Goal: Transaction & Acquisition: Book appointment/travel/reservation

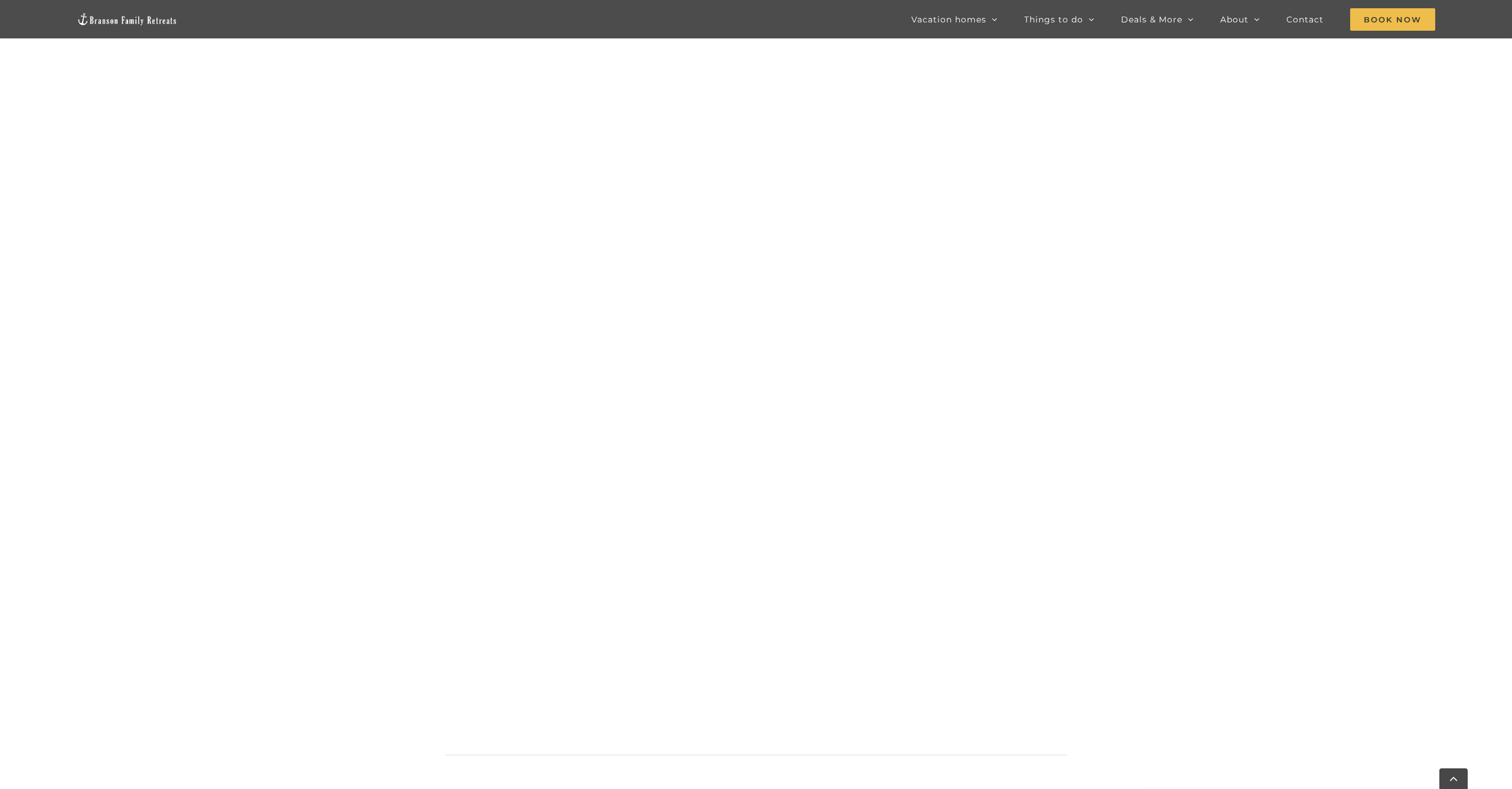
scroll to position [907, 0]
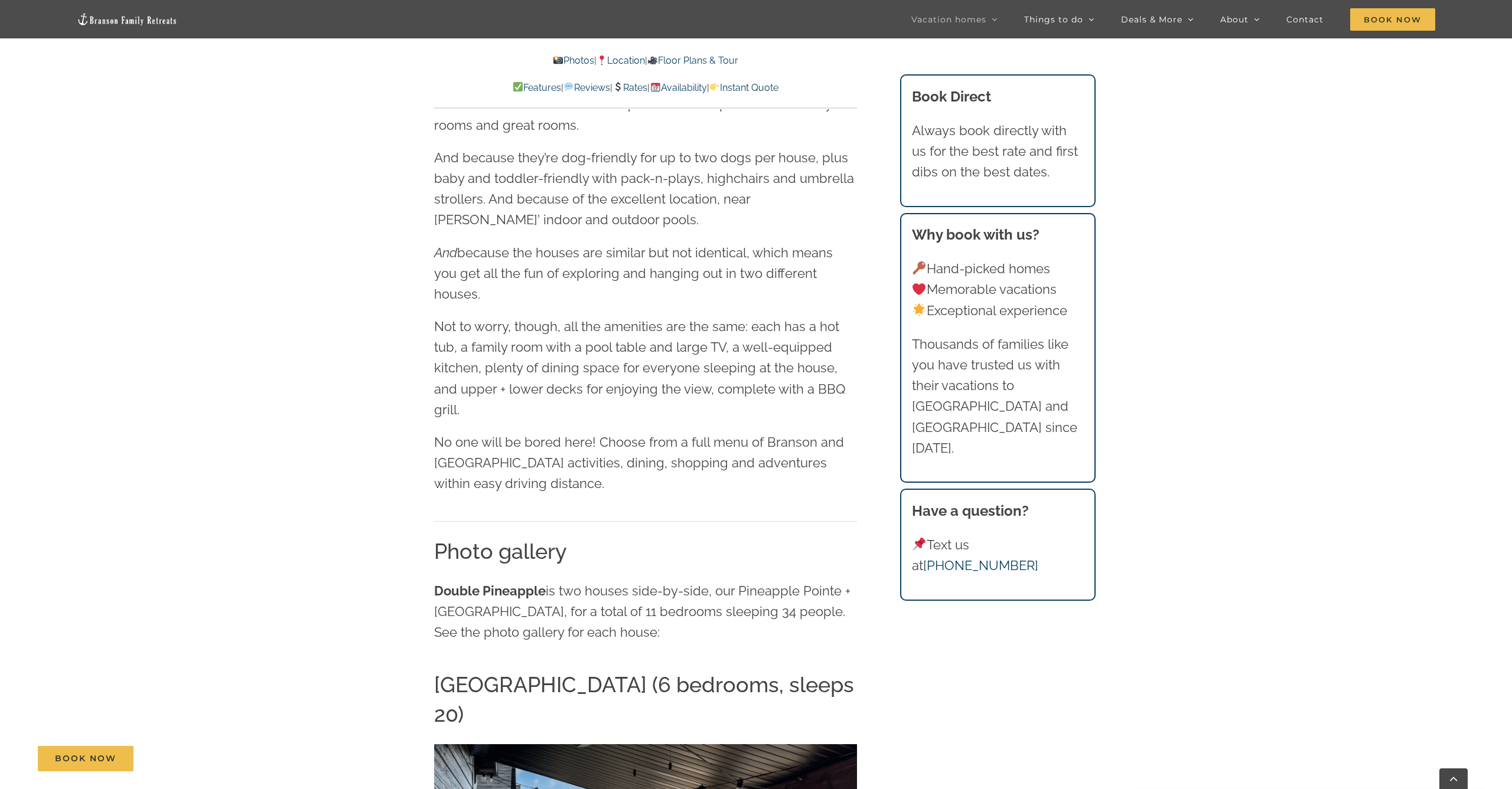
scroll to position [1529, 0]
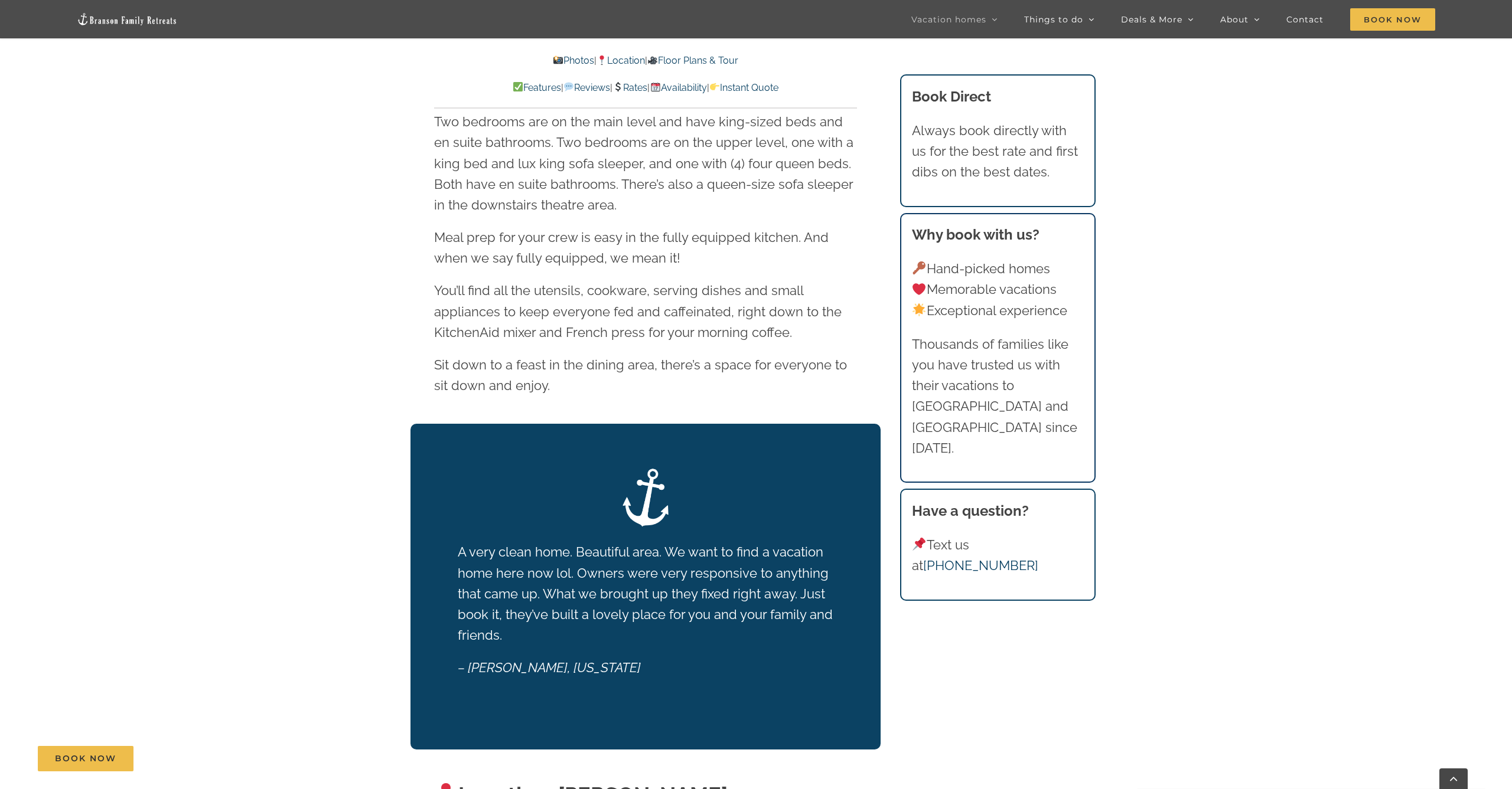
scroll to position [2116, 0]
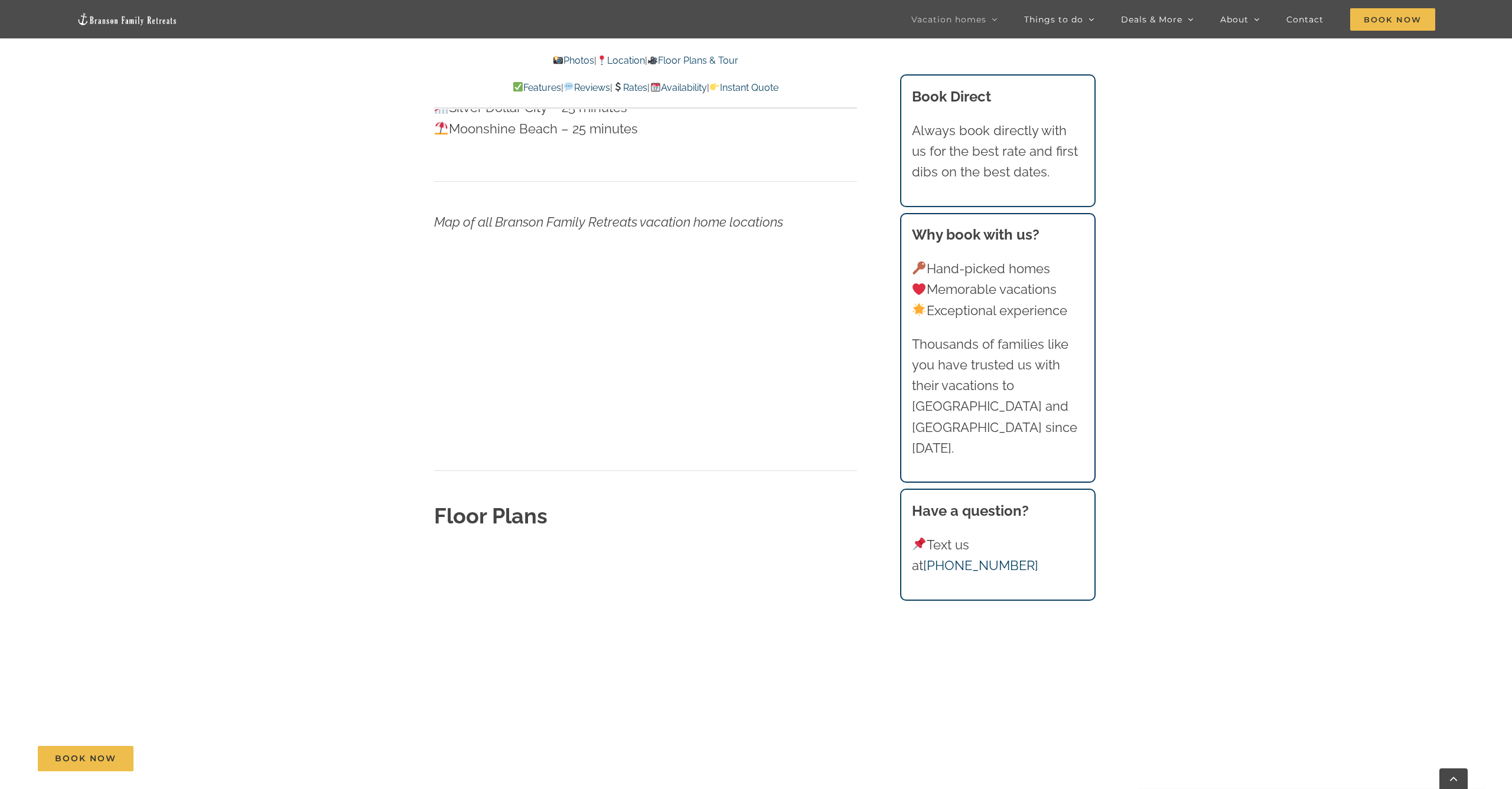
scroll to position [3903, 0]
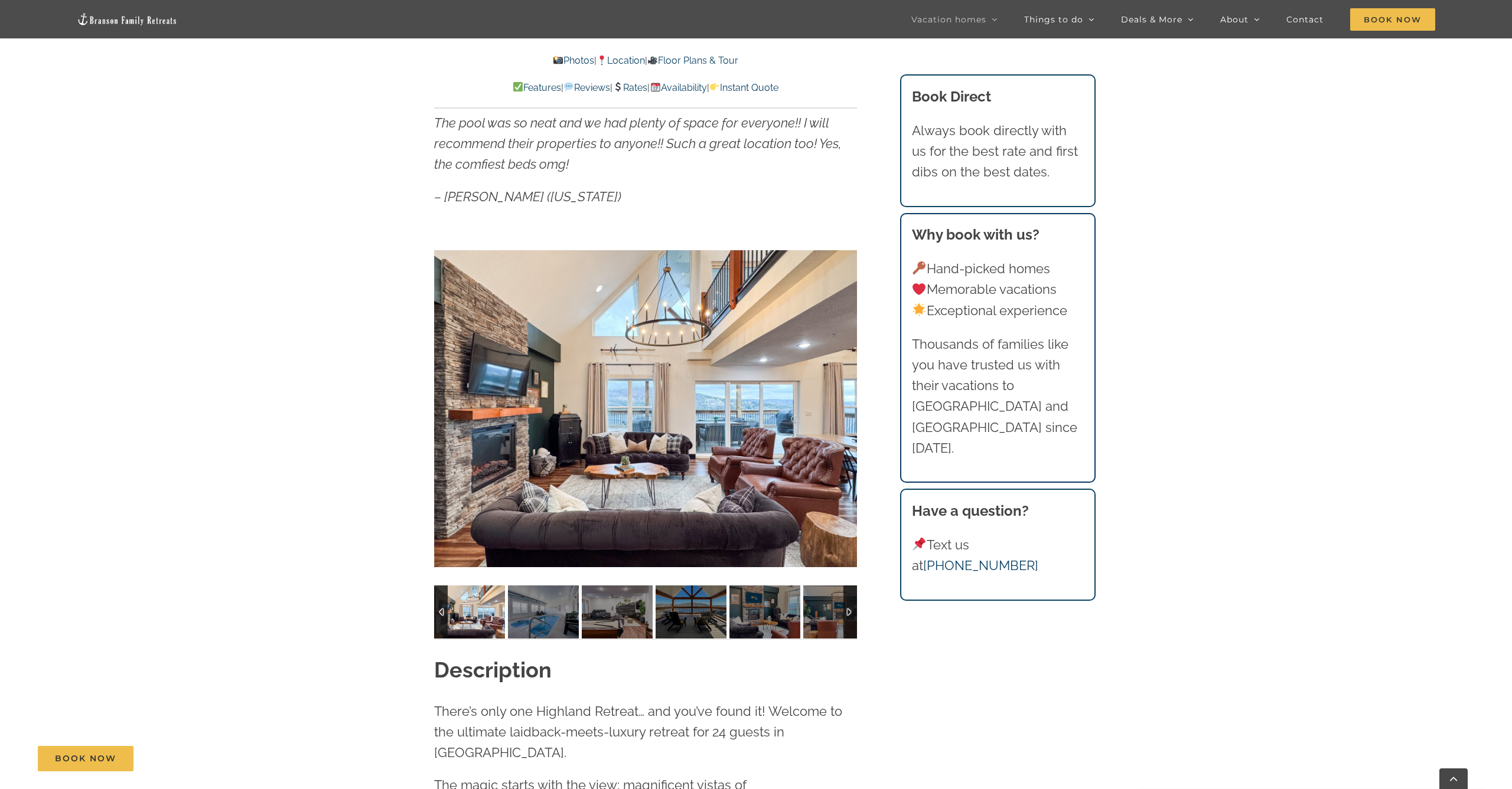
scroll to position [1104, 0]
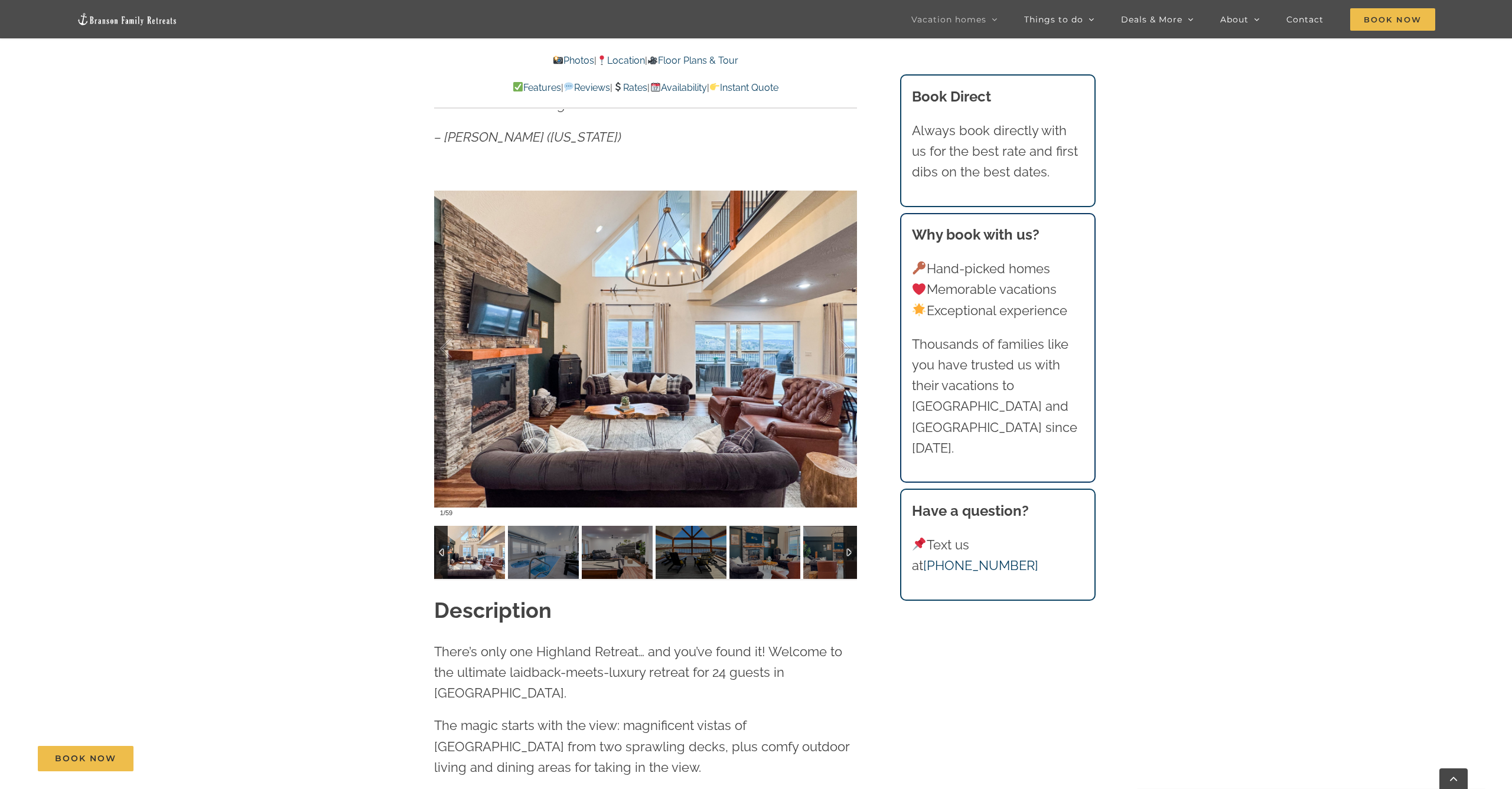
click at [849, 550] on div at bounding box center [850, 553] width 13 height 53
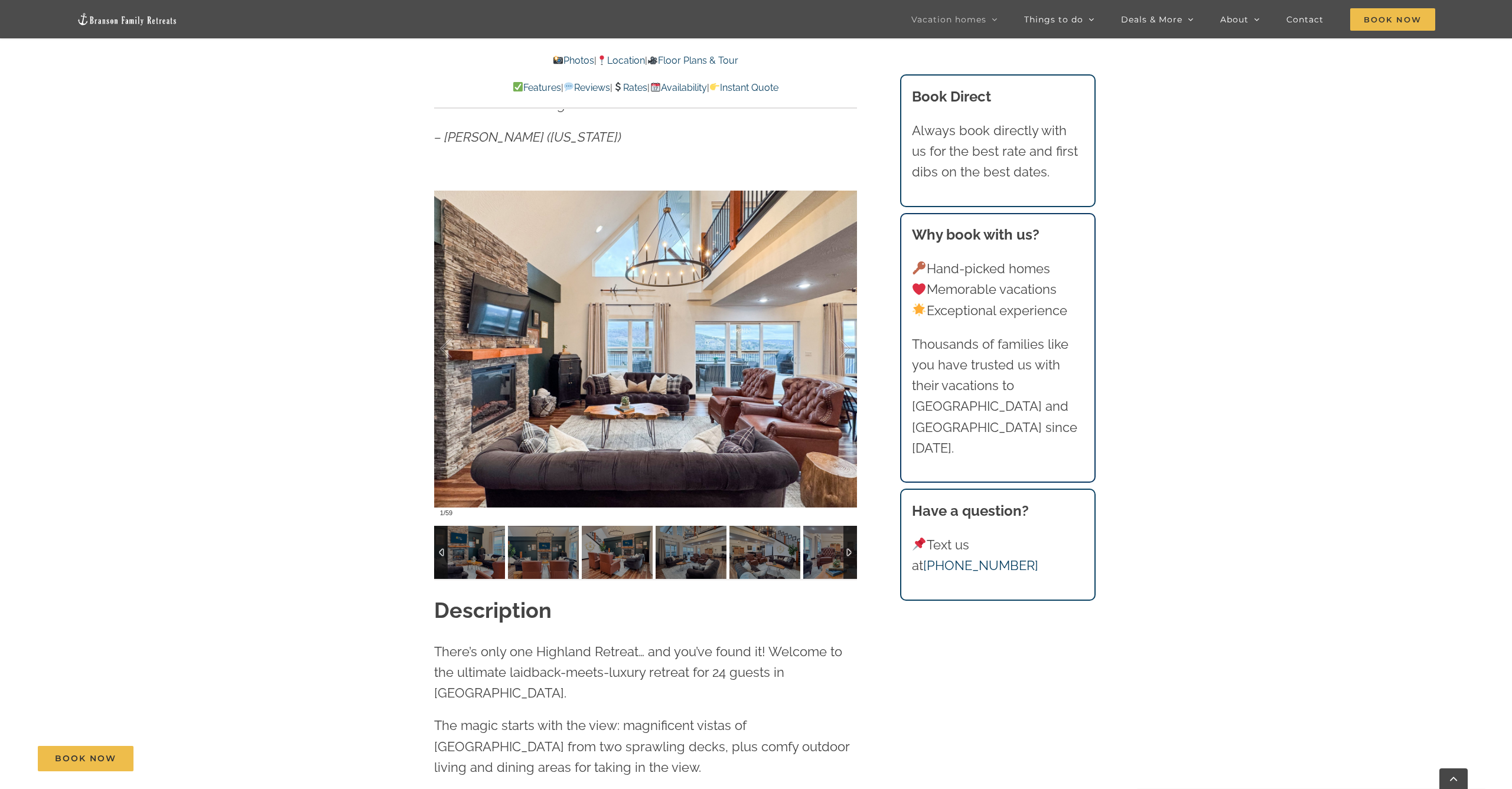
click at [849, 550] on div at bounding box center [850, 553] width 13 height 53
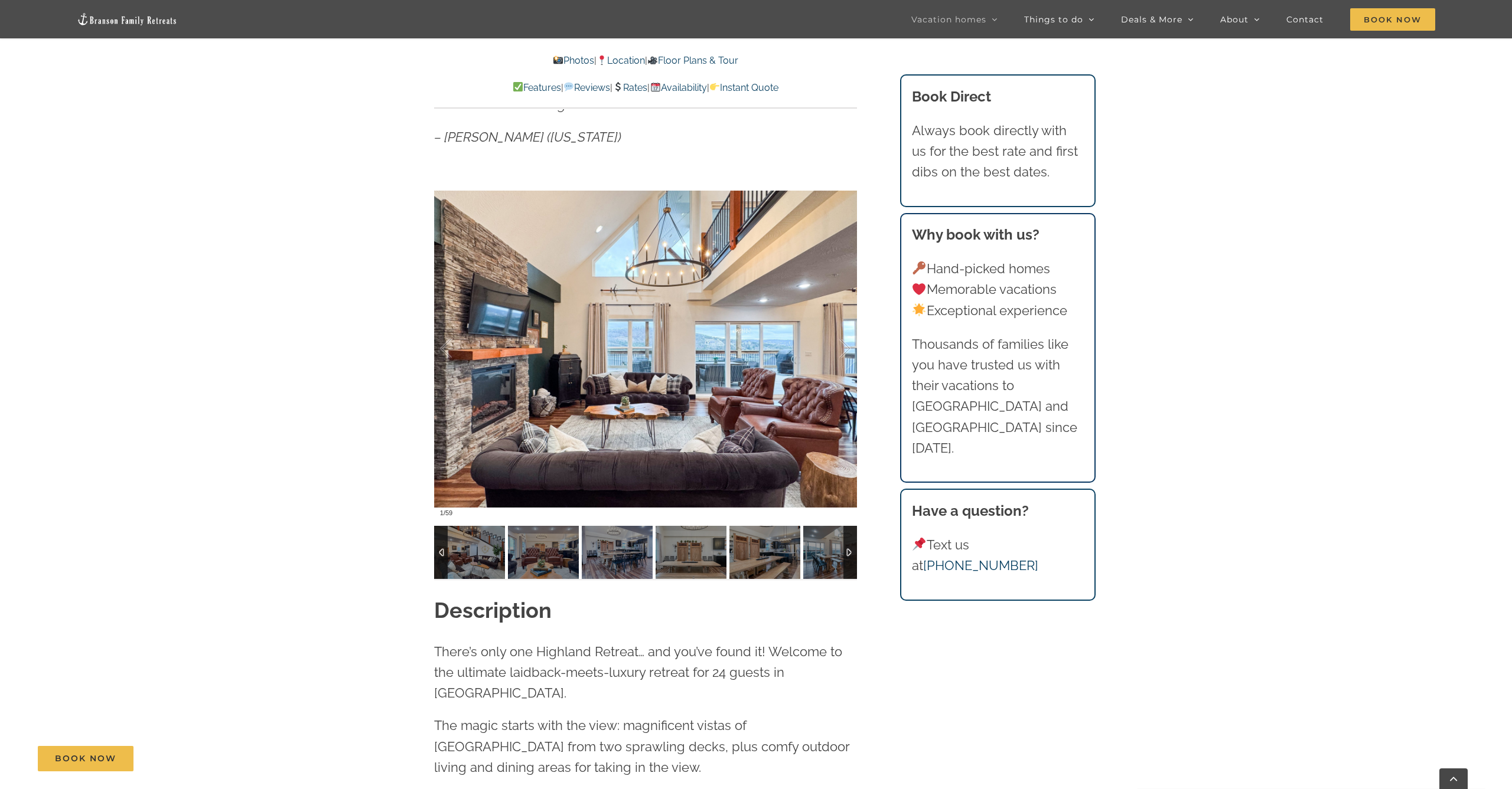
click at [849, 550] on div at bounding box center [850, 553] width 13 height 53
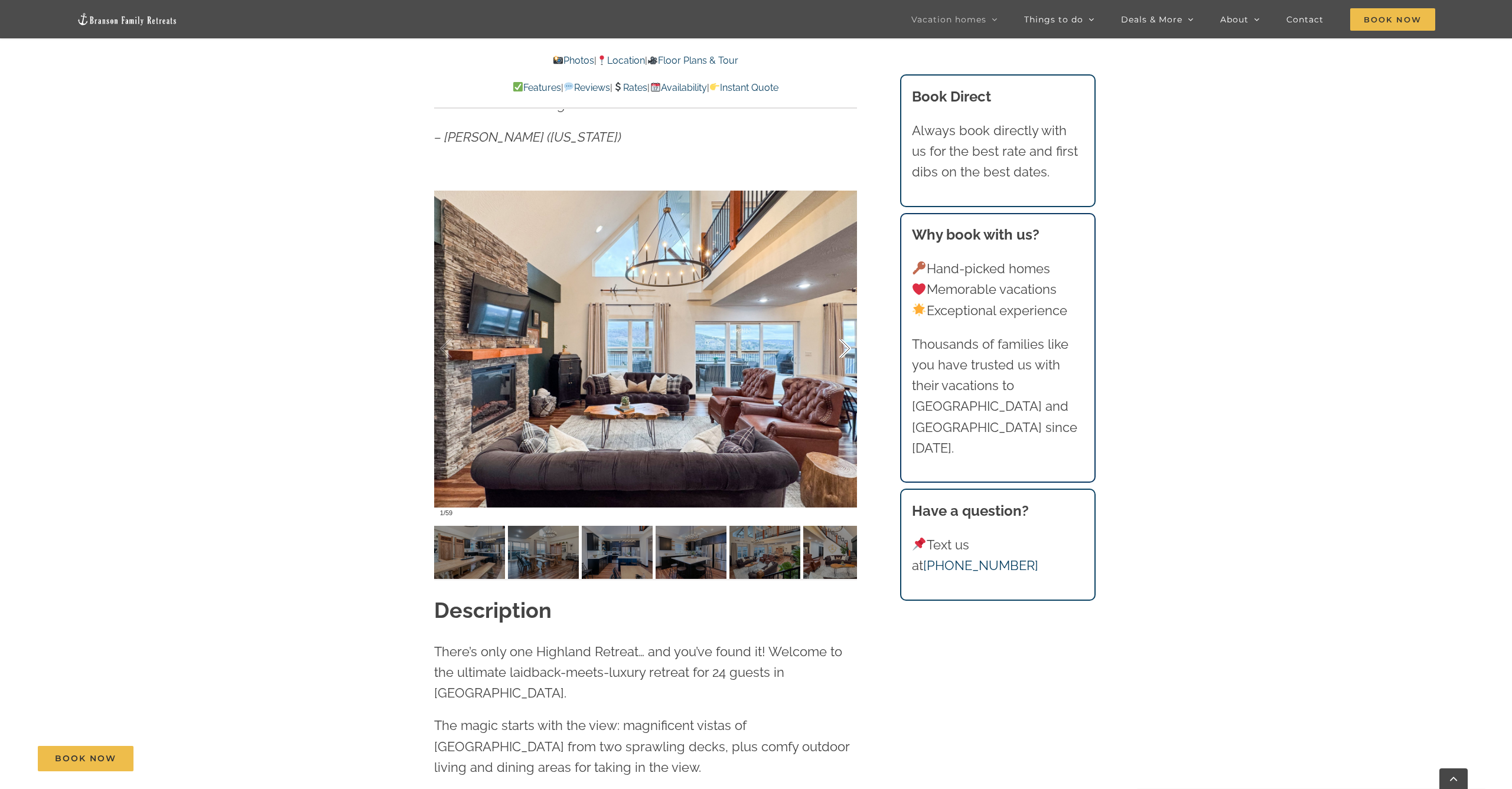
click at [844, 344] on div at bounding box center [833, 349] width 37 height 73
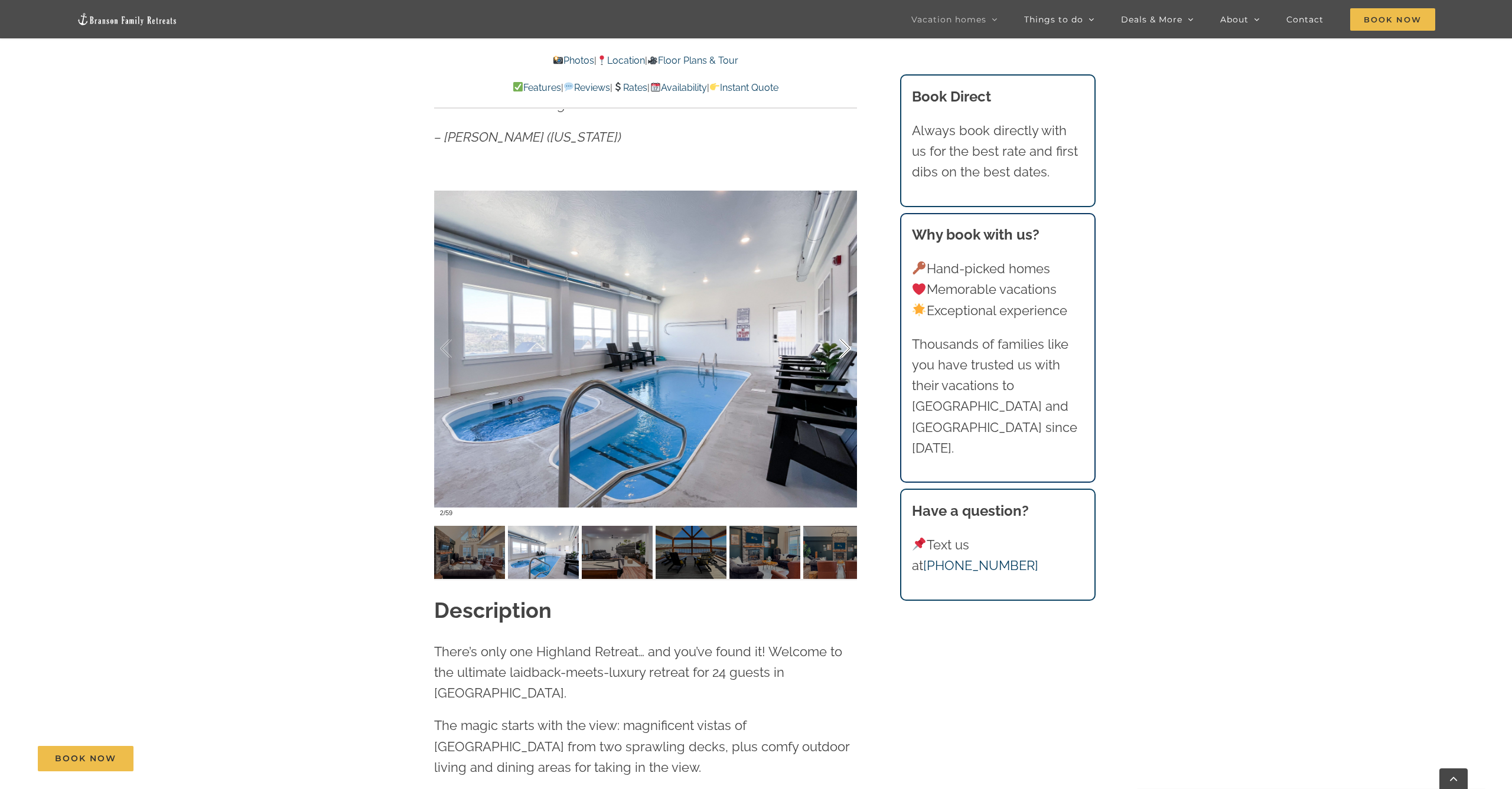
click at [844, 344] on div at bounding box center [833, 349] width 37 height 73
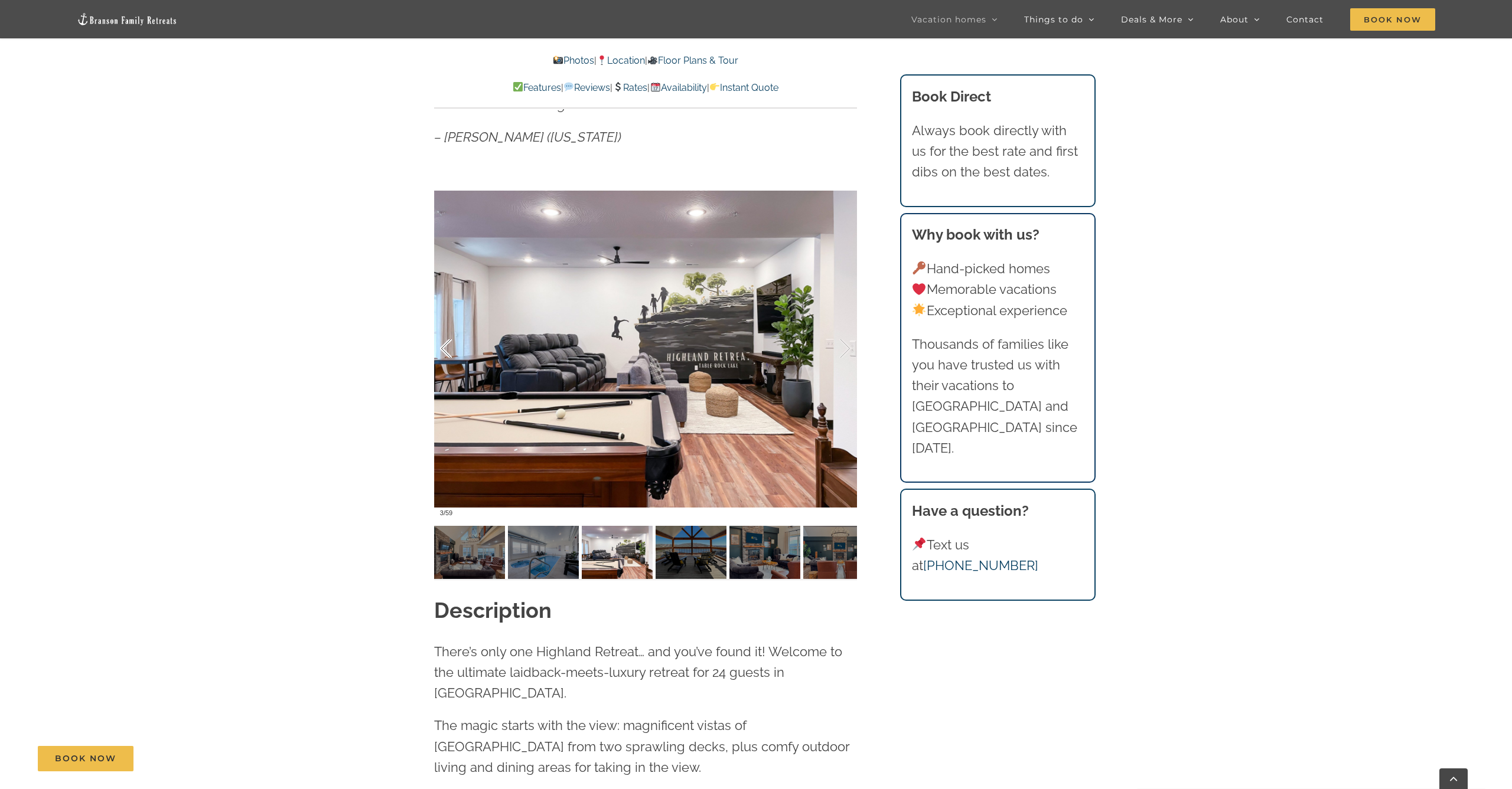
click at [441, 346] on div at bounding box center [458, 349] width 37 height 73
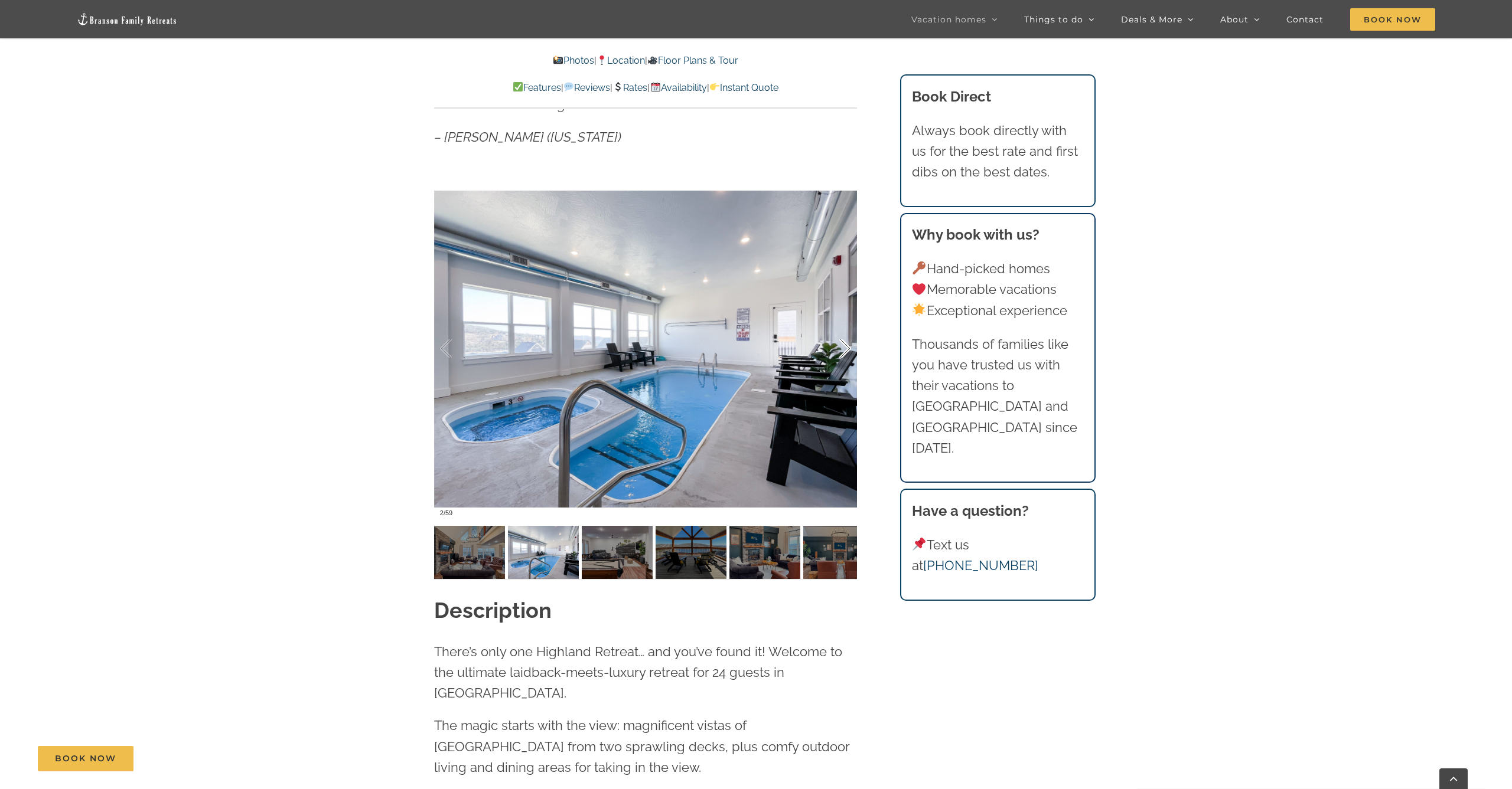
click at [845, 344] on div at bounding box center [833, 349] width 37 height 73
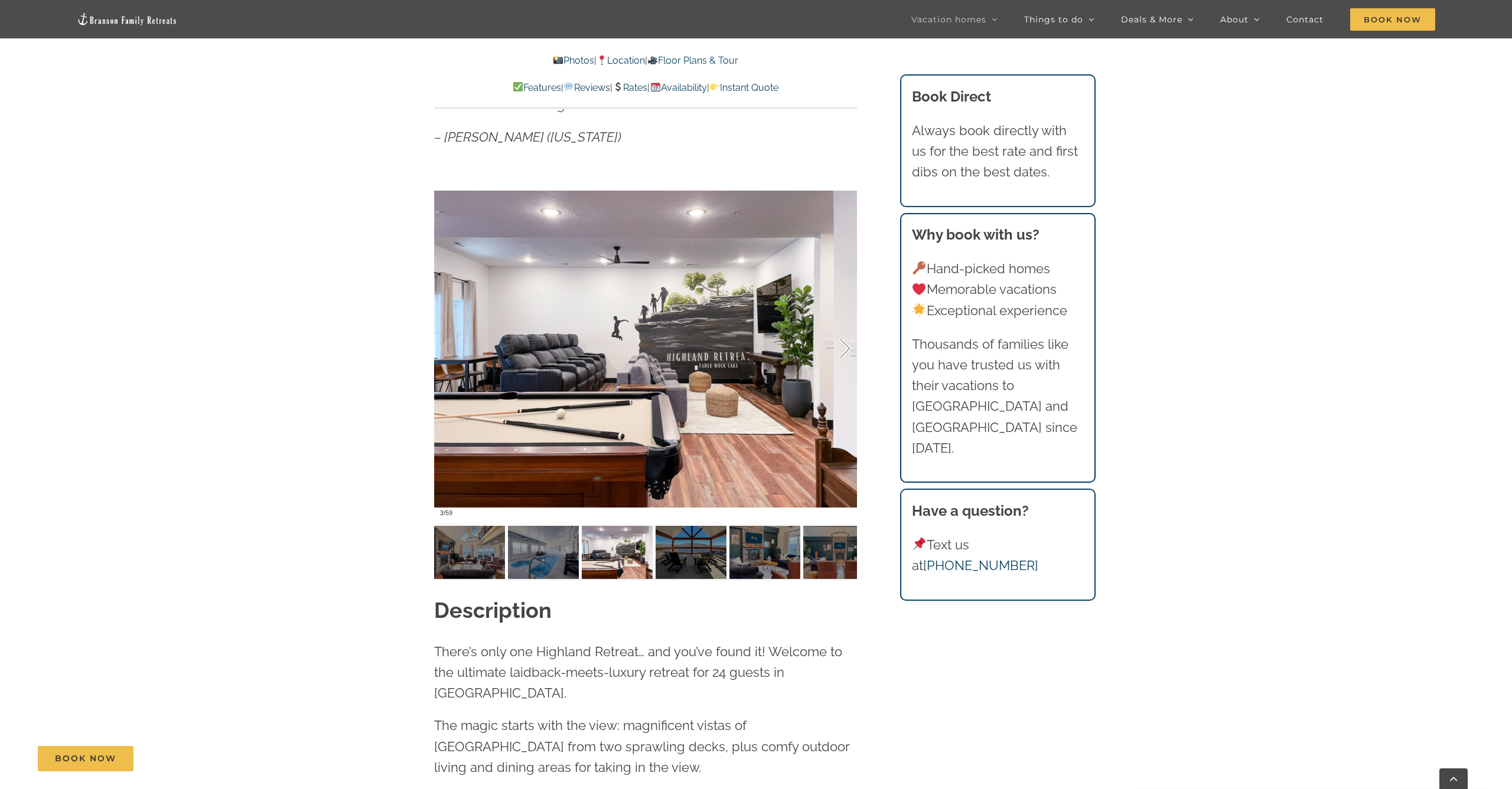
click at [845, 344] on div at bounding box center [833, 349] width 37 height 73
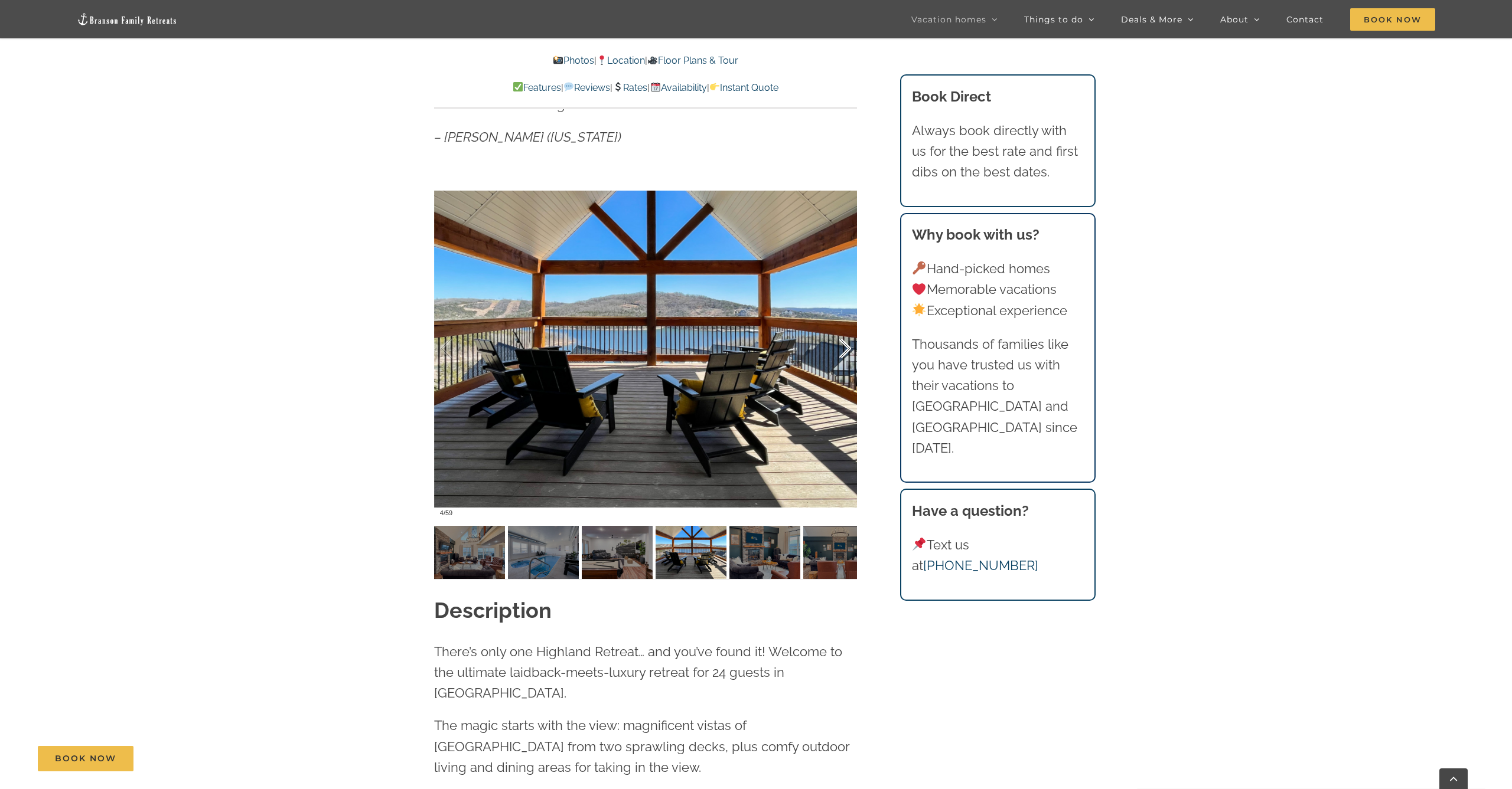
click at [845, 344] on div at bounding box center [833, 349] width 37 height 73
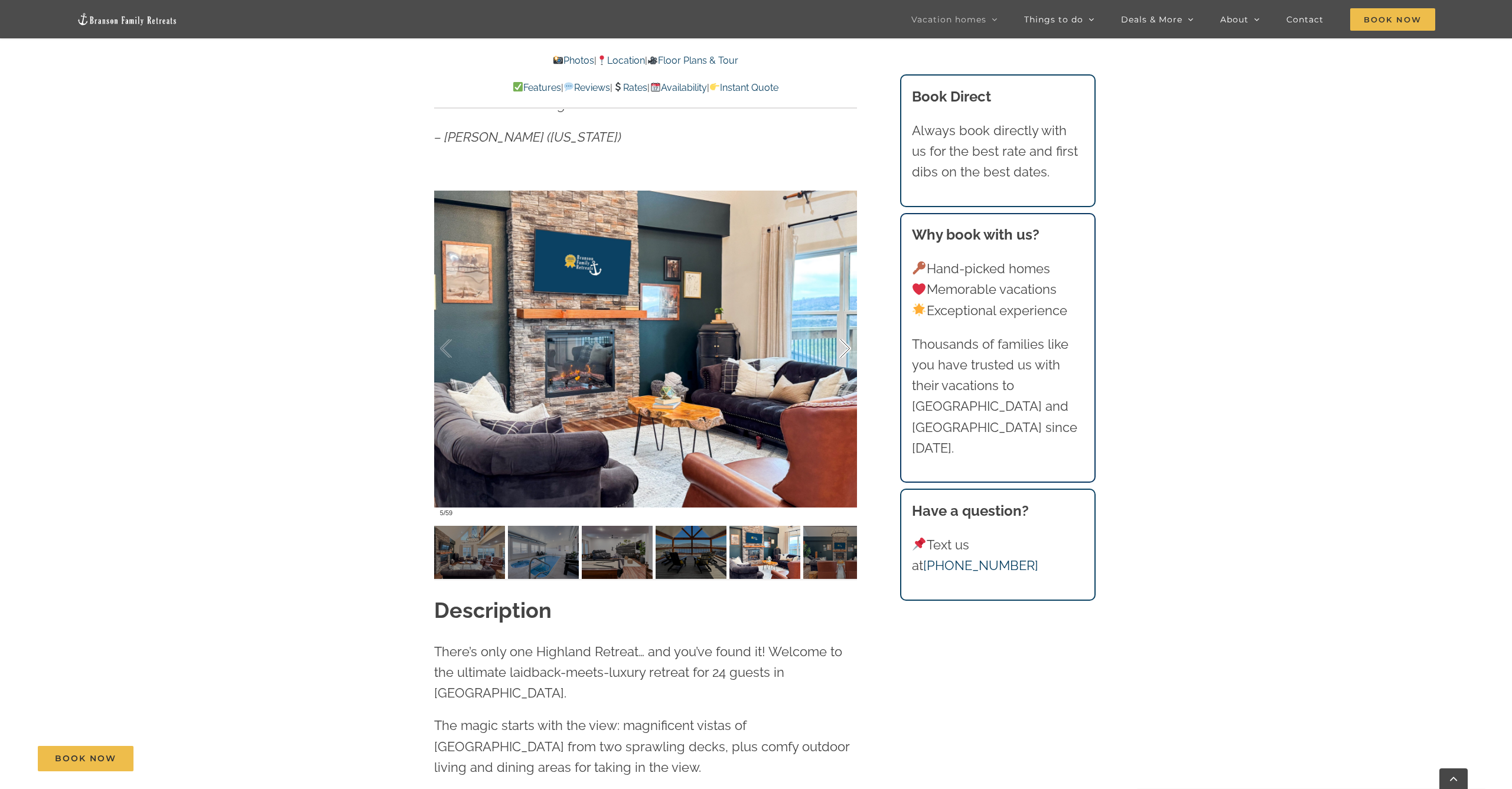
click at [845, 344] on div at bounding box center [833, 349] width 37 height 73
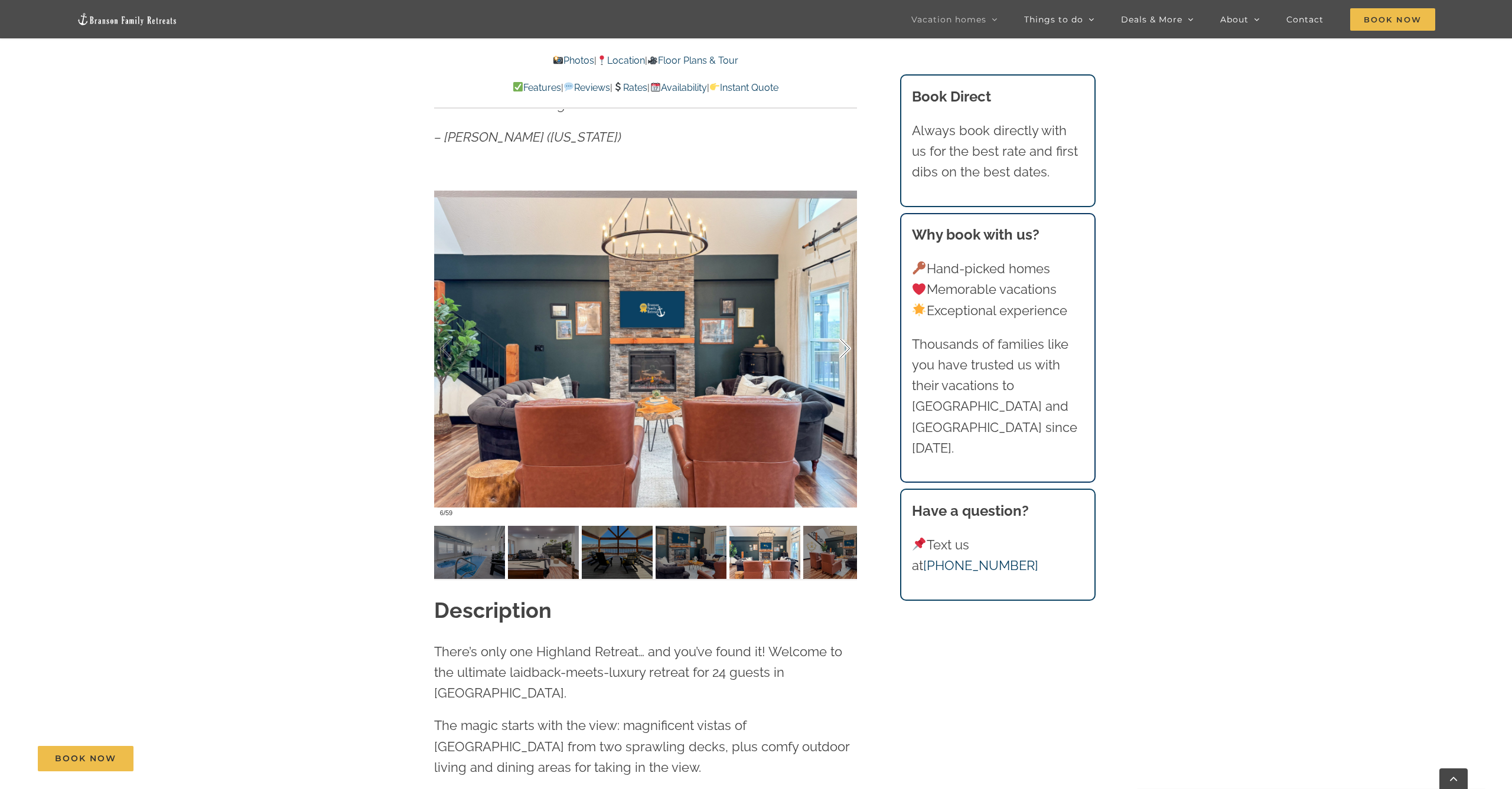
click at [845, 344] on div at bounding box center [833, 349] width 37 height 73
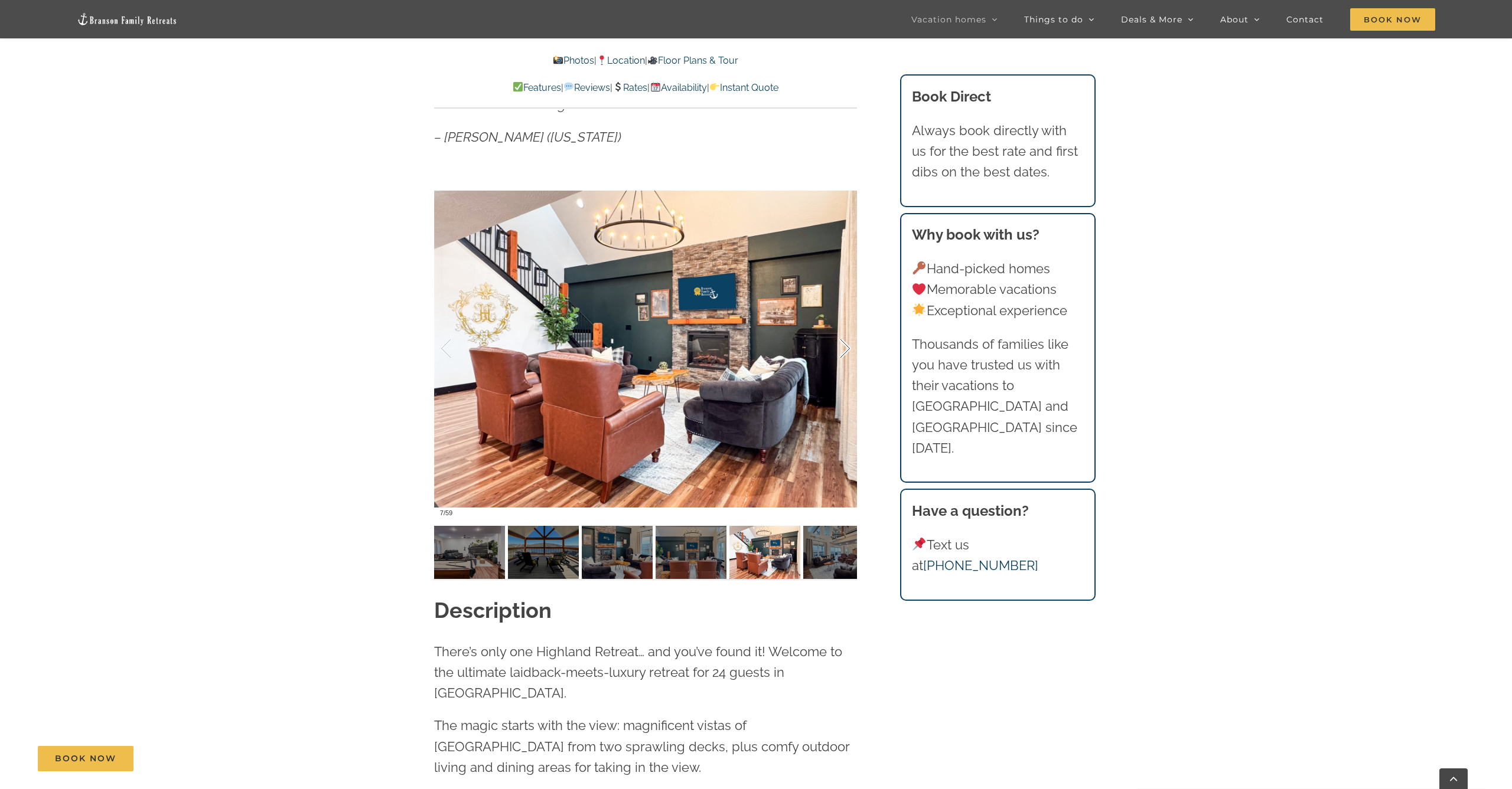
click at [846, 344] on div at bounding box center [833, 349] width 37 height 73
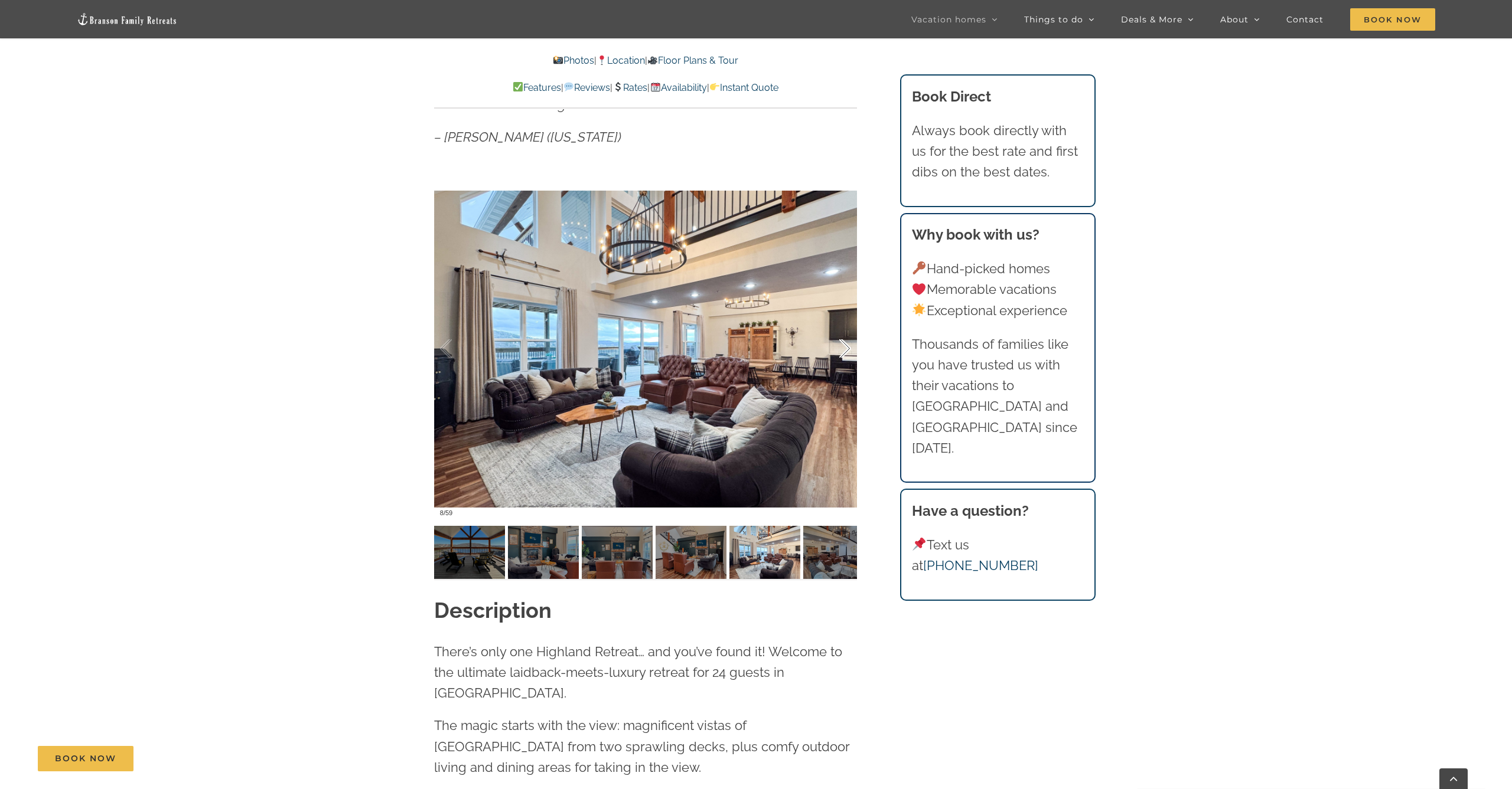
click at [844, 349] on div at bounding box center [833, 349] width 37 height 73
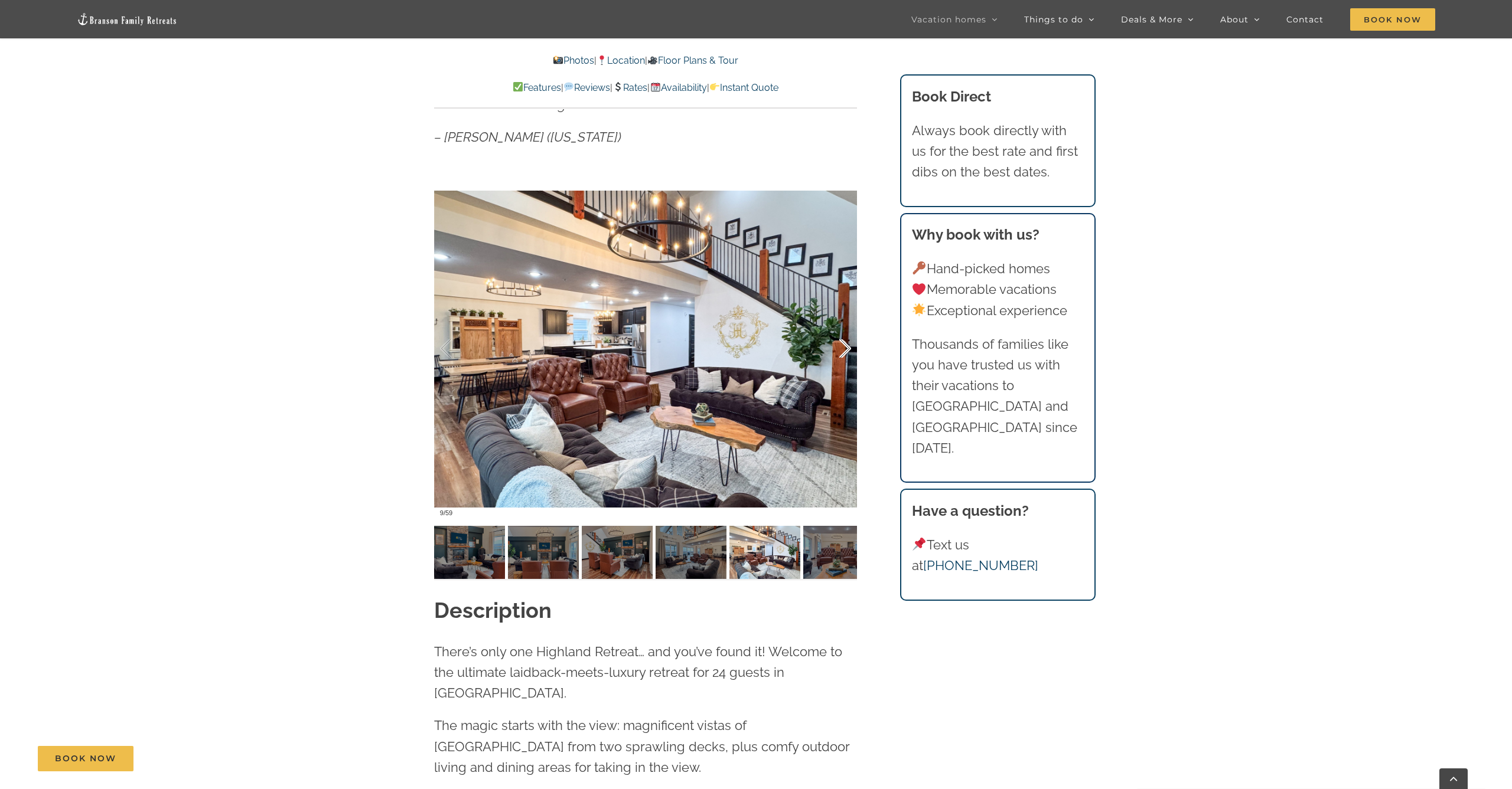
click at [844, 349] on div at bounding box center [833, 349] width 37 height 73
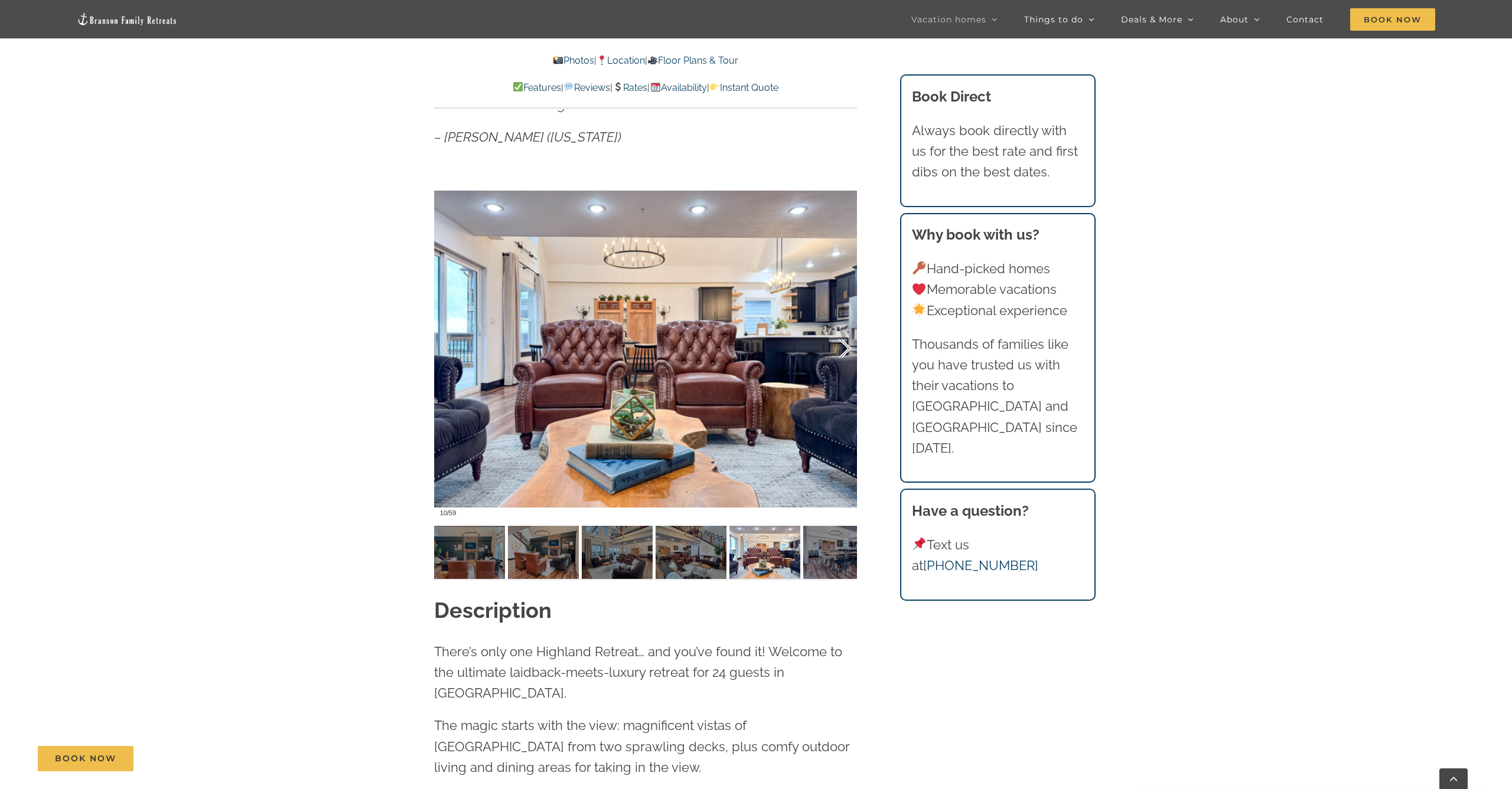
click at [844, 349] on div at bounding box center [833, 349] width 37 height 73
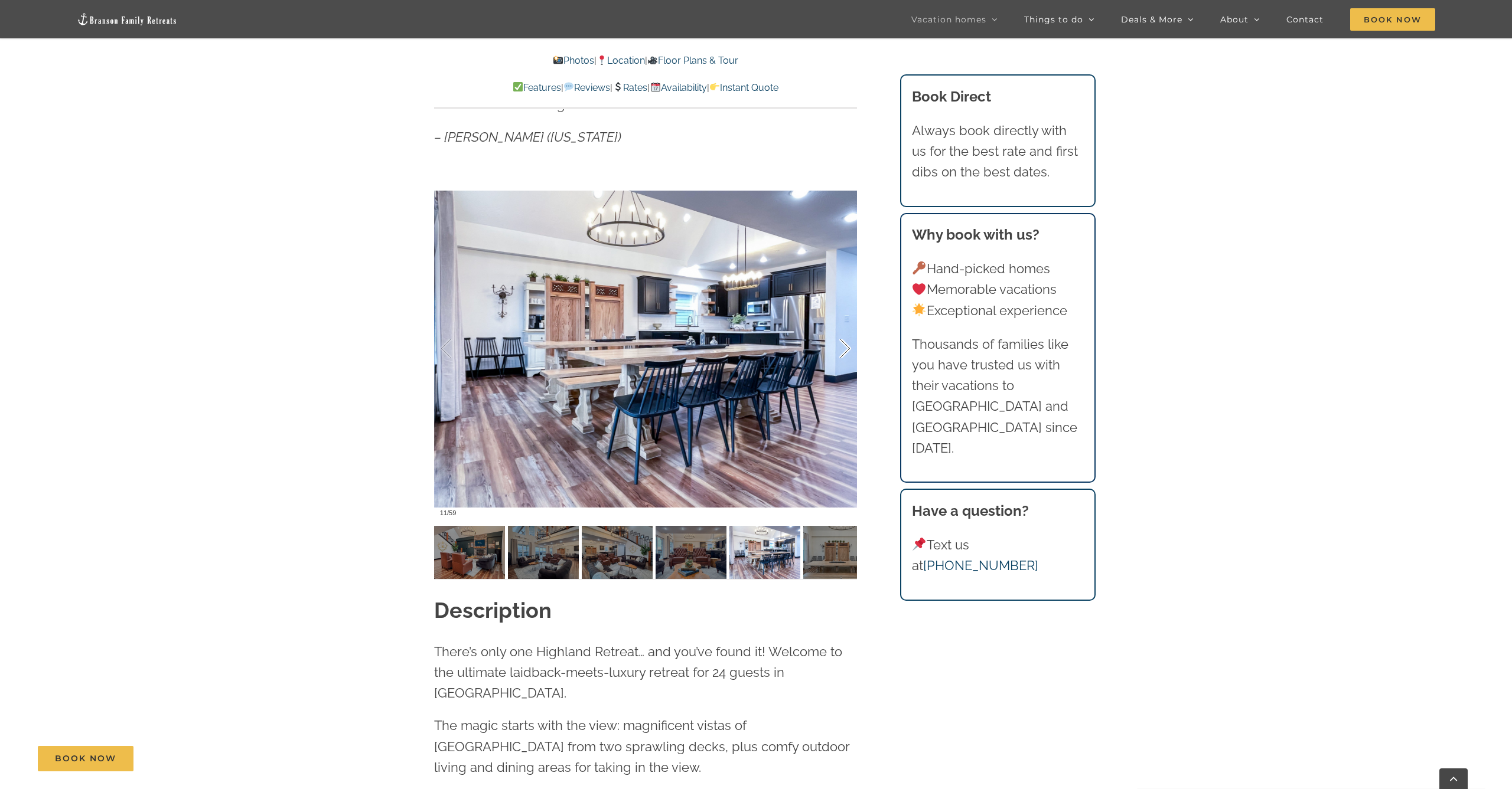
click at [844, 349] on div at bounding box center [833, 349] width 37 height 73
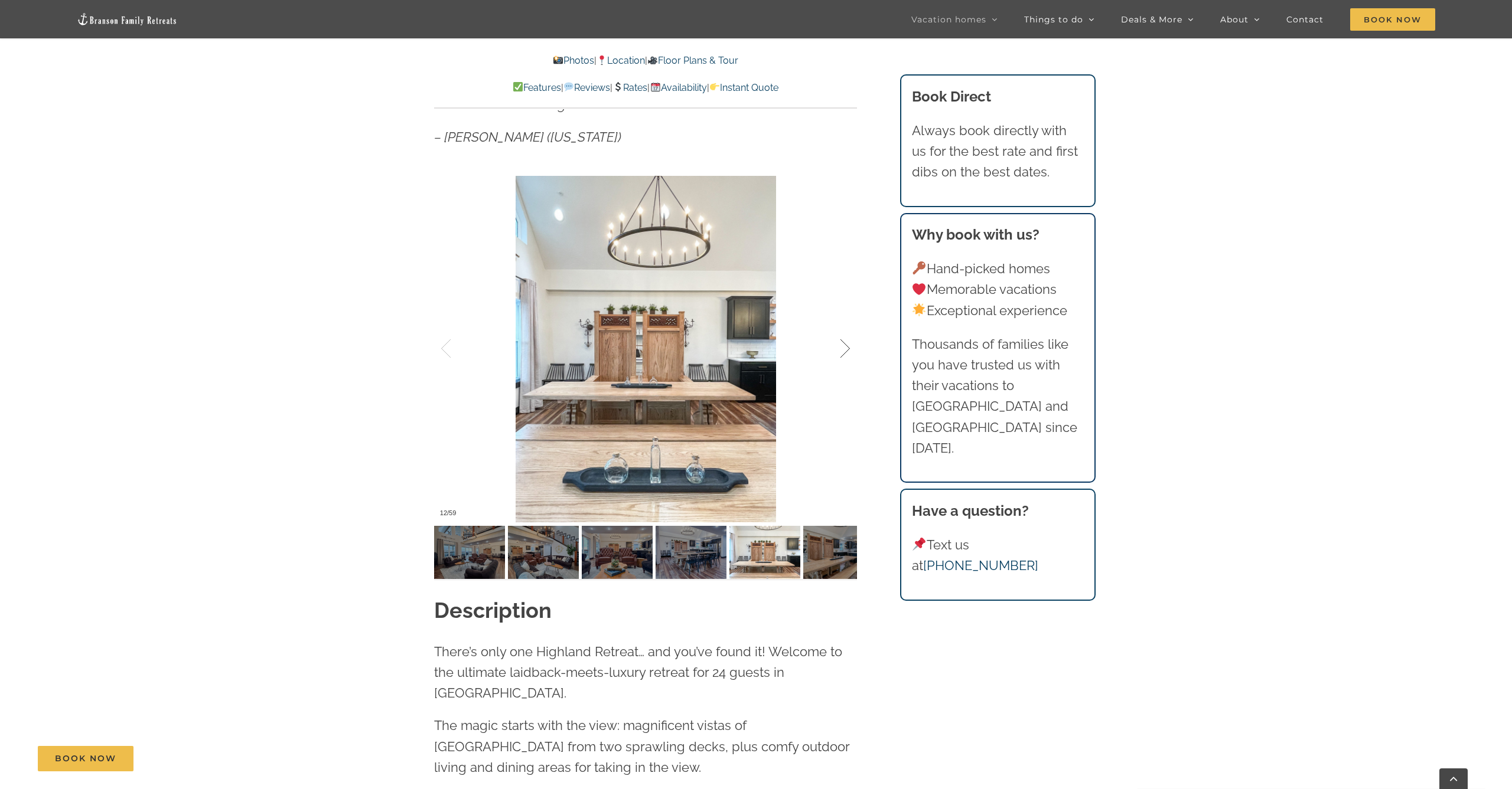
click at [844, 349] on div at bounding box center [833, 349] width 37 height 73
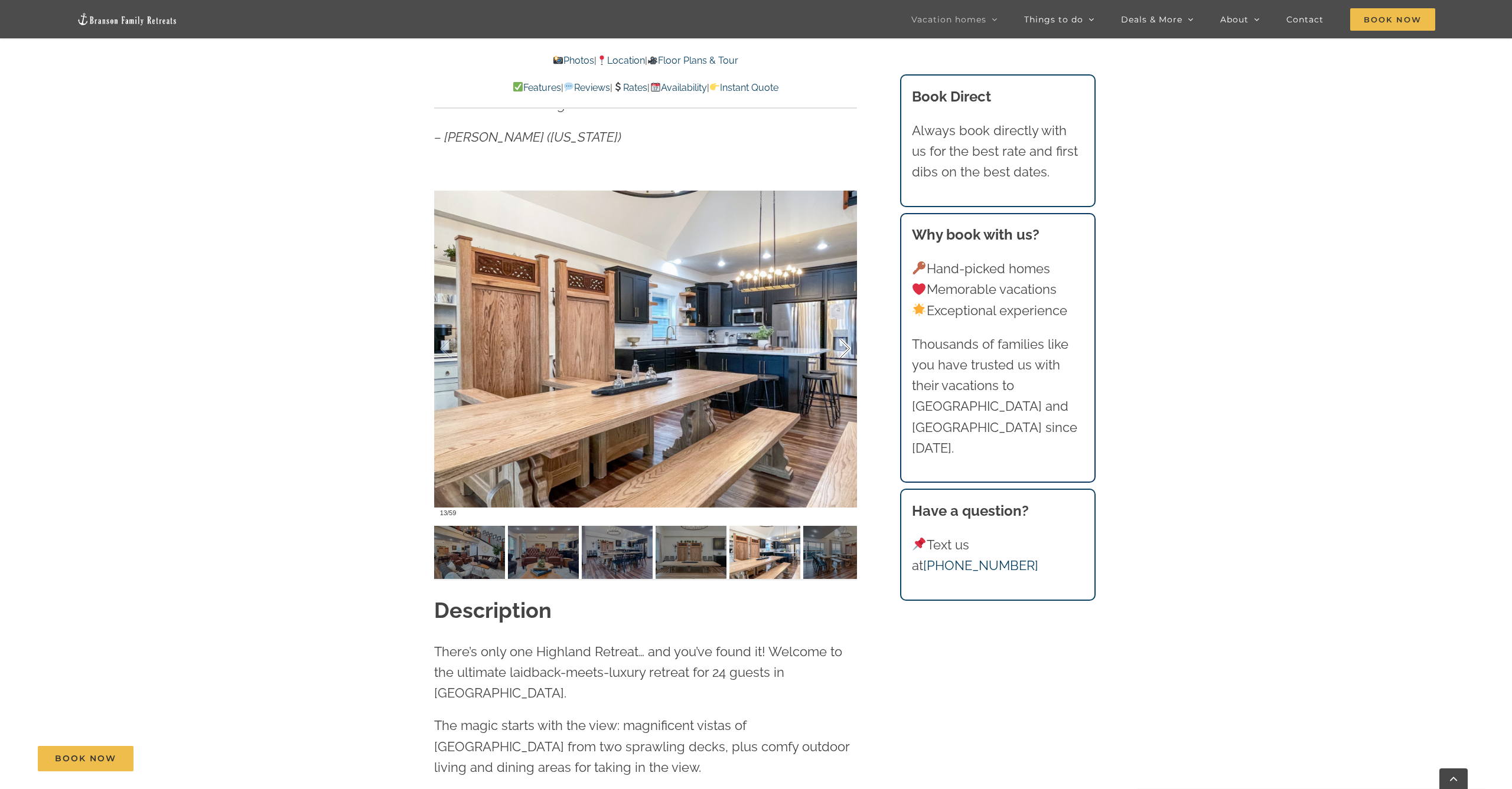
click at [844, 349] on div at bounding box center [833, 349] width 37 height 73
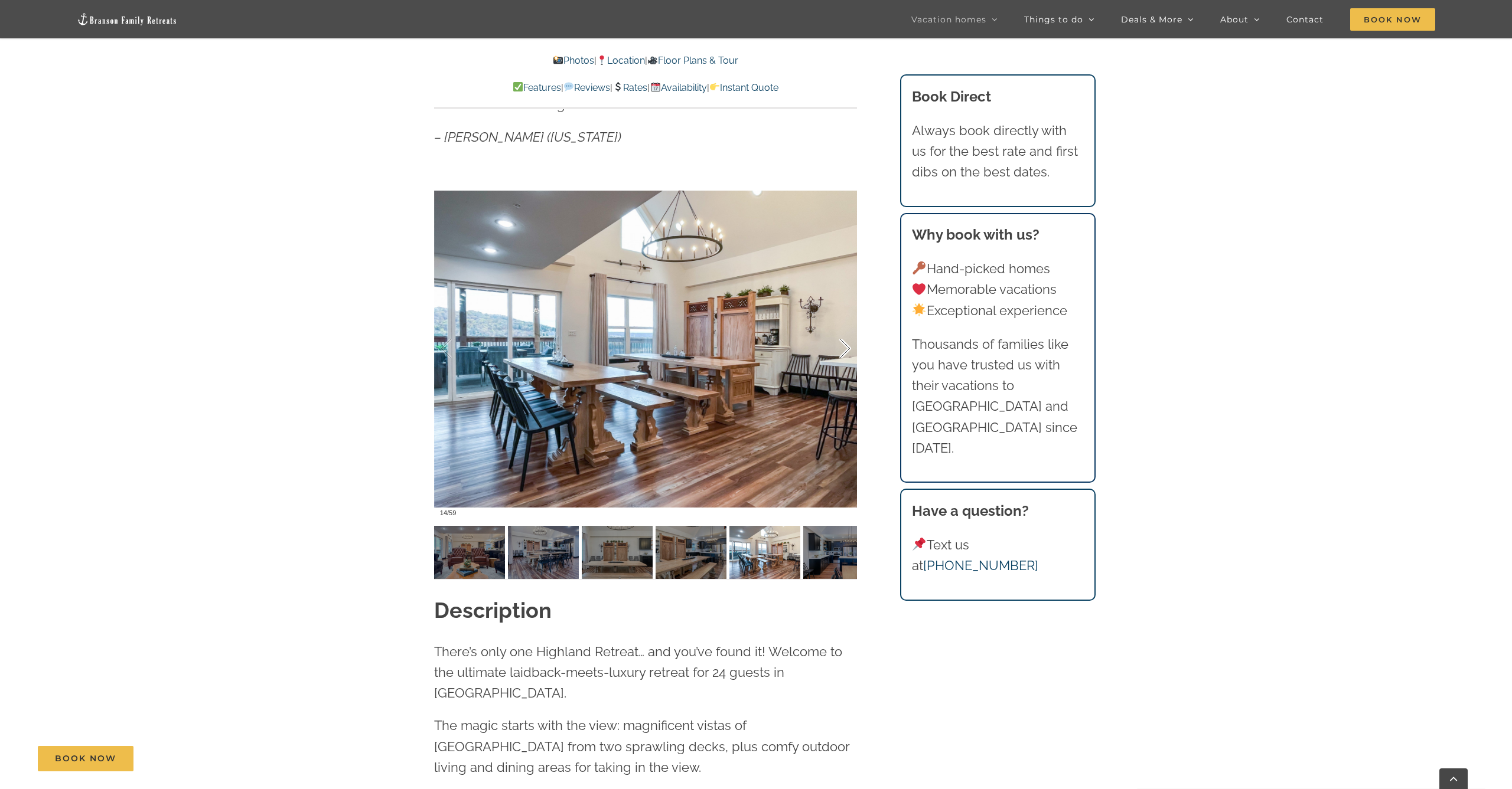
click at [844, 349] on div at bounding box center [833, 349] width 37 height 73
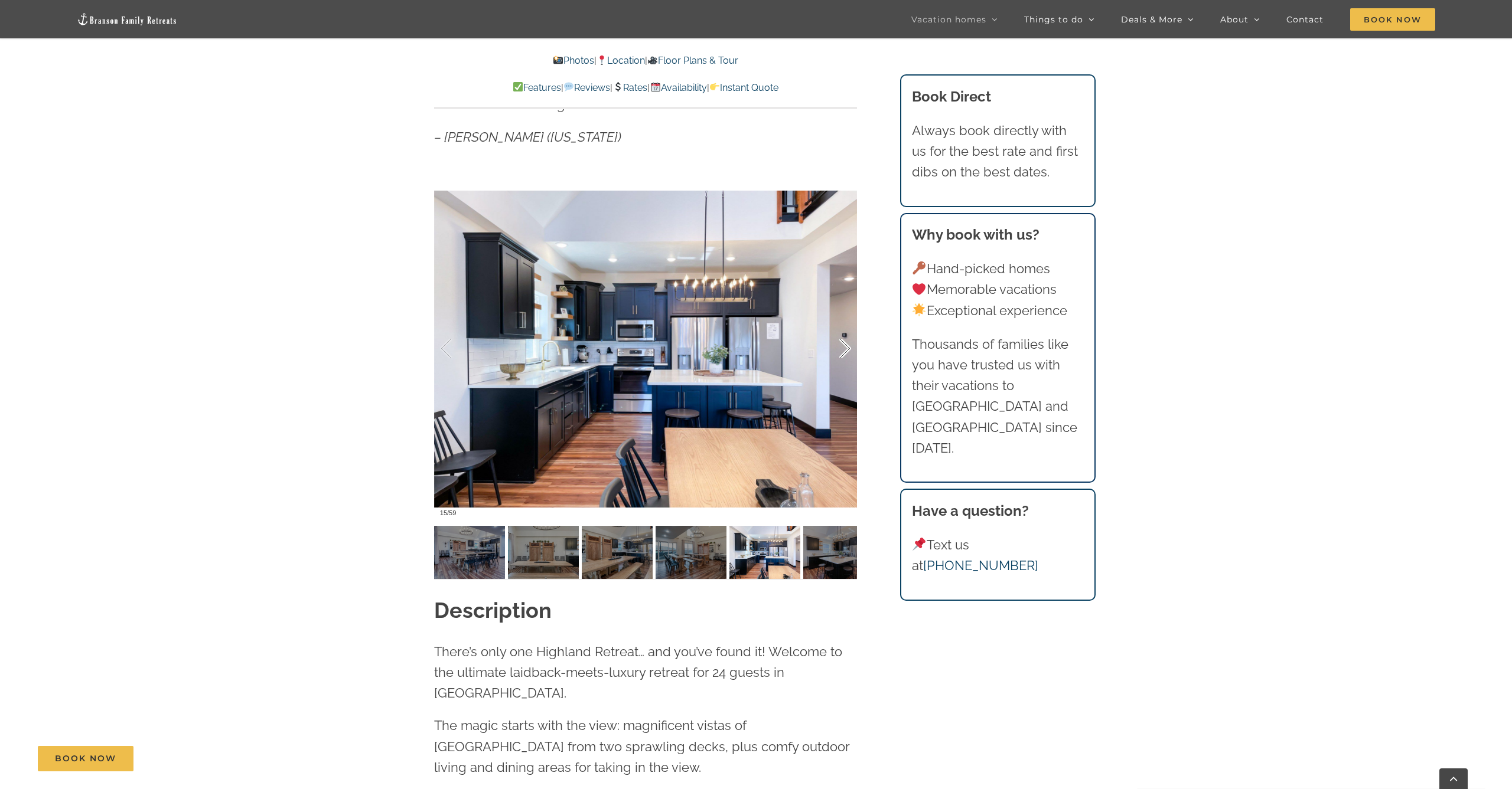
click at [844, 349] on div at bounding box center [833, 349] width 37 height 73
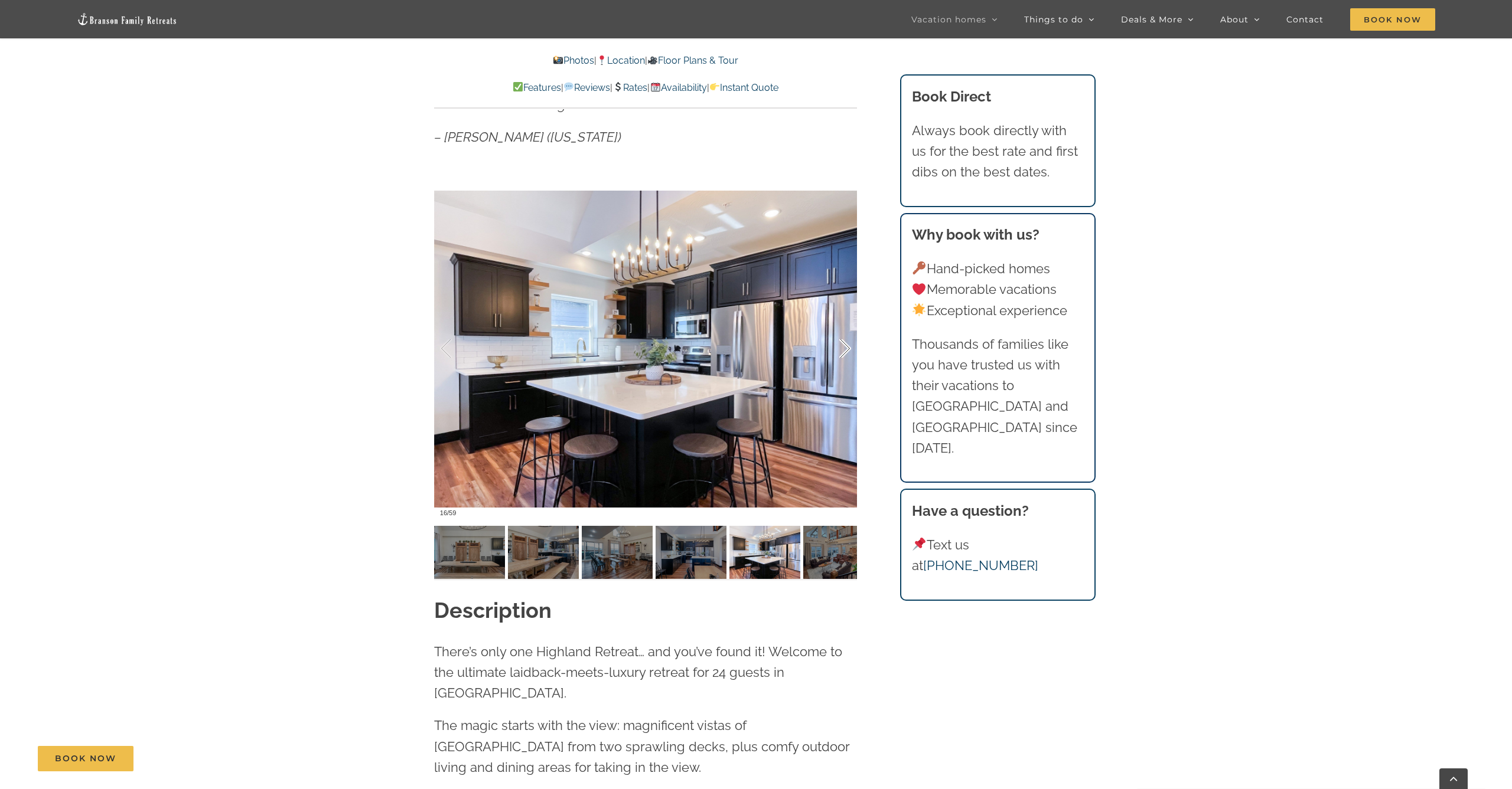
click at [844, 349] on div at bounding box center [833, 349] width 37 height 73
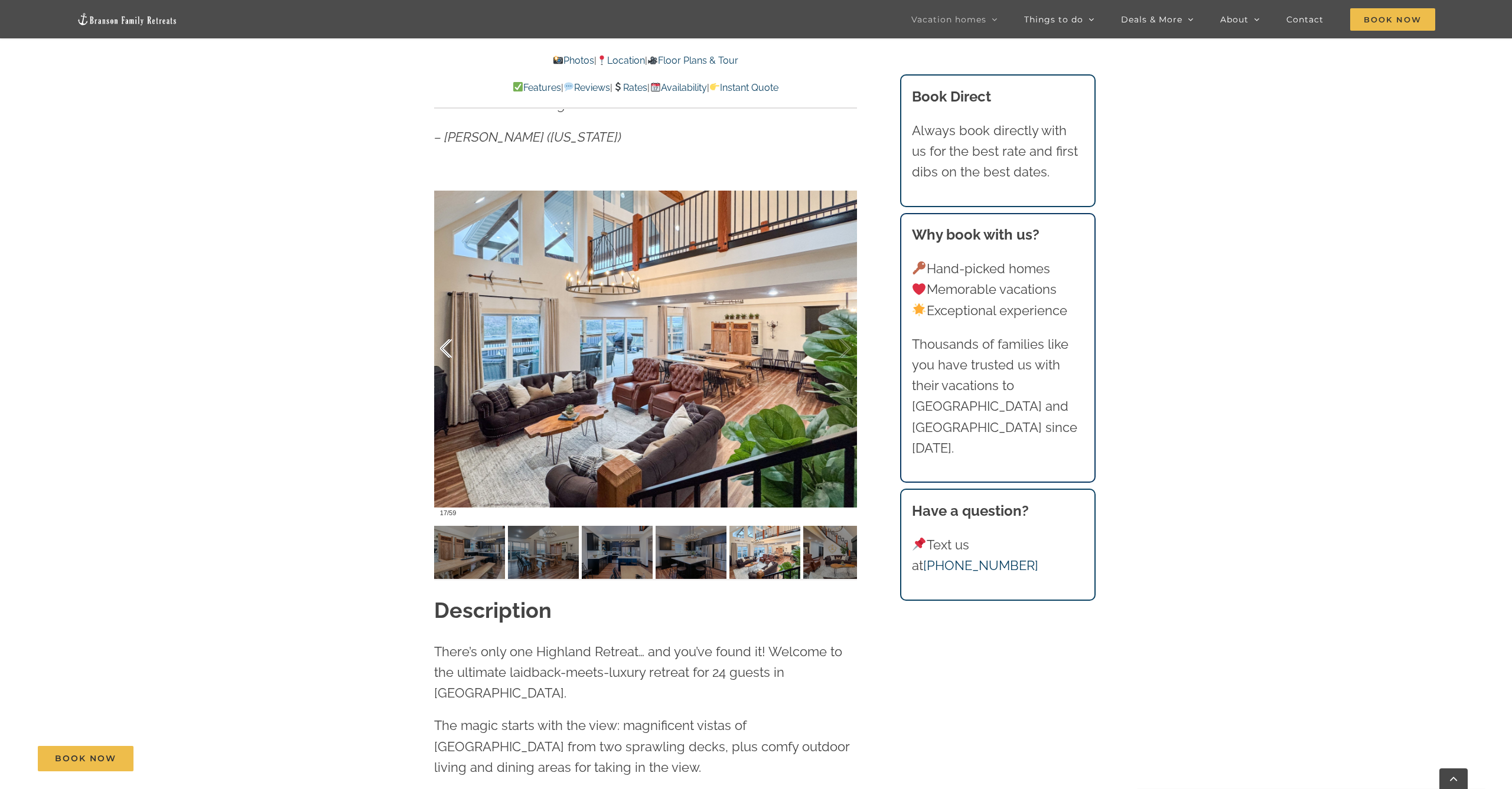
click at [452, 346] on div at bounding box center [458, 349] width 37 height 73
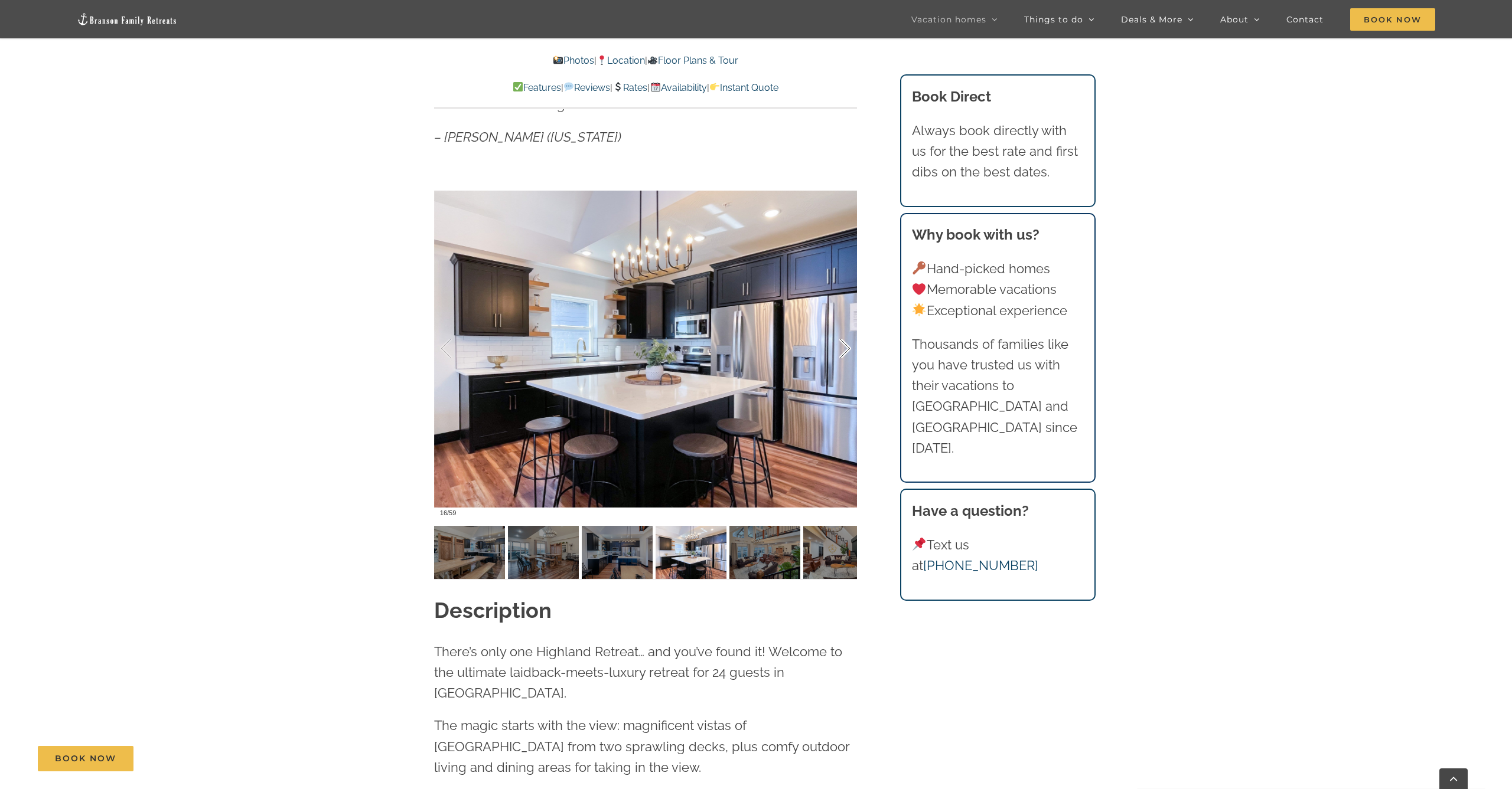
click at [845, 346] on div at bounding box center [833, 349] width 37 height 73
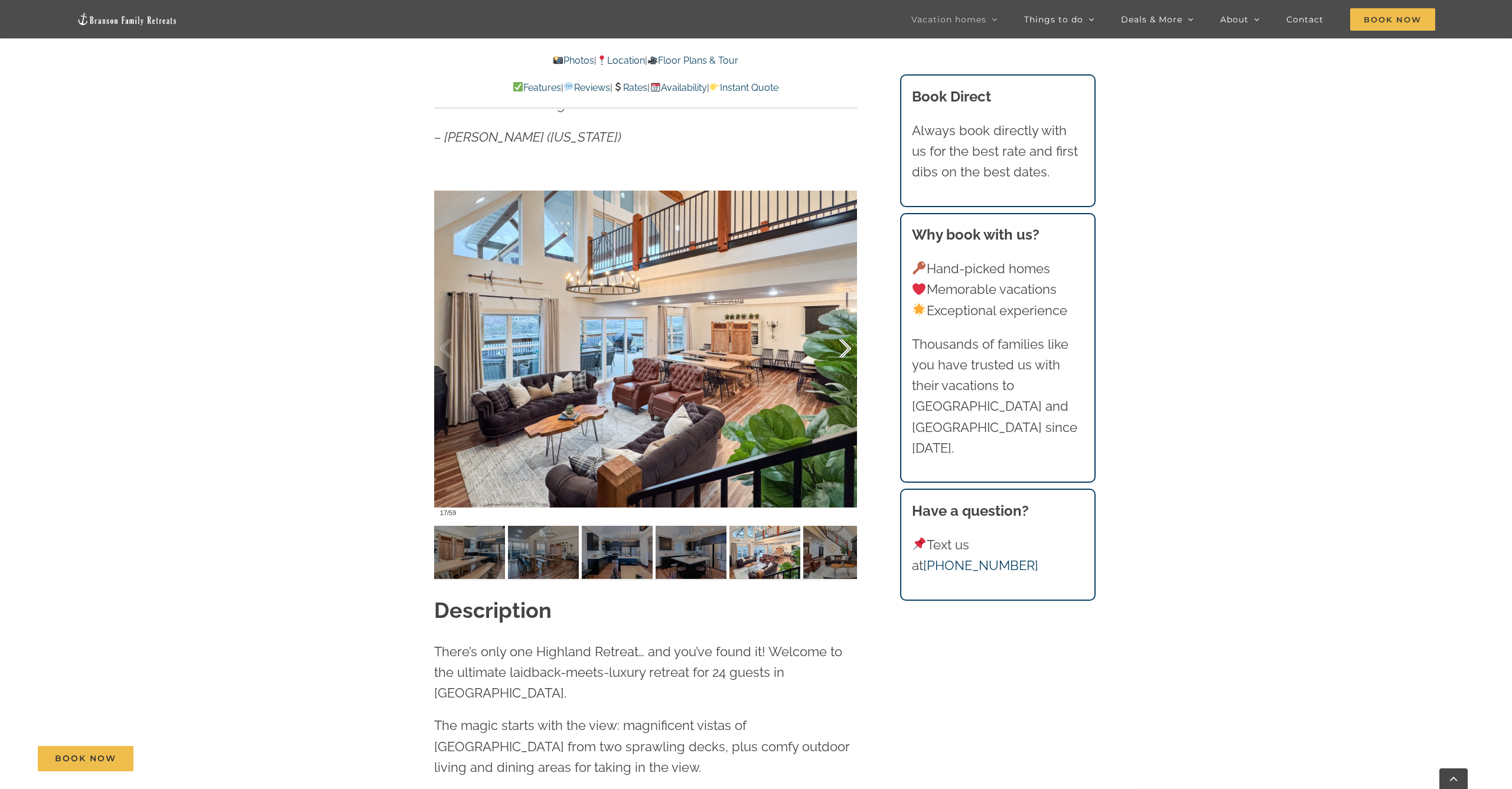
click at [845, 346] on div at bounding box center [833, 349] width 37 height 73
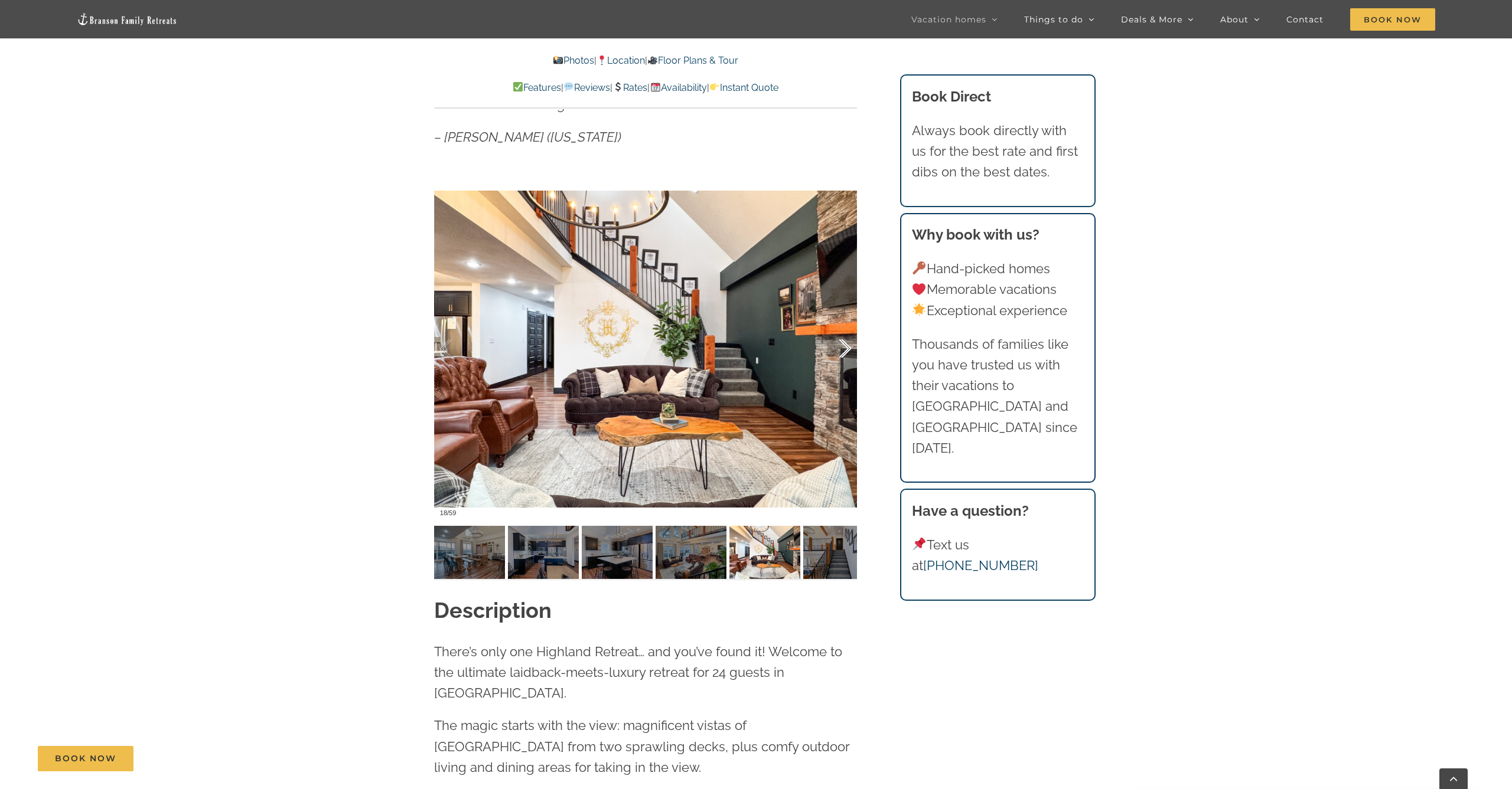
click at [847, 346] on div at bounding box center [833, 349] width 37 height 73
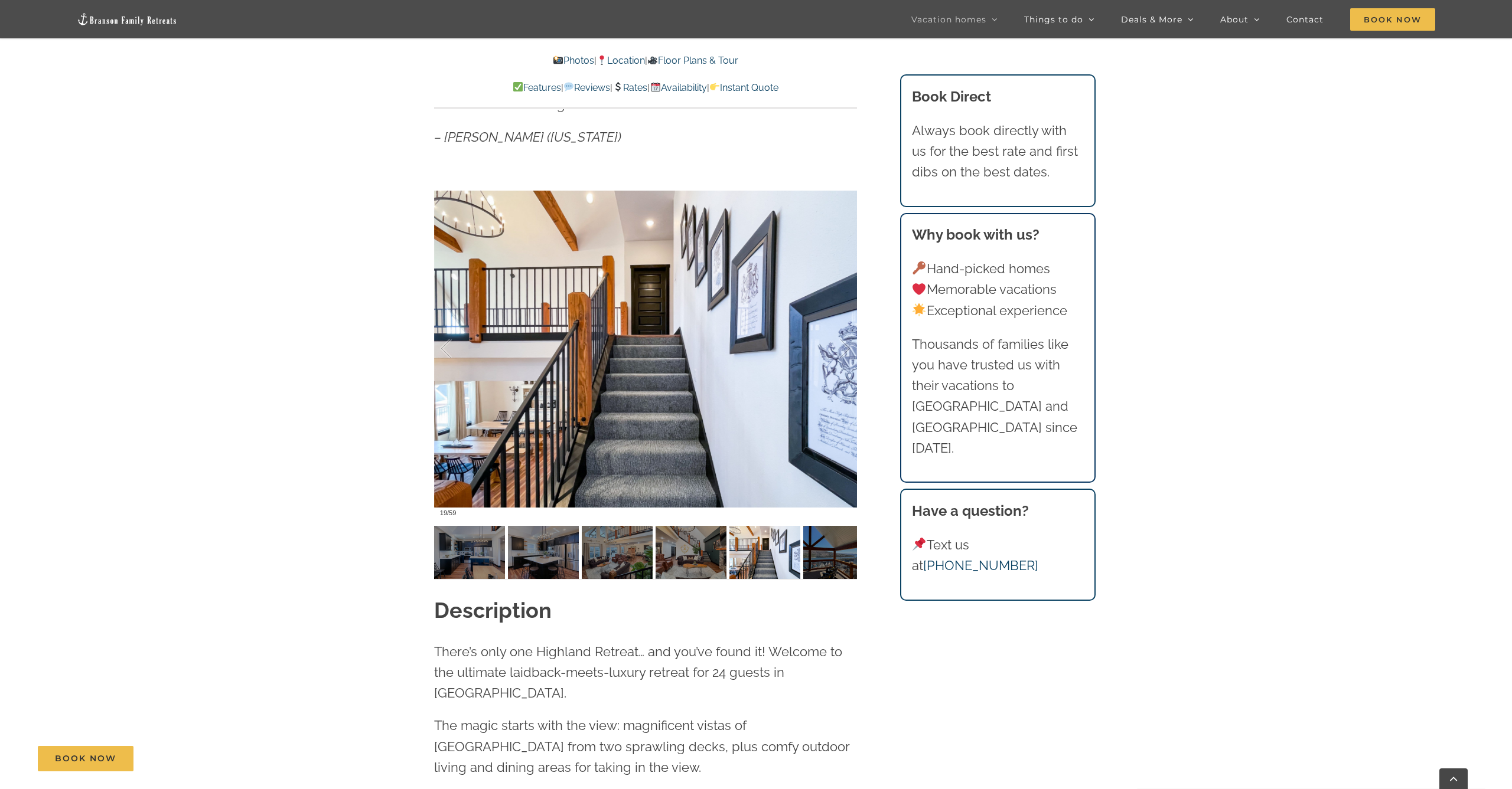
click at [770, 86] on link "Instant Quote" at bounding box center [743, 87] width 69 height 11
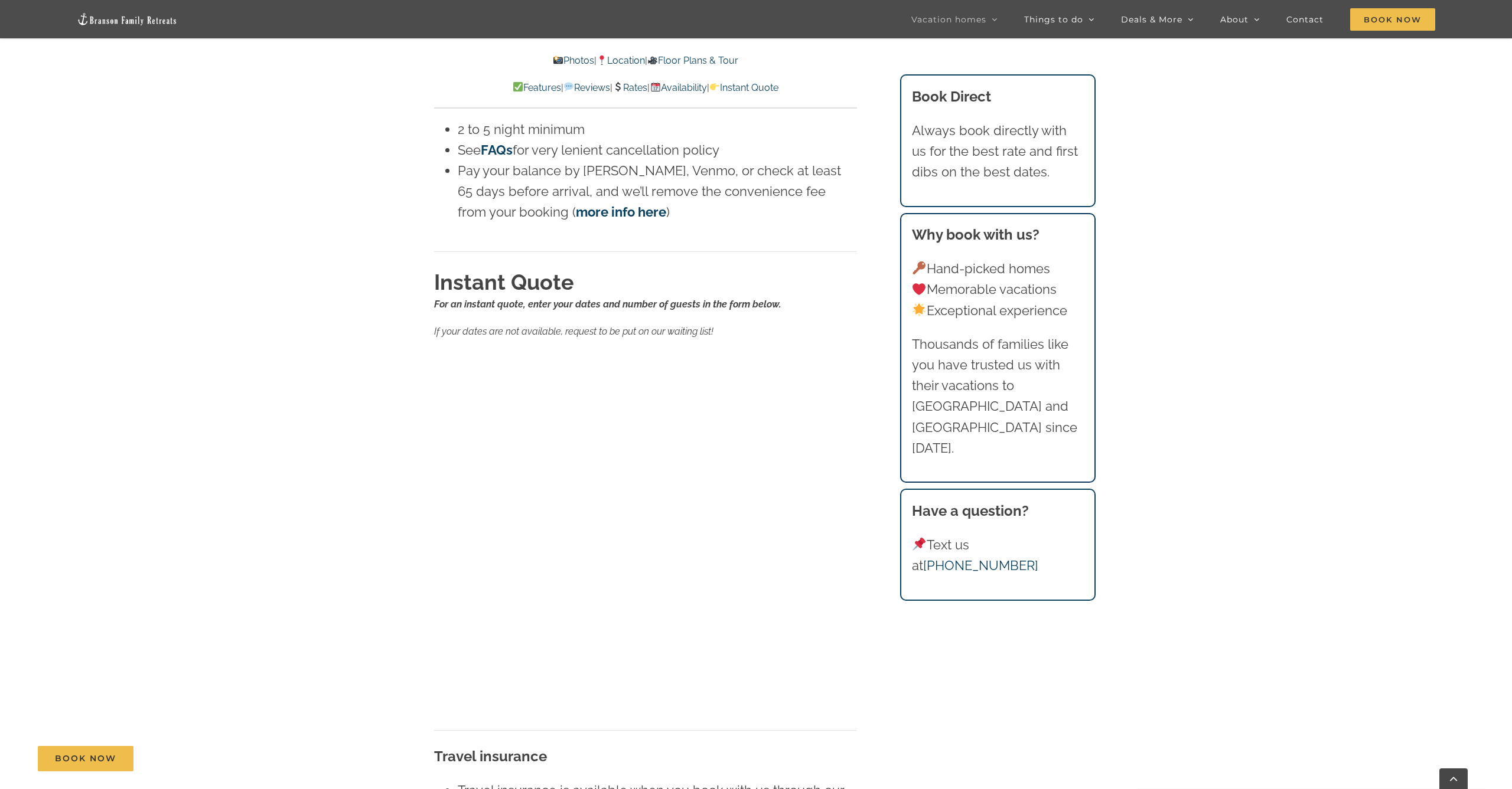
click at [629, 83] on link "Rates" at bounding box center [630, 87] width 35 height 11
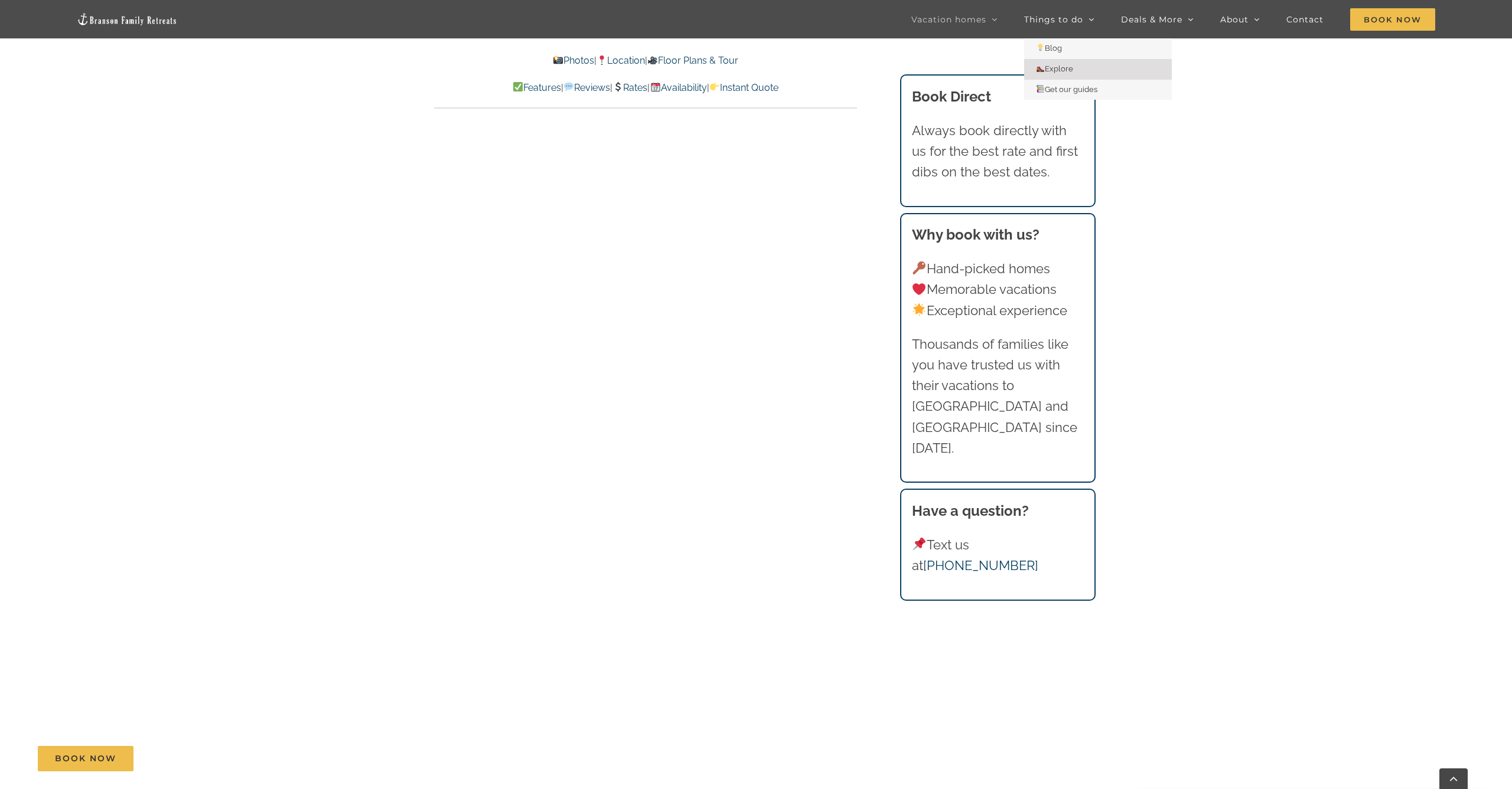
scroll to position [6003, 0]
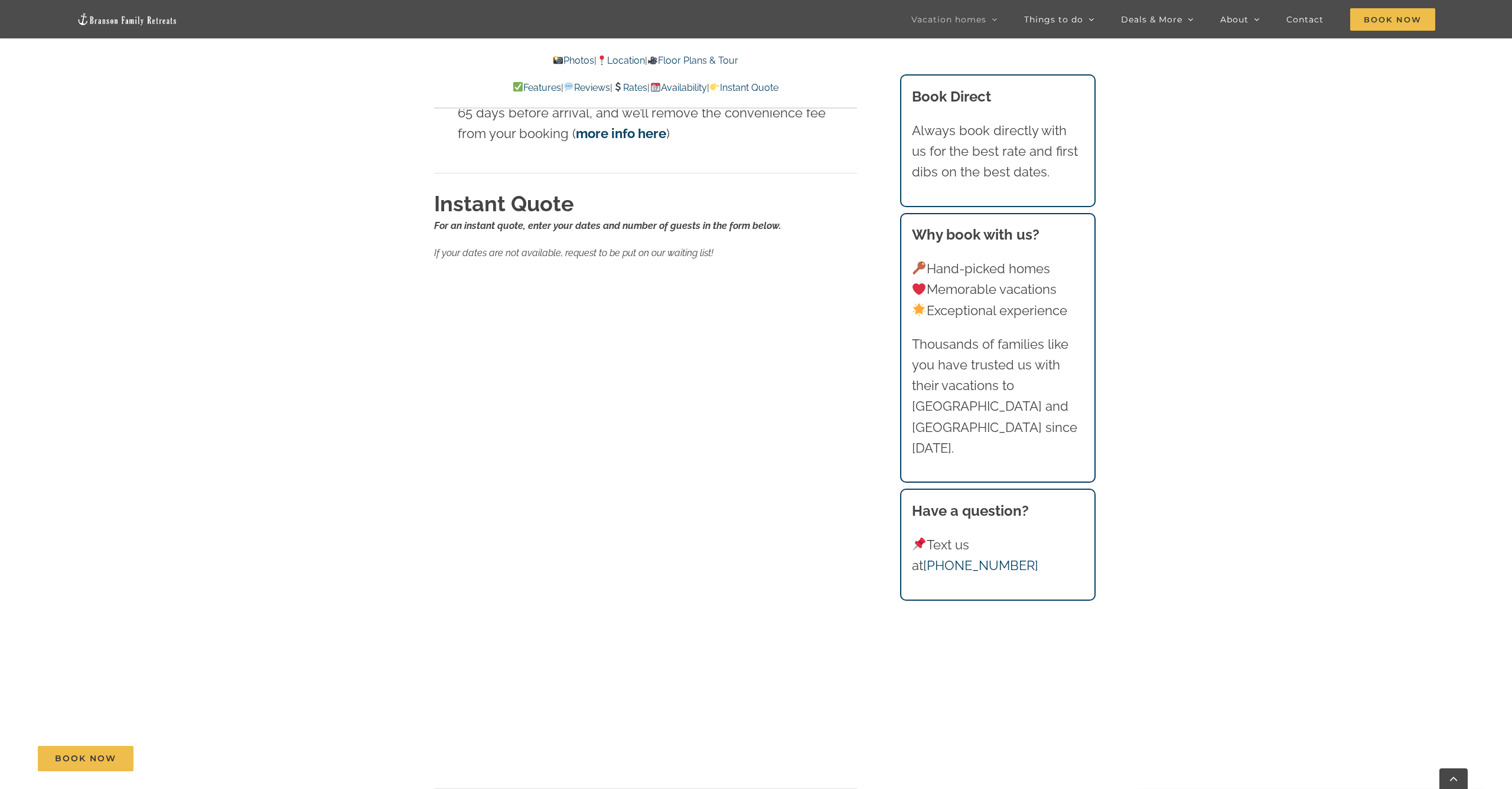
scroll to position [7561, 0]
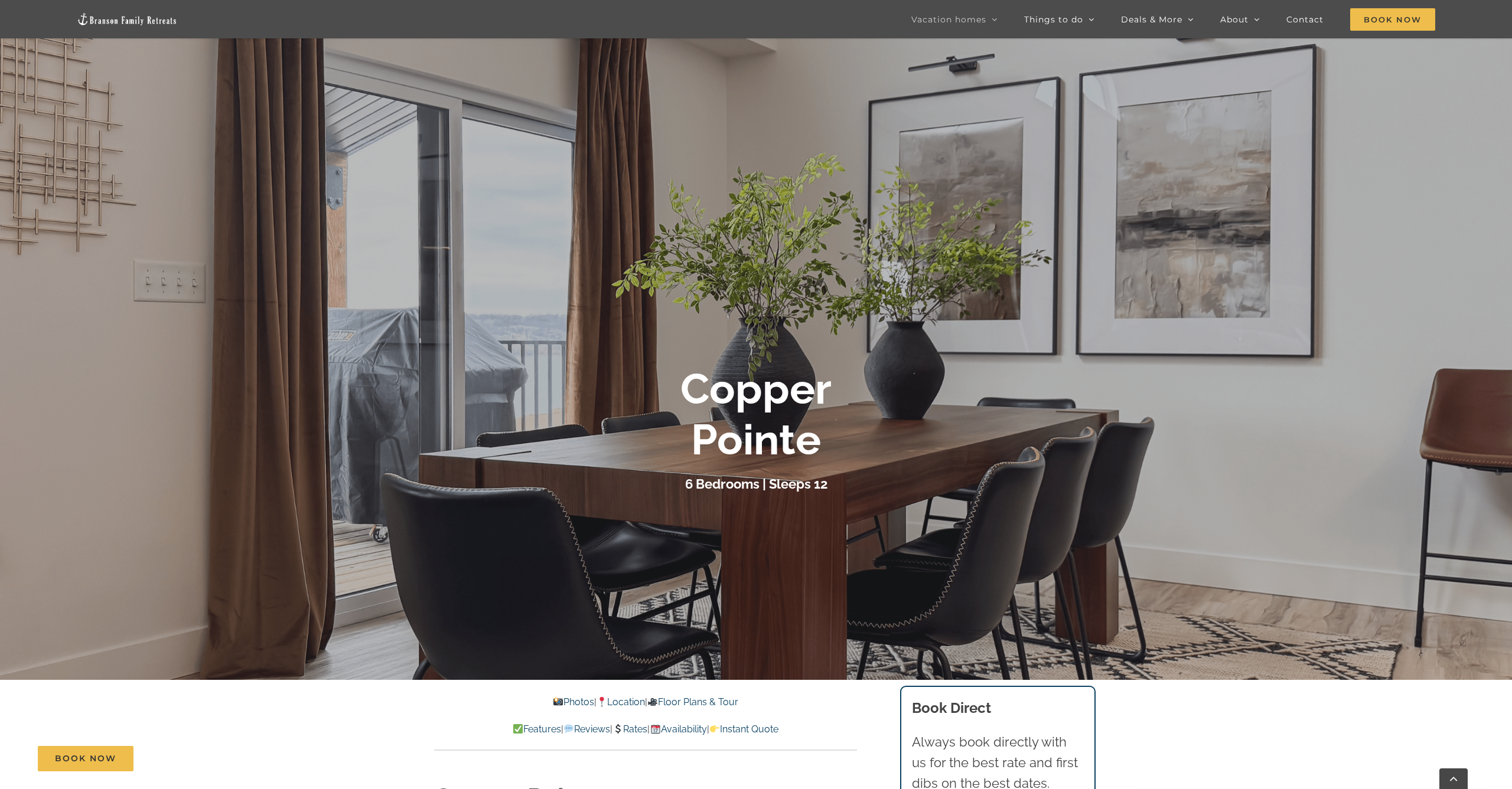
scroll to position [144, 0]
click at [909, 368] on div "Copper Pointe" at bounding box center [756, 415] width 472 height 102
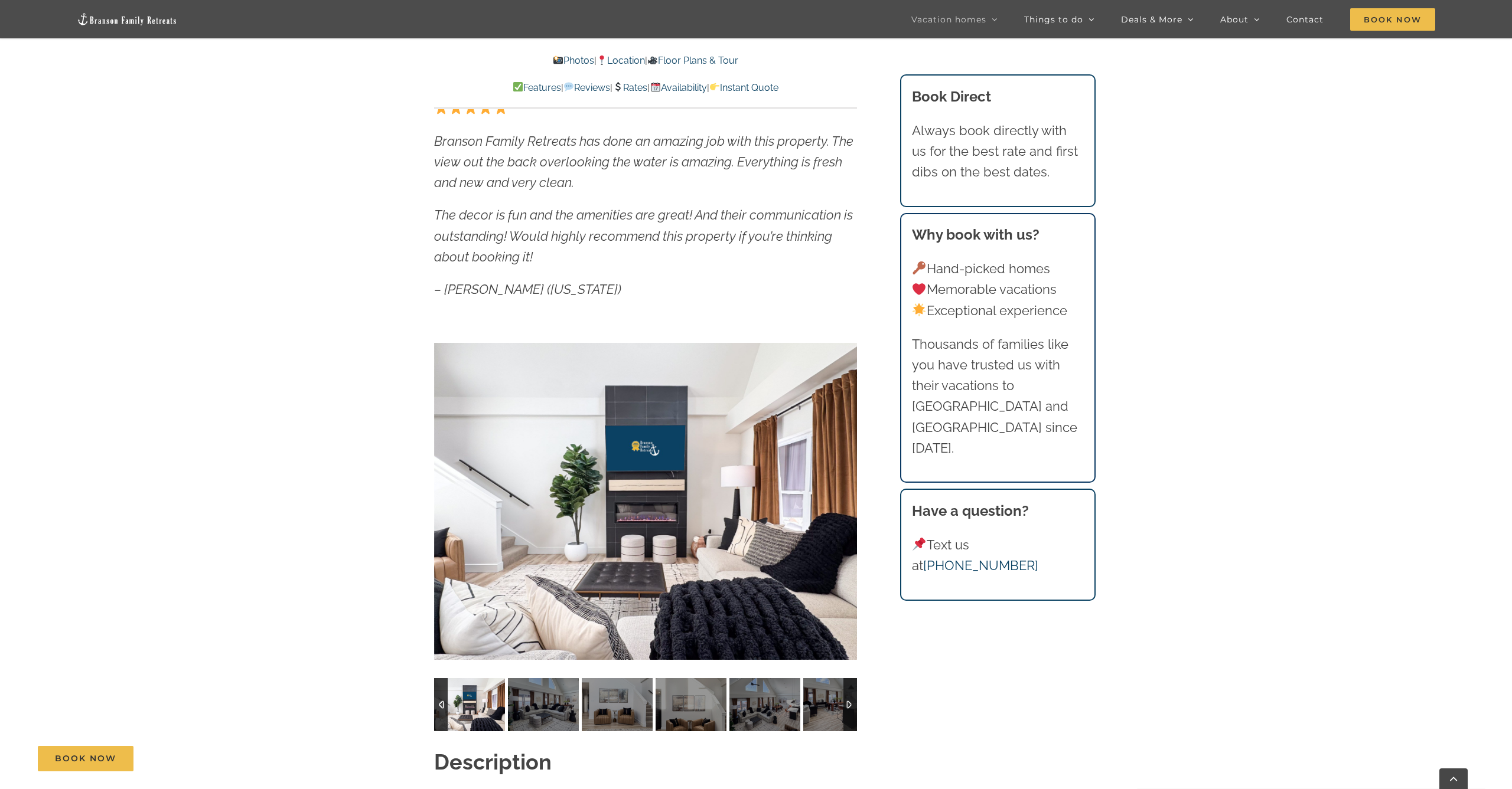
scroll to position [751, 0]
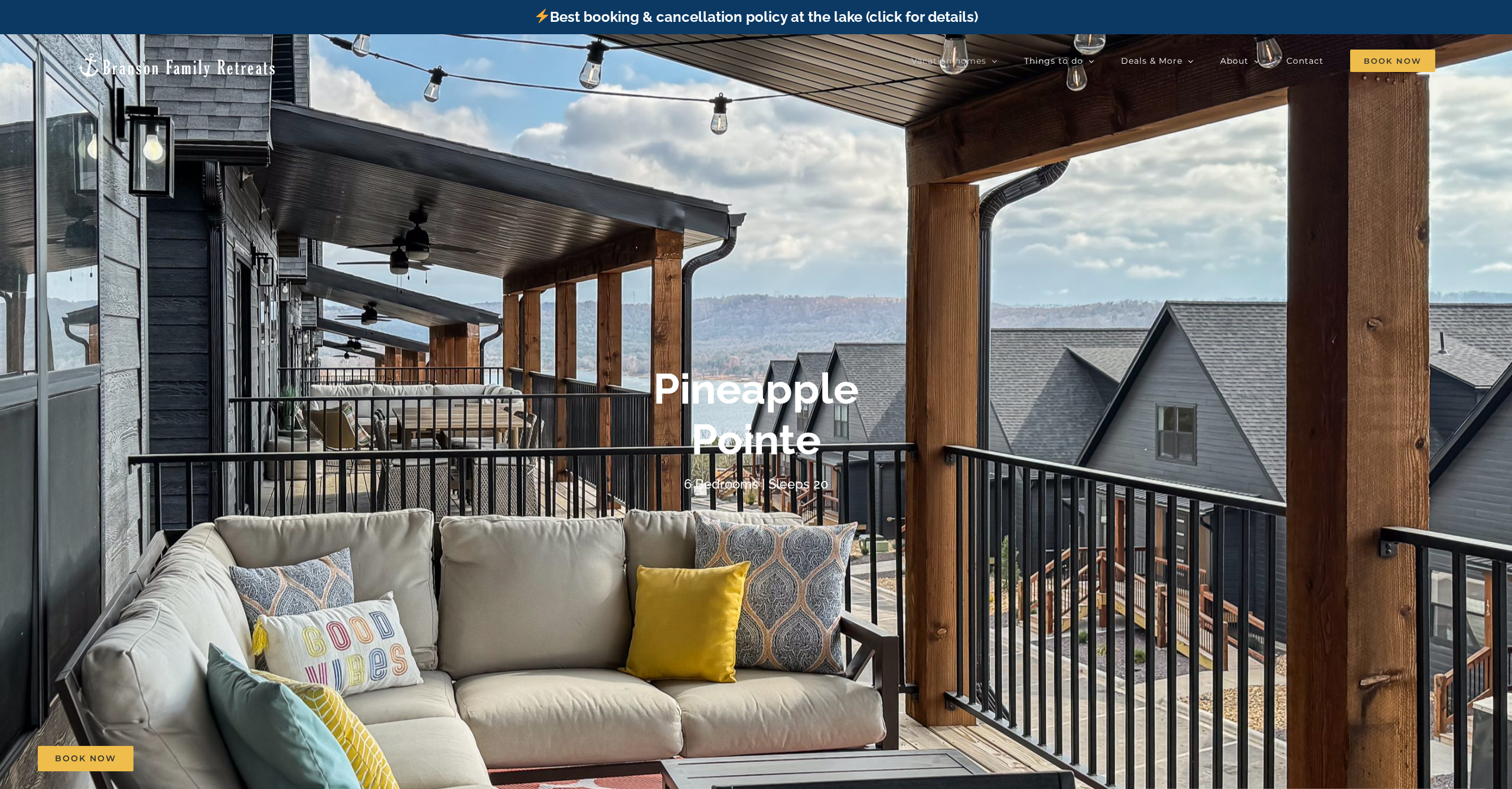
click at [269, 204] on div at bounding box center [756, 429] width 1512 height 789
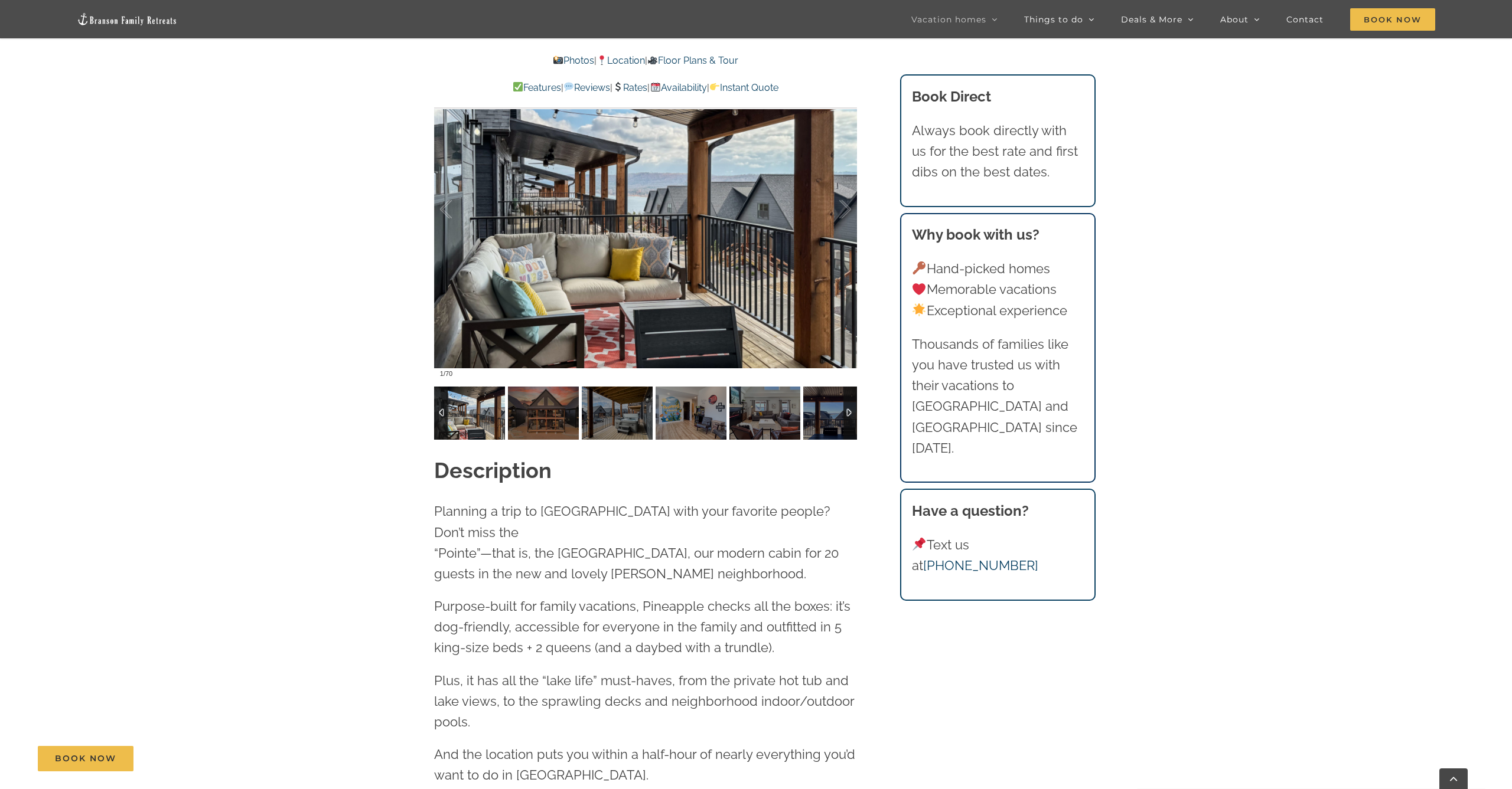
scroll to position [1319, 0]
click at [845, 205] on div at bounding box center [833, 209] width 37 height 73
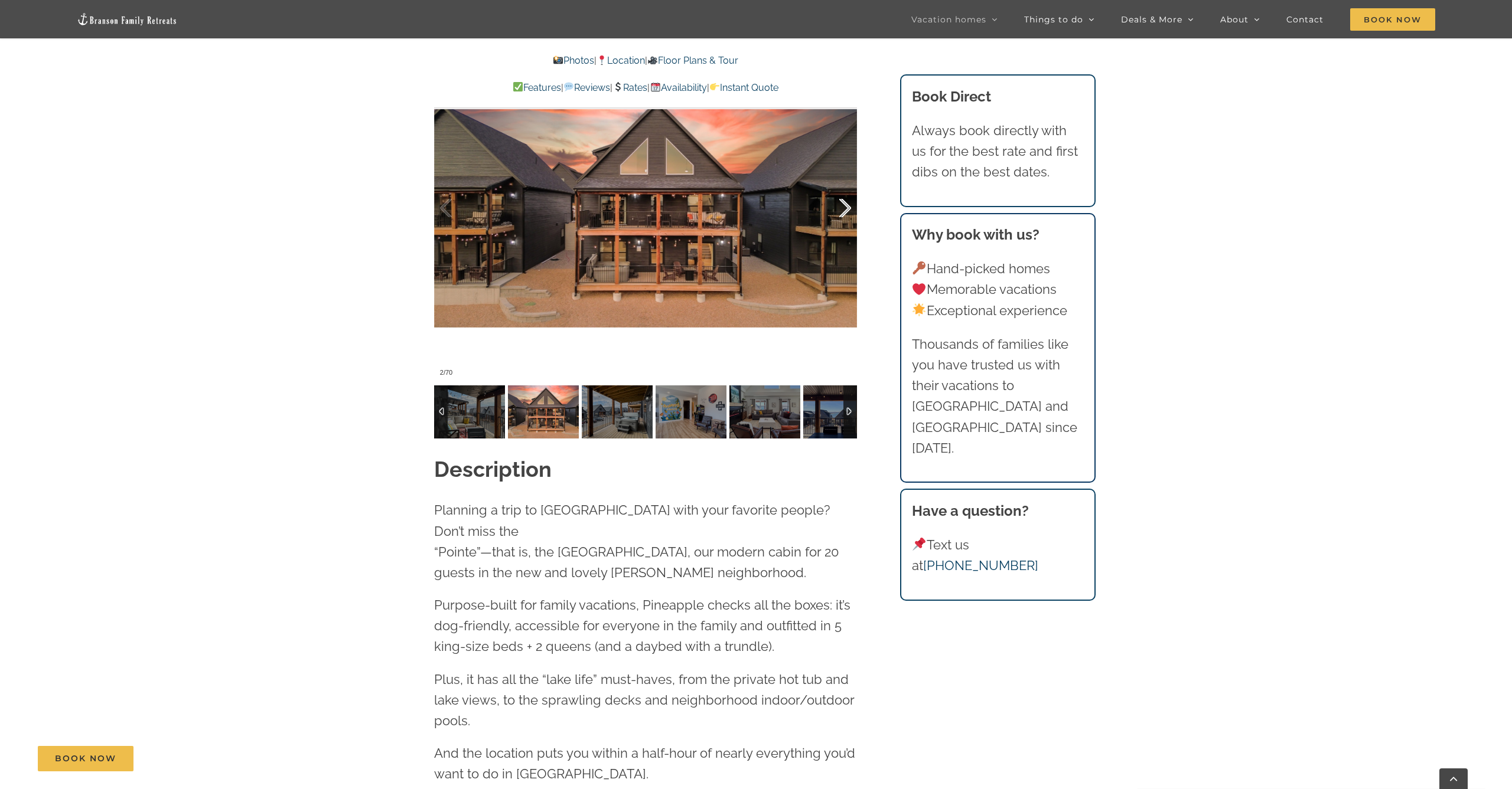
click at [845, 205] on div at bounding box center [833, 209] width 37 height 73
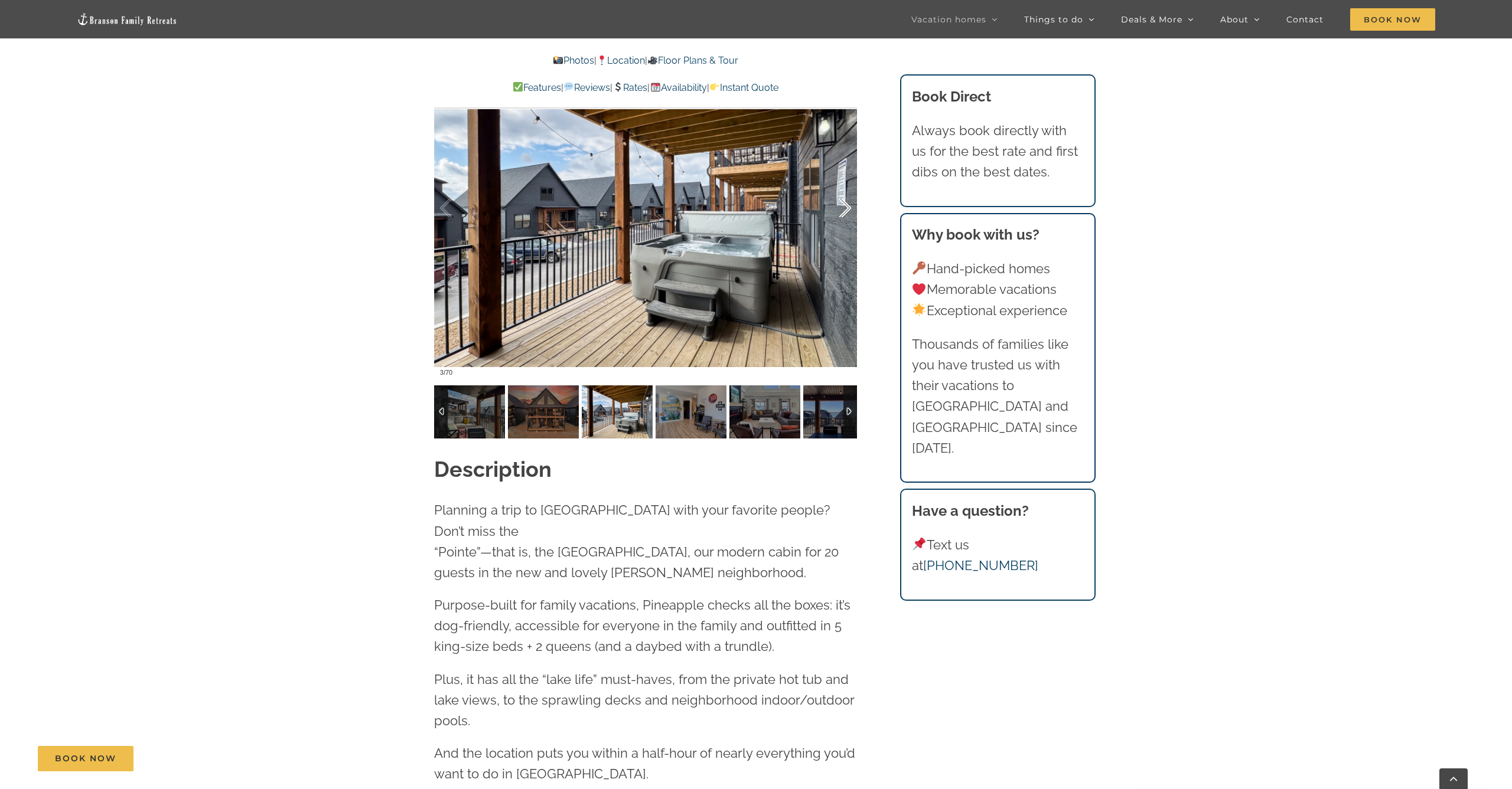
click at [845, 205] on div at bounding box center [833, 209] width 37 height 73
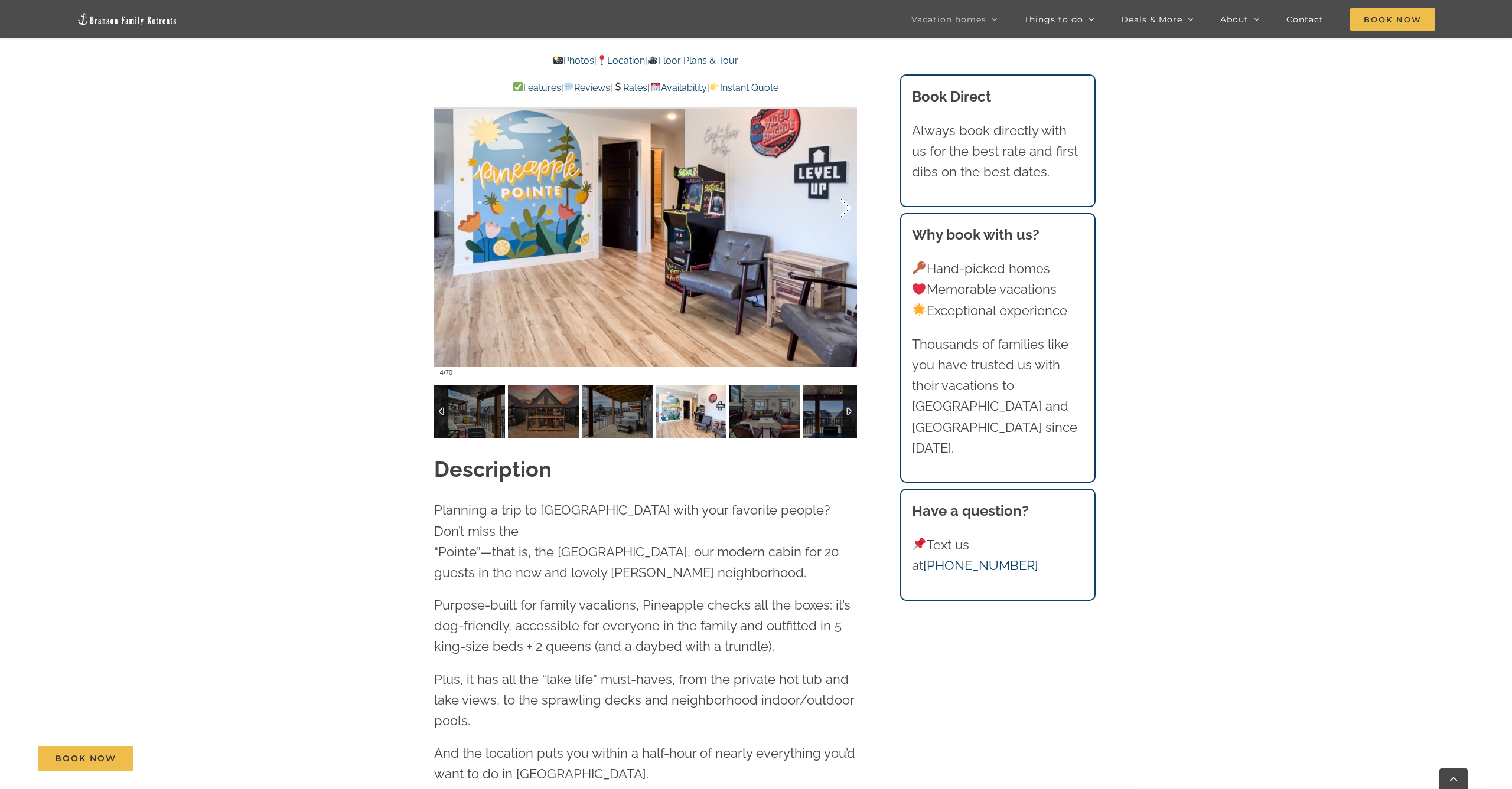
click at [845, 205] on div at bounding box center [833, 209] width 37 height 73
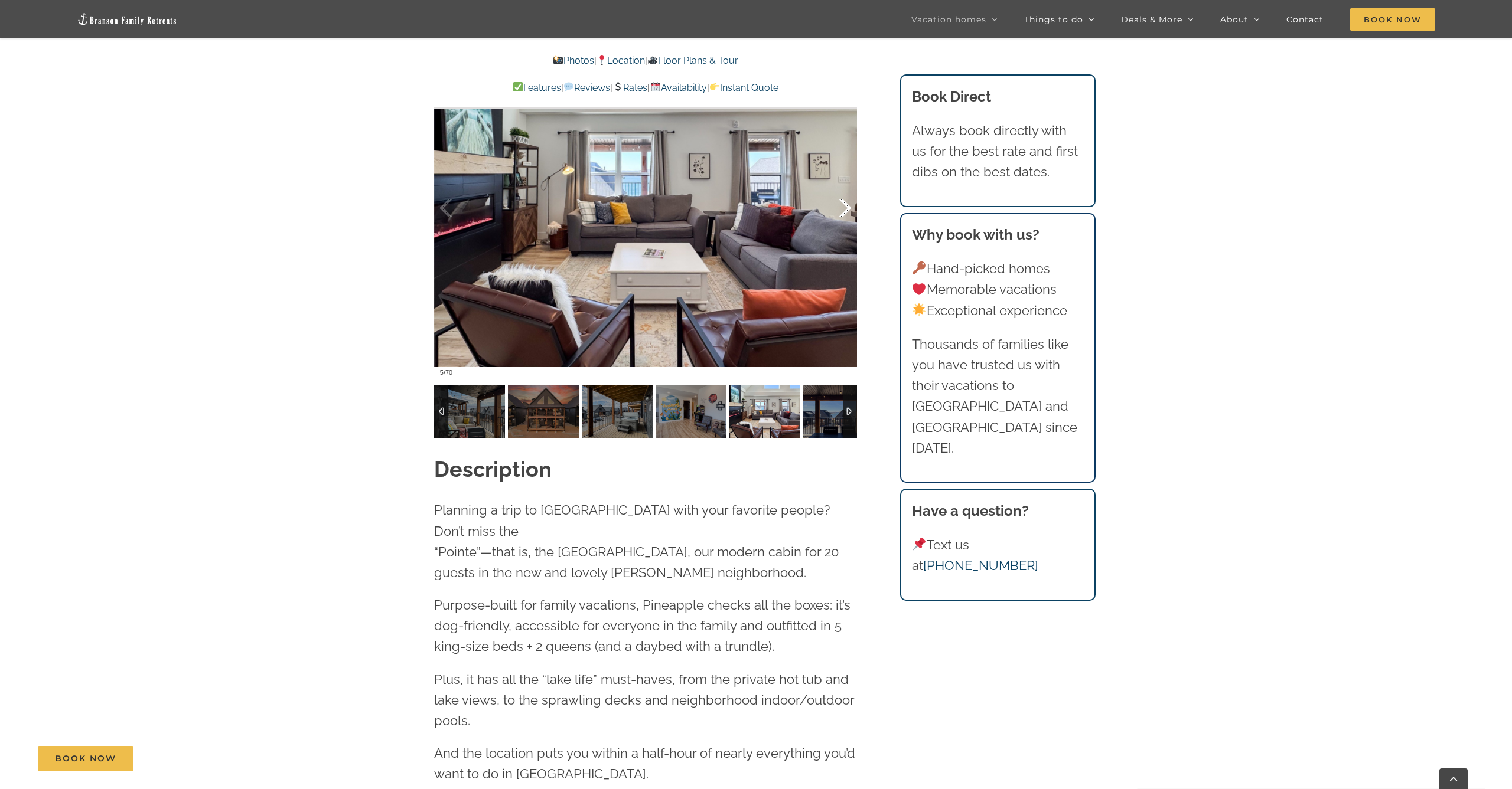
click at [845, 205] on div at bounding box center [833, 209] width 37 height 73
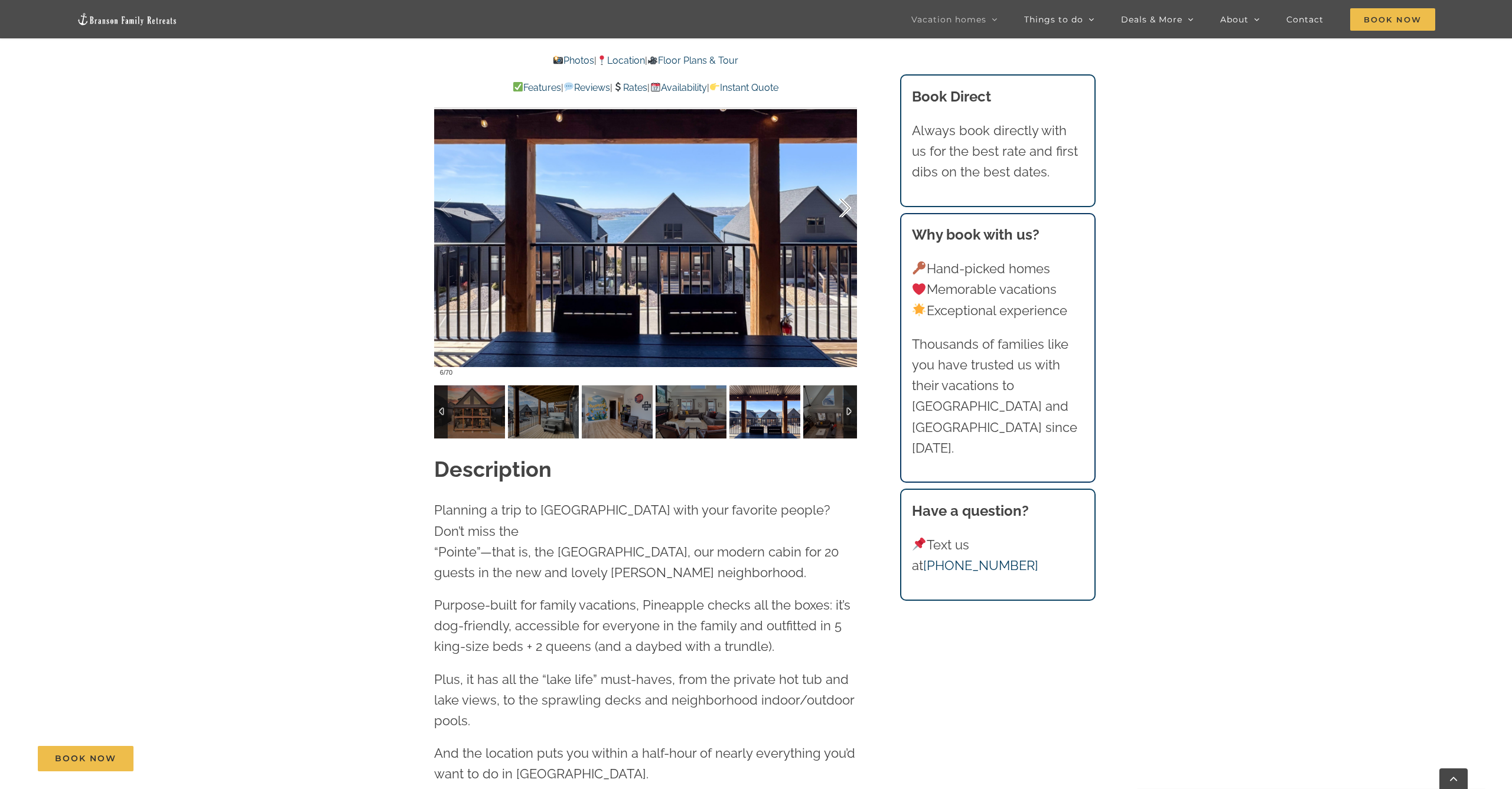
click at [845, 205] on div at bounding box center [833, 209] width 37 height 73
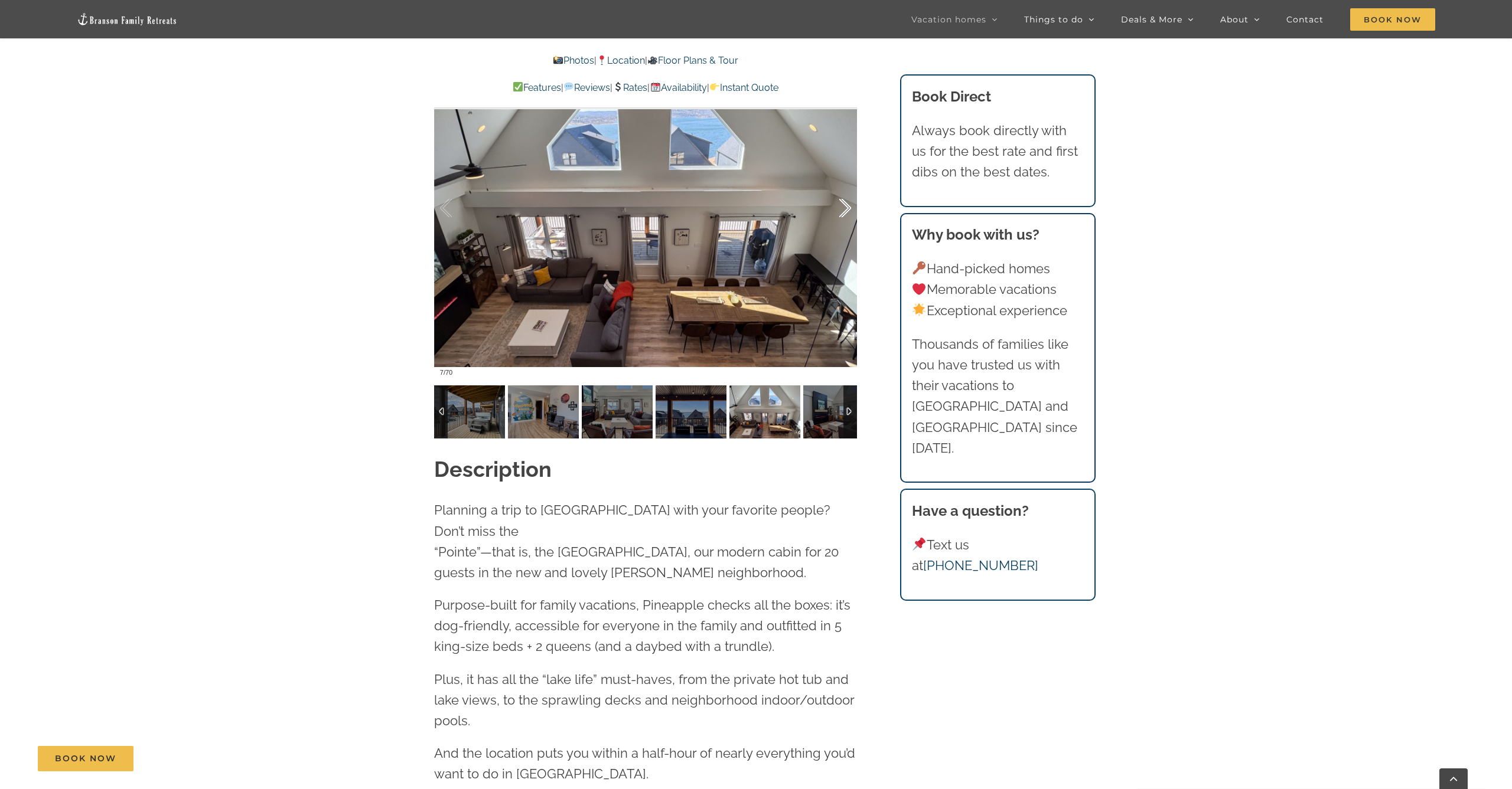
click at [845, 205] on div at bounding box center [833, 209] width 37 height 73
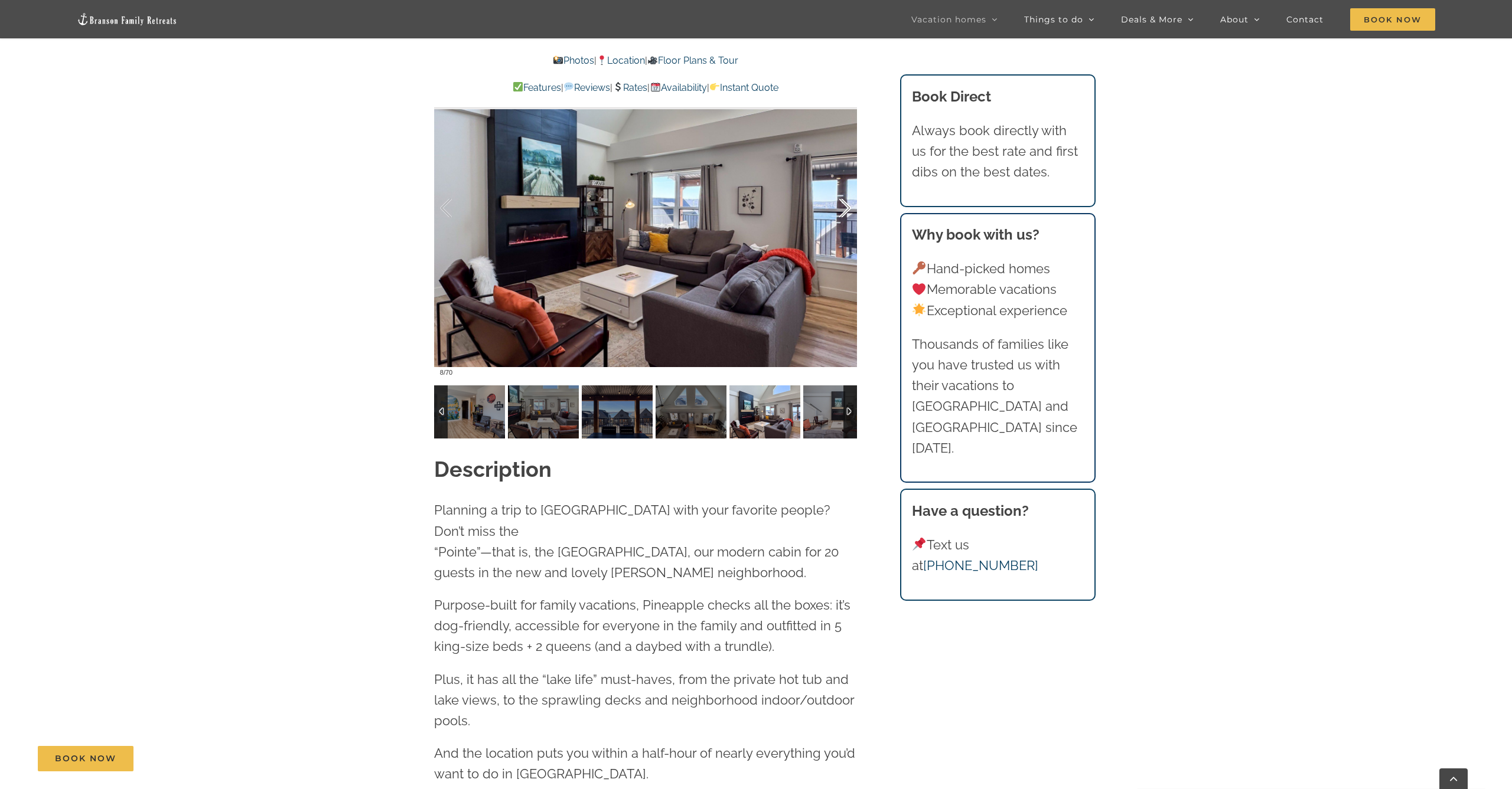
click at [845, 205] on div at bounding box center [833, 209] width 37 height 73
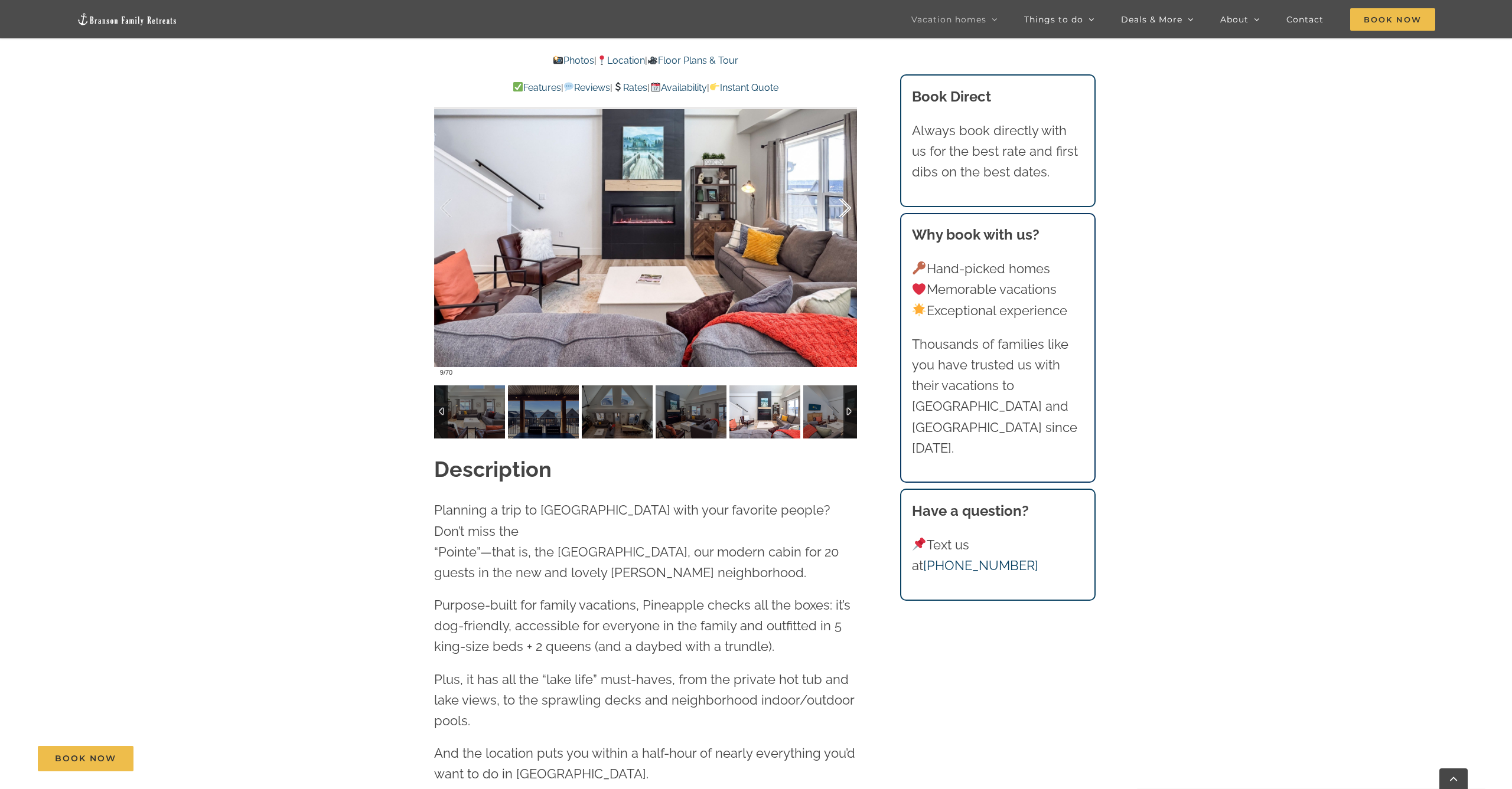
click at [845, 205] on div at bounding box center [833, 209] width 37 height 73
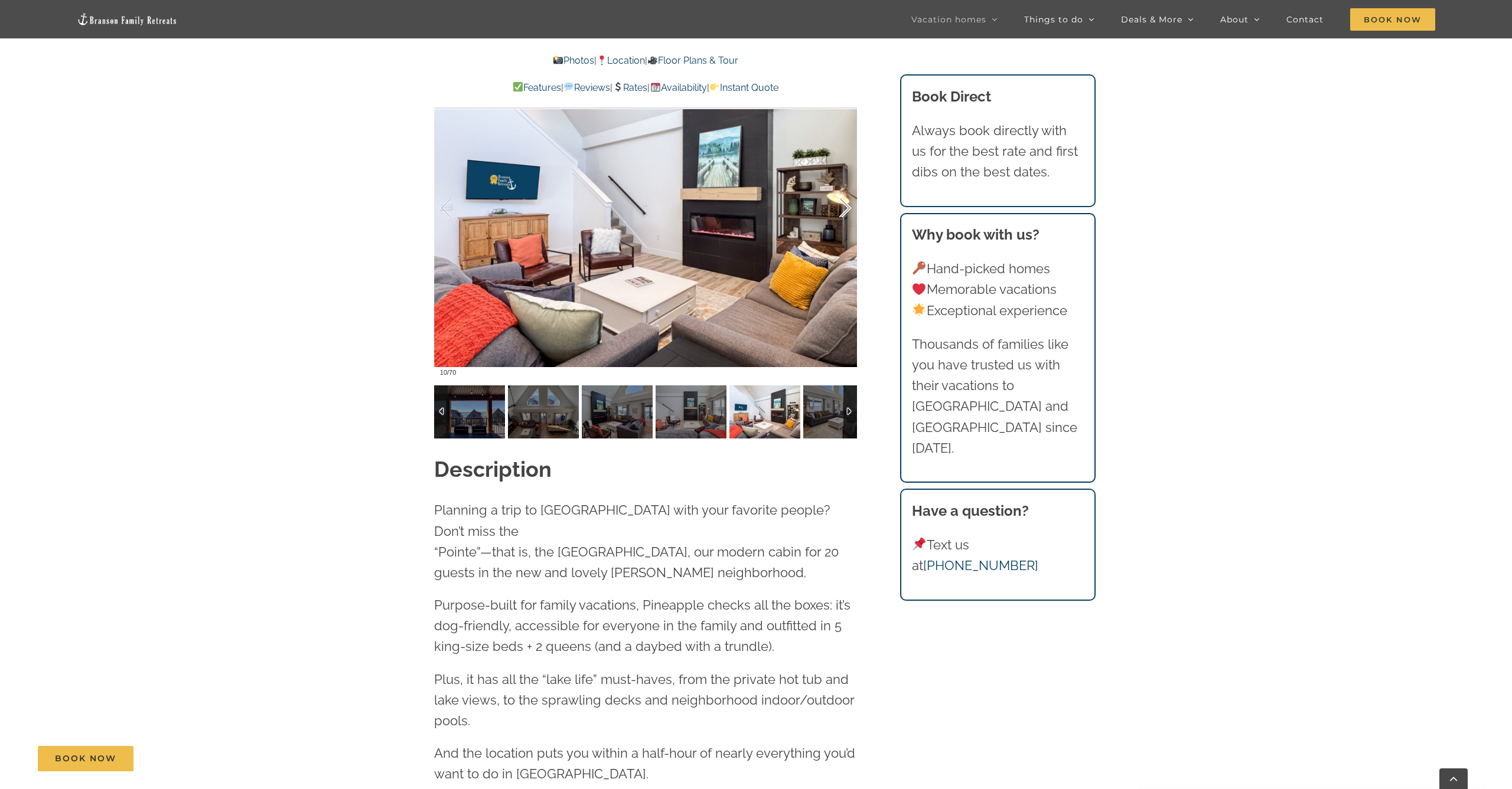
click at [845, 205] on div at bounding box center [833, 209] width 37 height 73
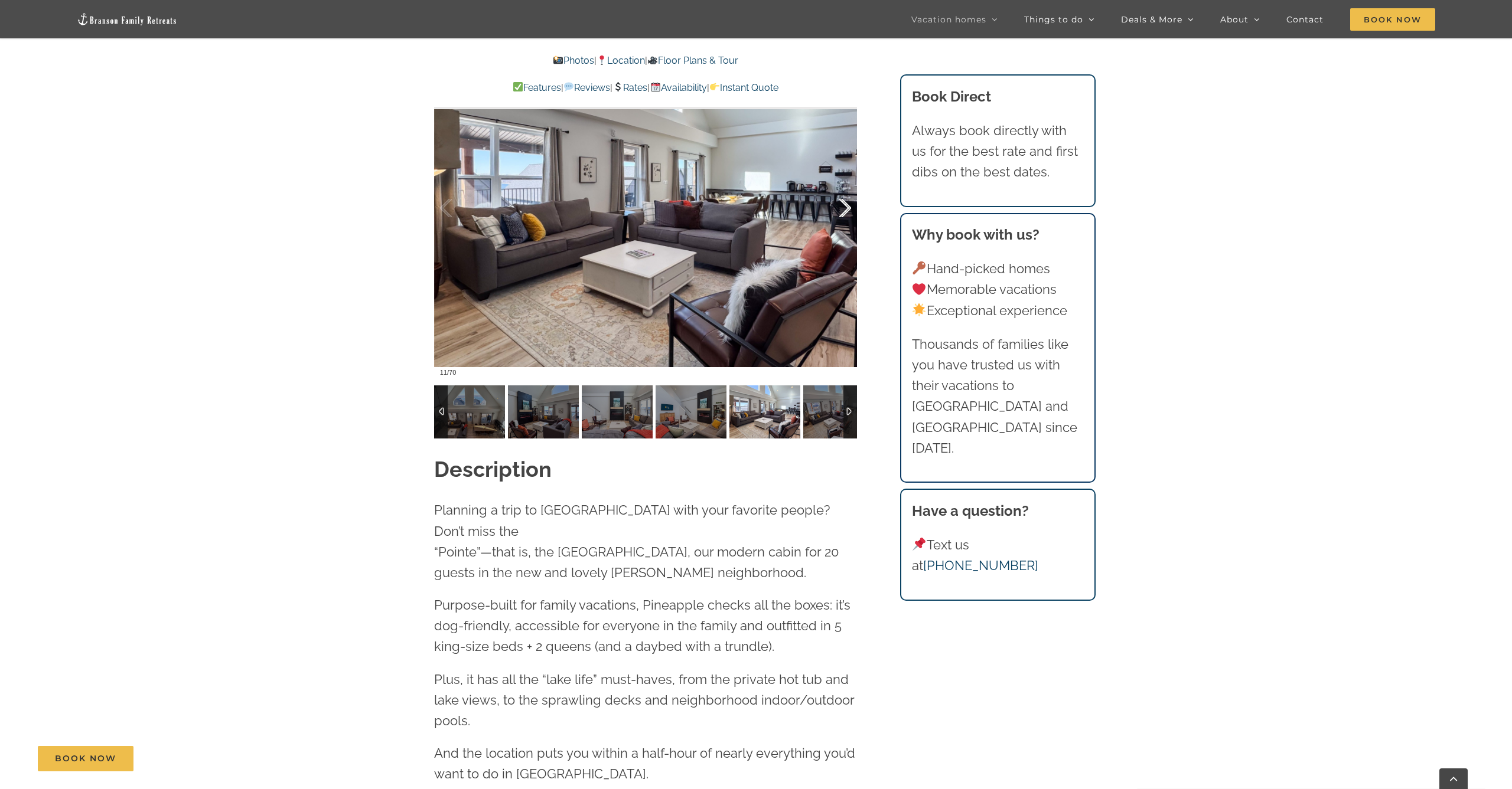
click at [845, 205] on div at bounding box center [833, 209] width 37 height 73
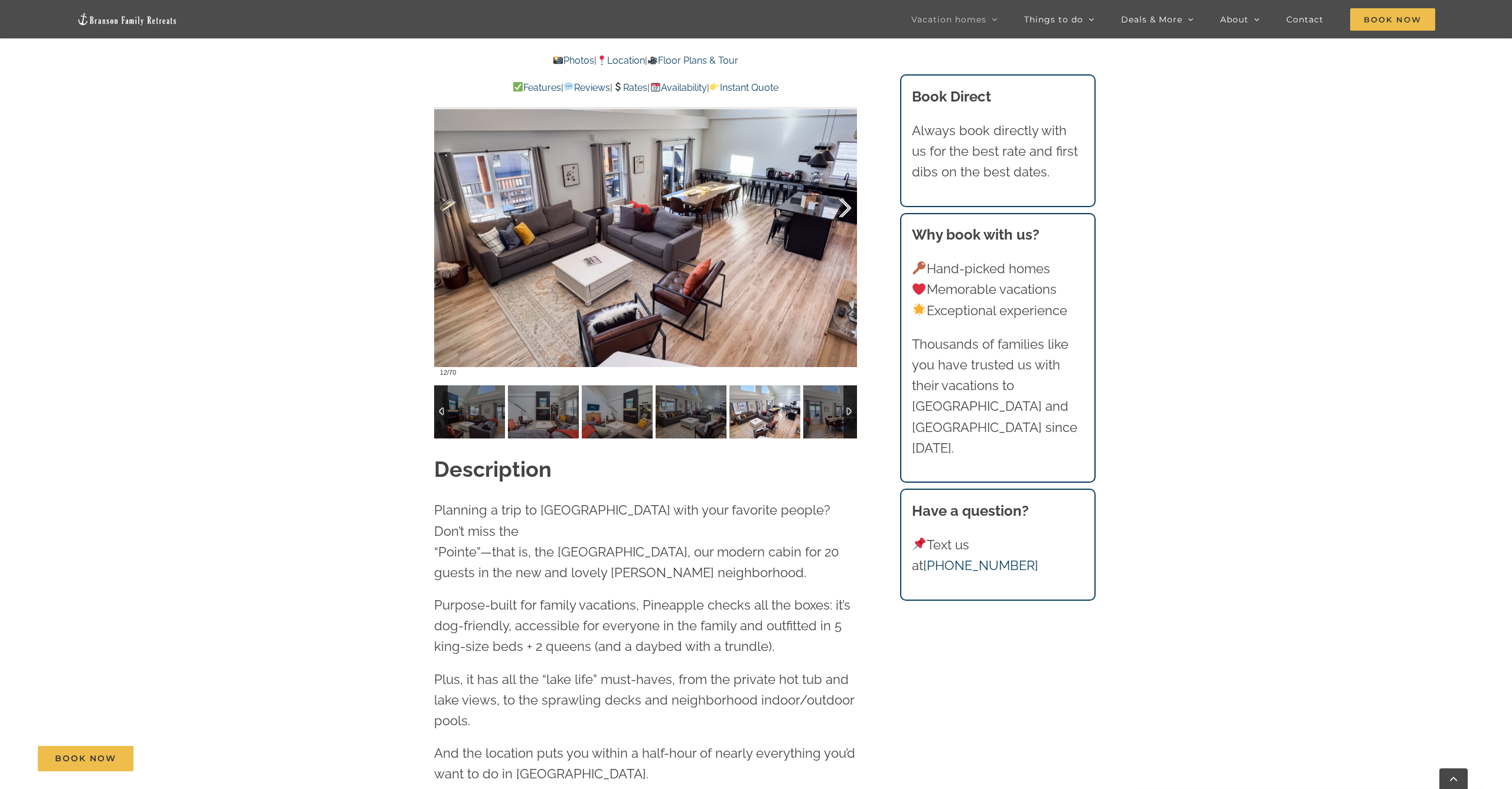
click at [845, 205] on div at bounding box center [833, 209] width 37 height 73
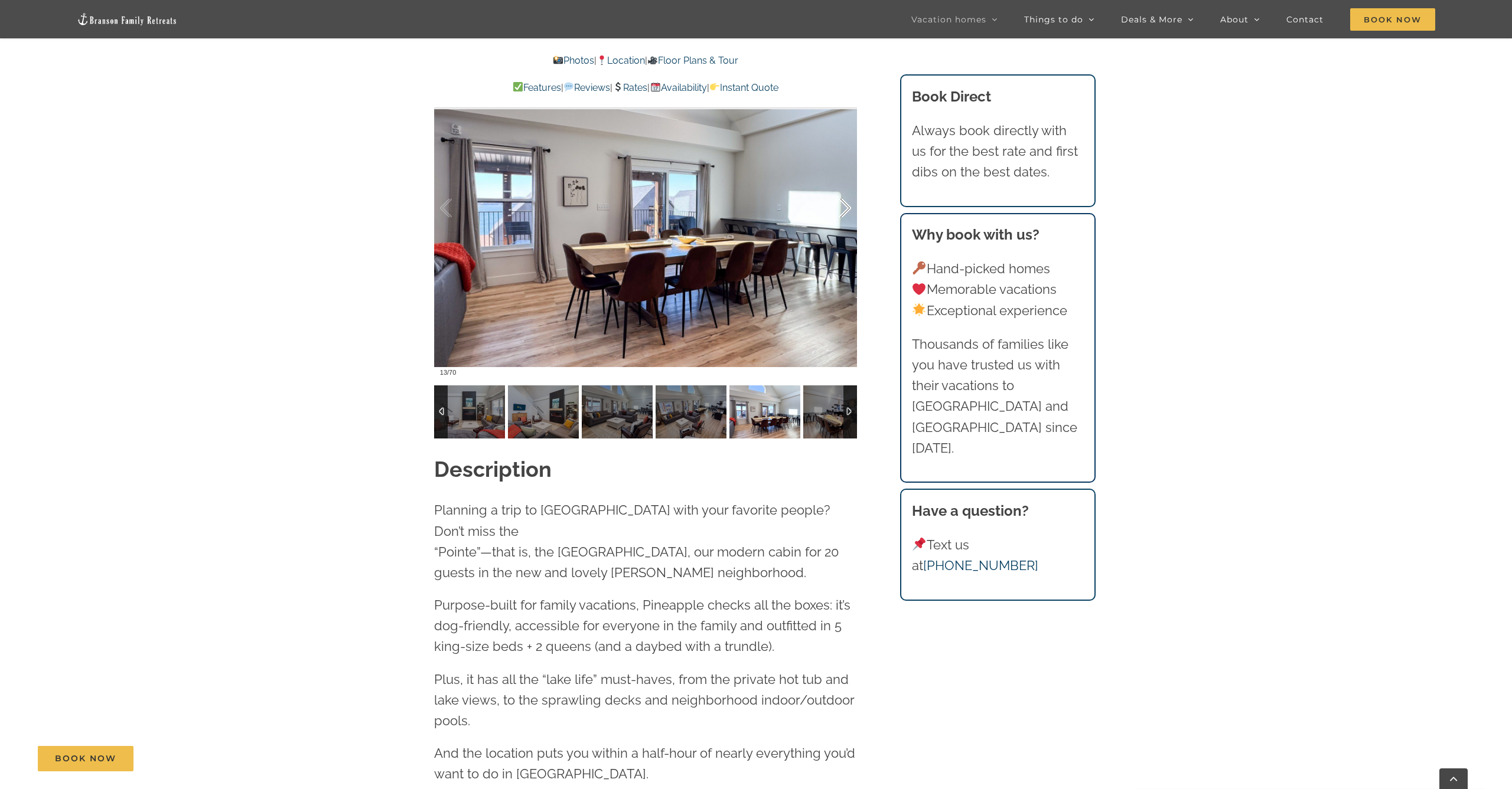
click at [845, 205] on div at bounding box center [833, 209] width 37 height 73
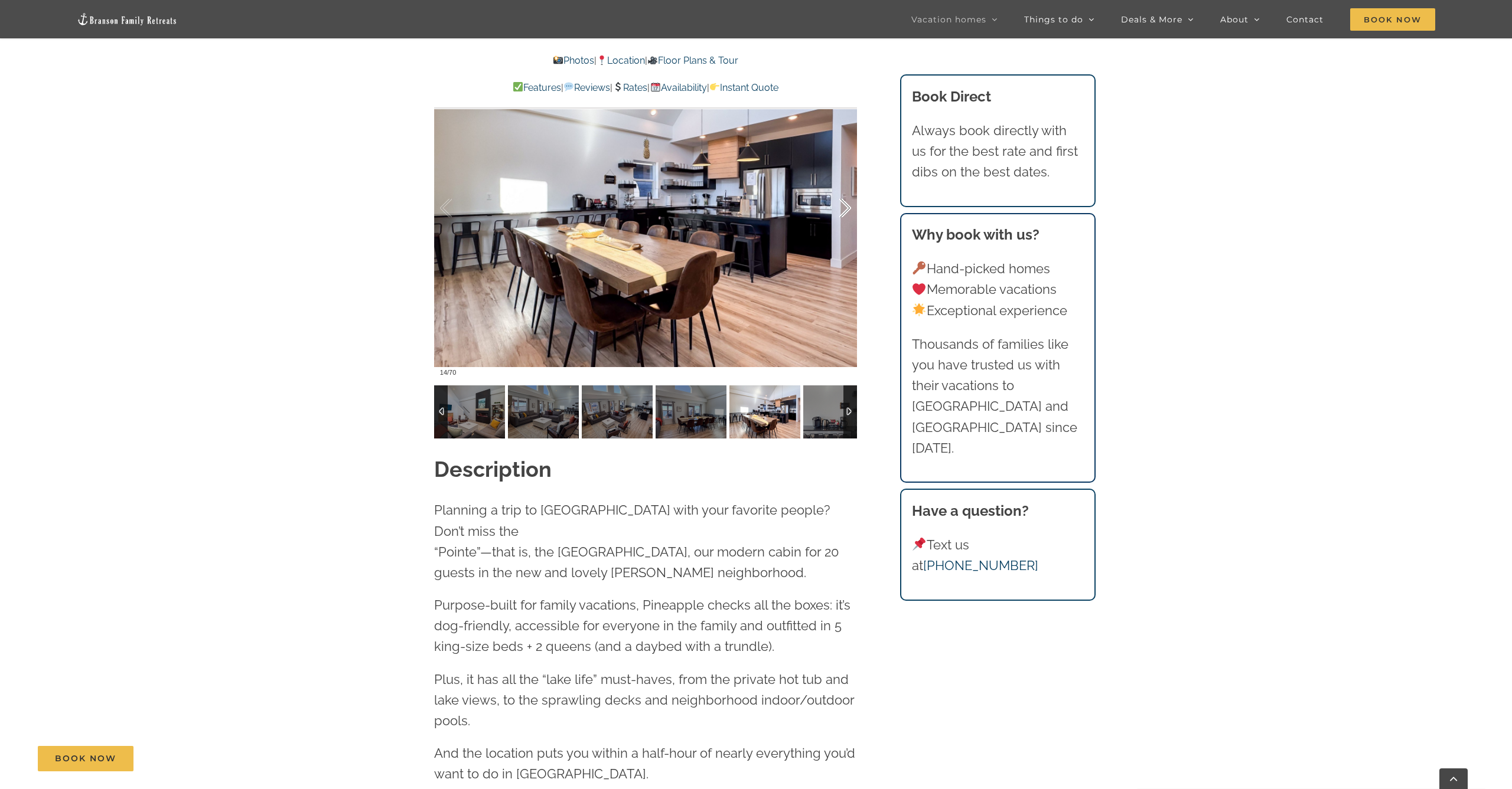
click at [845, 206] on div at bounding box center [833, 209] width 37 height 73
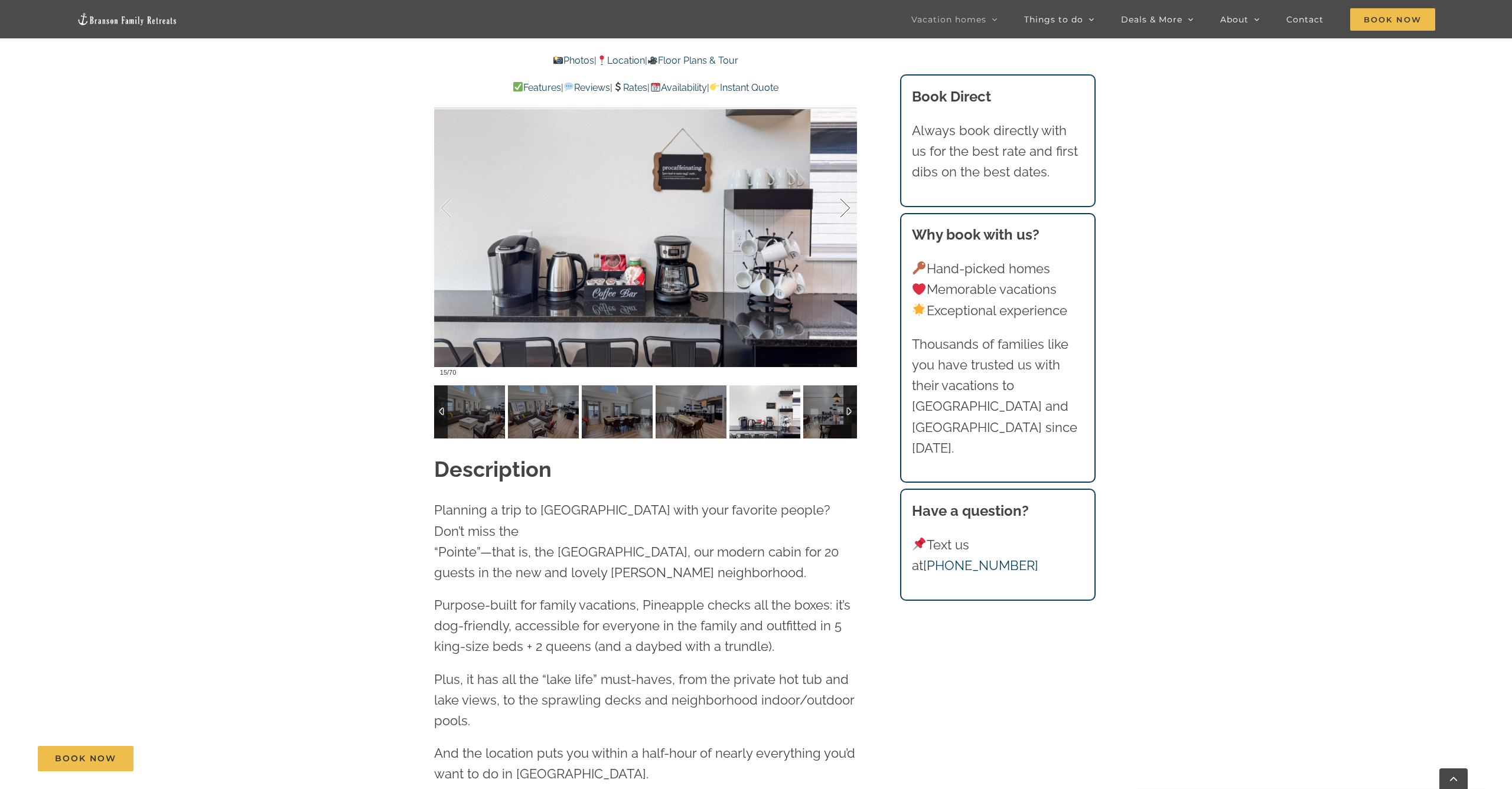
click at [845, 206] on div at bounding box center [833, 209] width 37 height 73
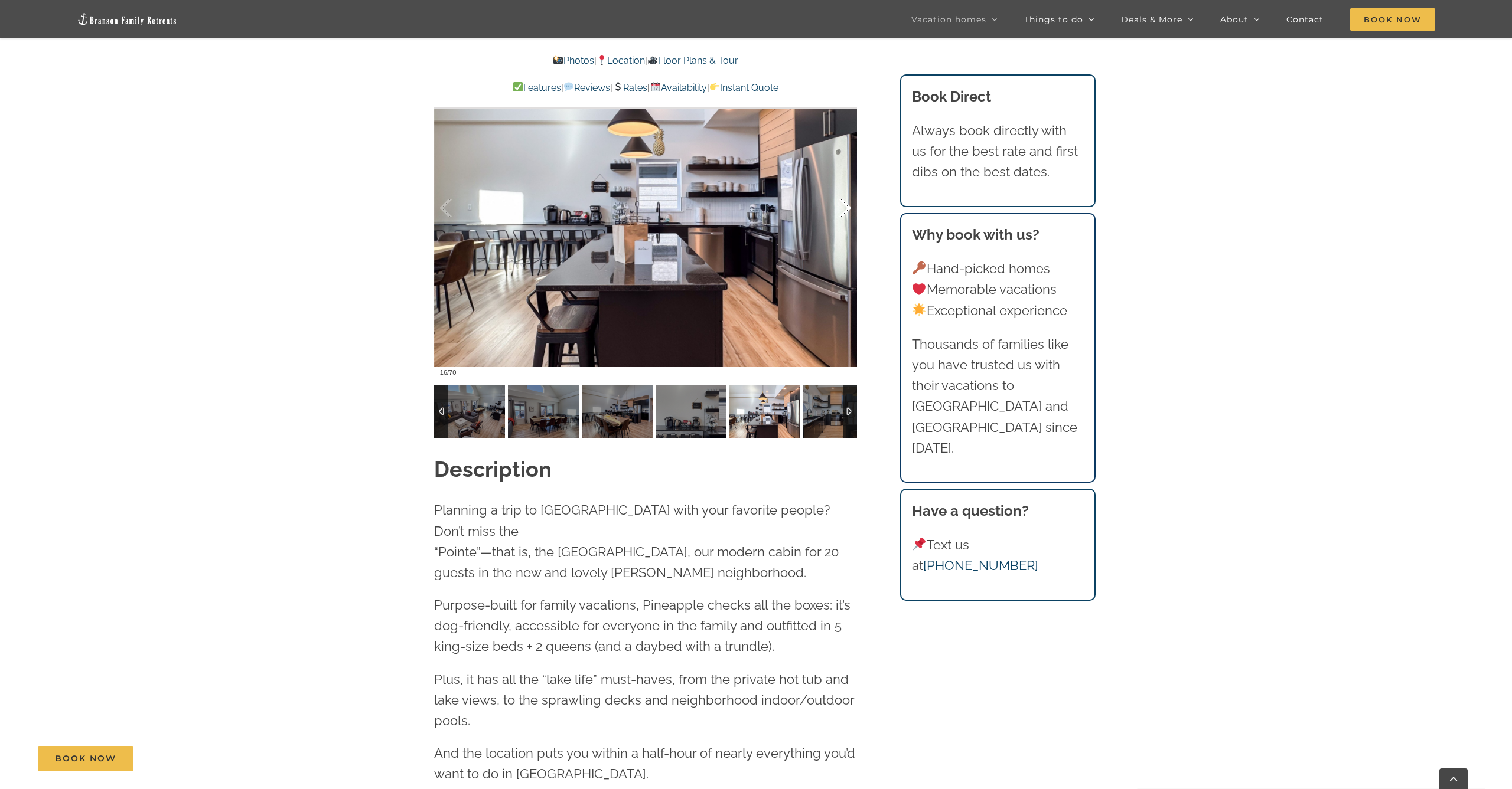
click at [845, 205] on div at bounding box center [833, 209] width 37 height 73
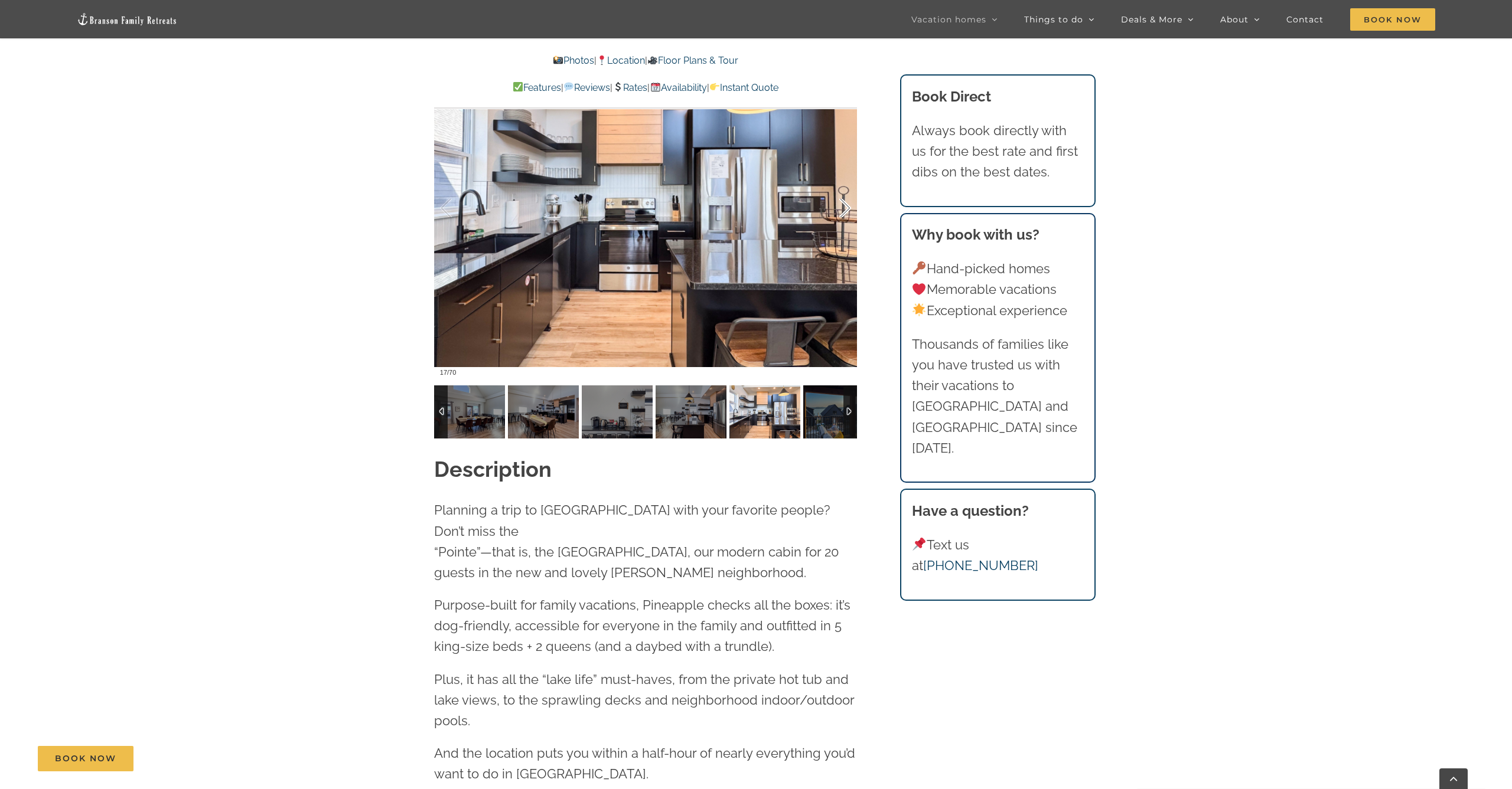
click at [845, 205] on div at bounding box center [833, 209] width 37 height 73
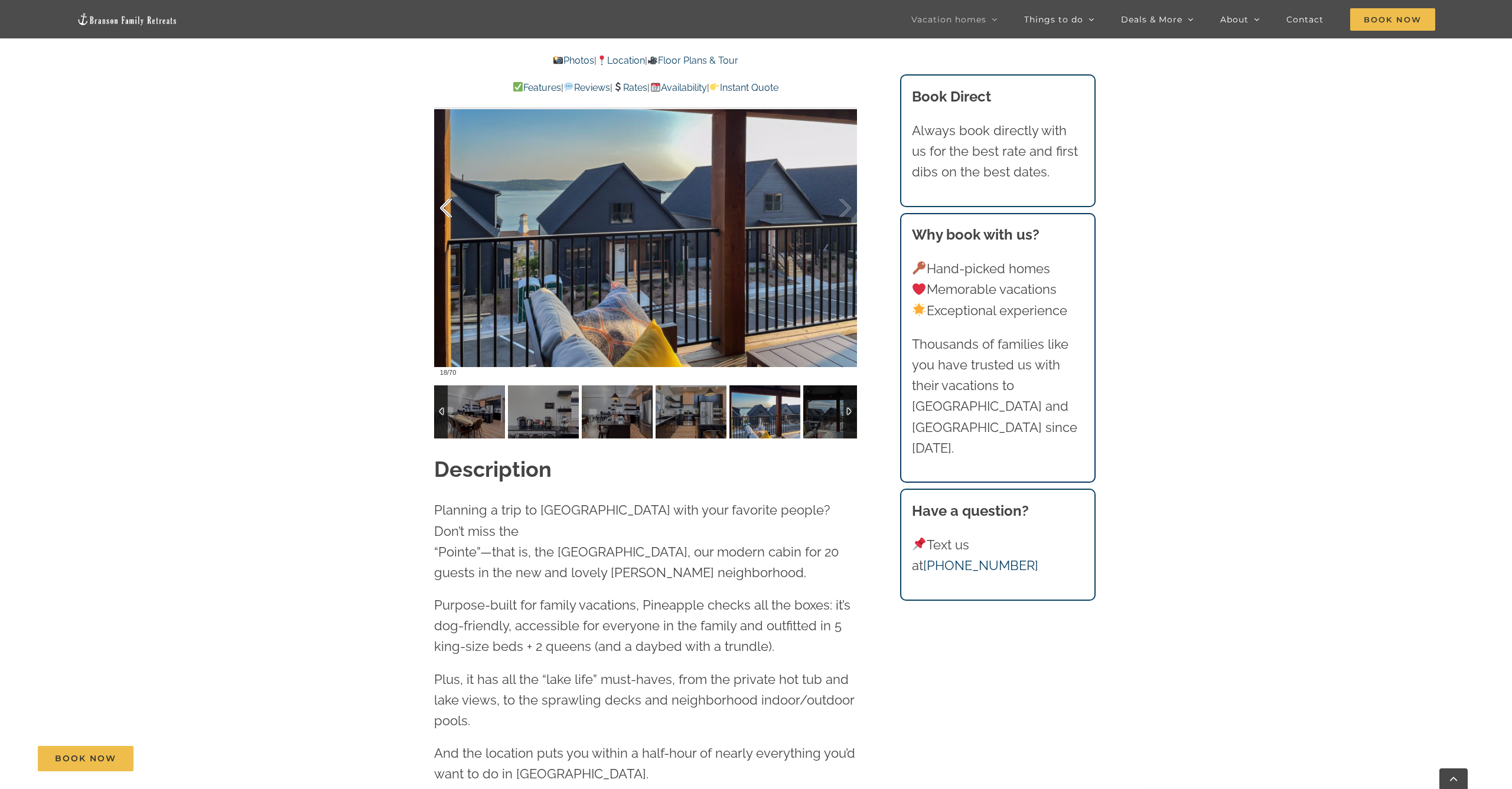
click at [446, 214] on div at bounding box center [458, 209] width 37 height 73
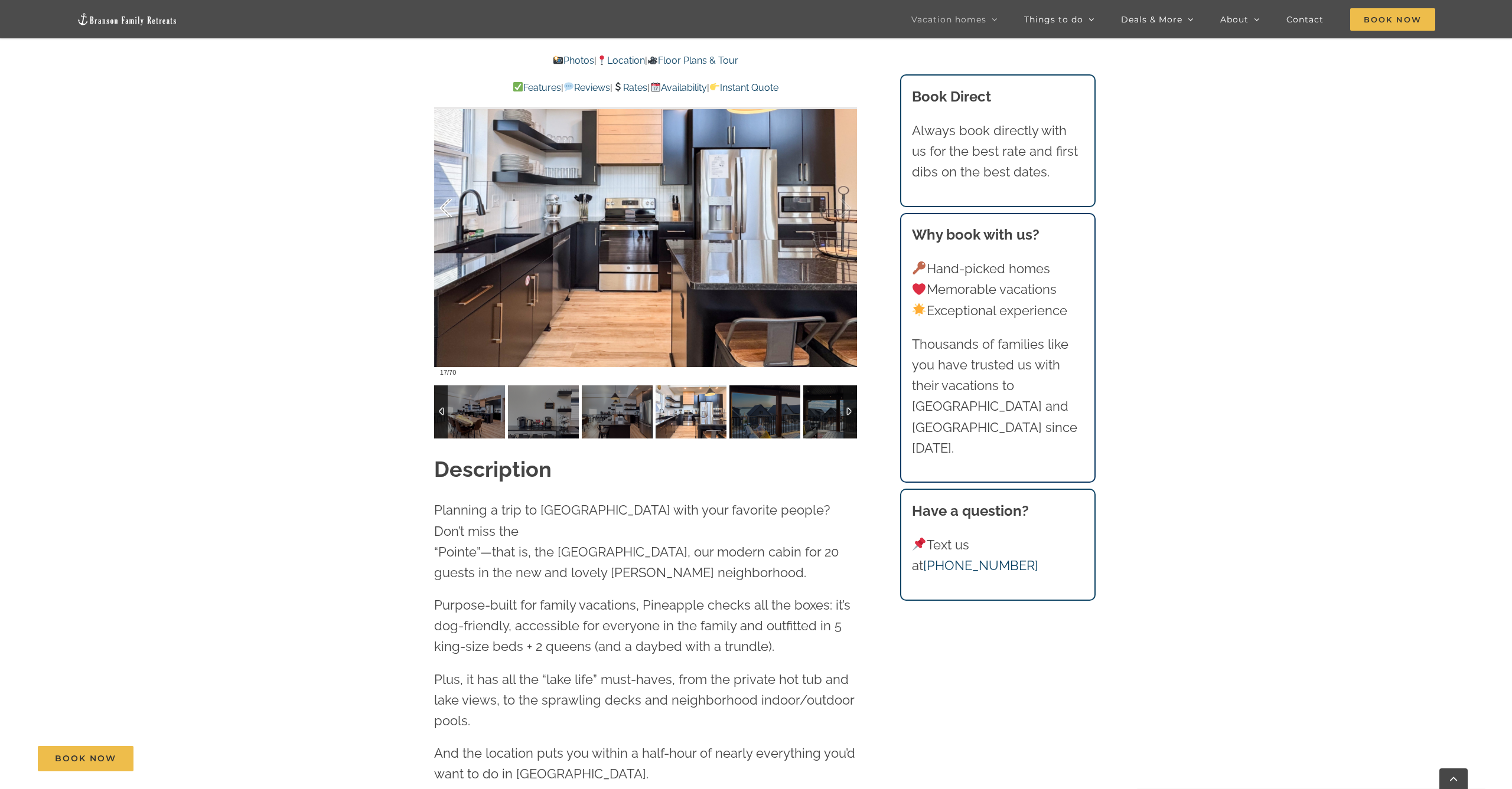
click at [446, 214] on div at bounding box center [458, 209] width 37 height 73
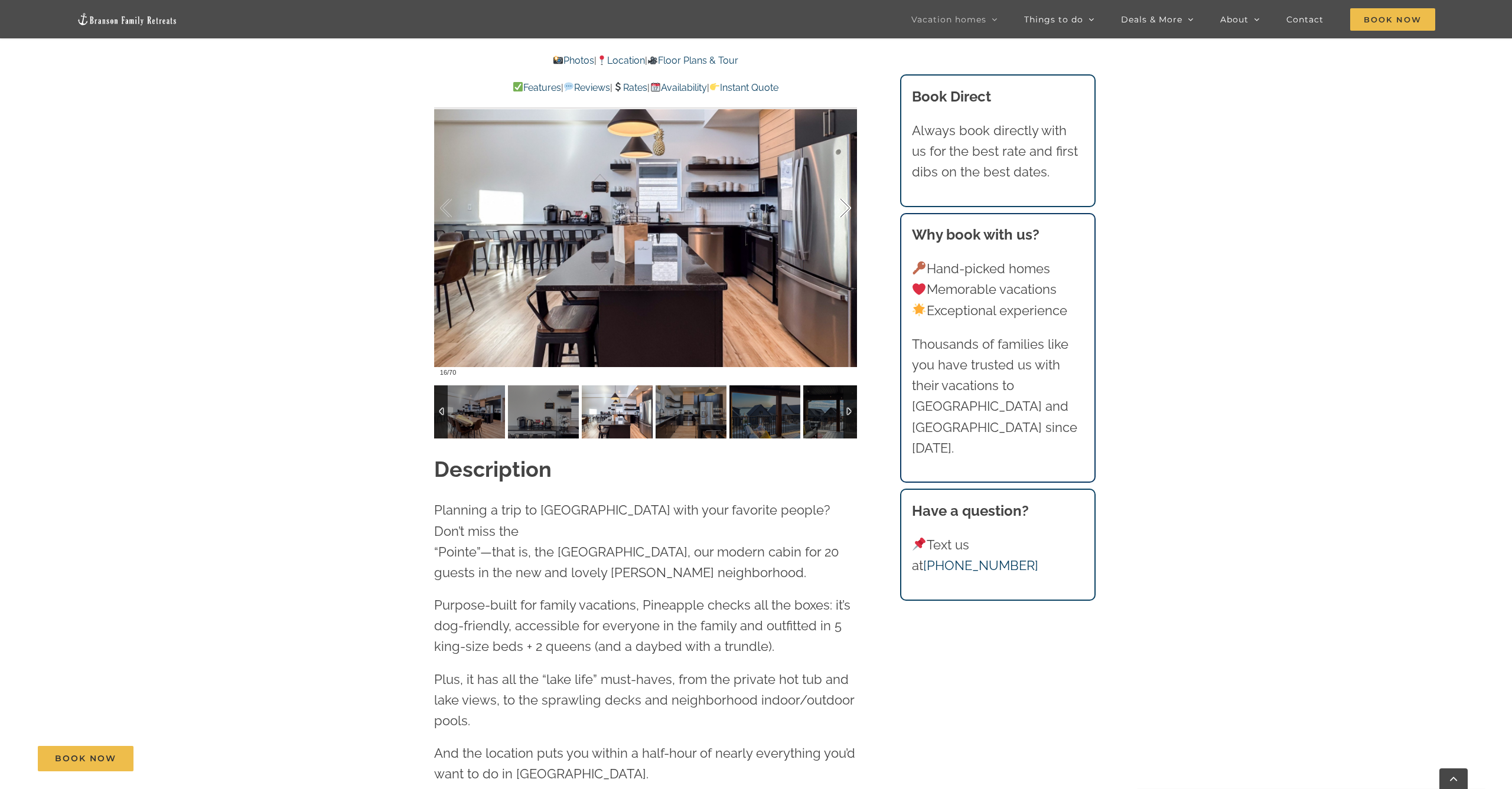
click at [845, 207] on div at bounding box center [833, 209] width 37 height 73
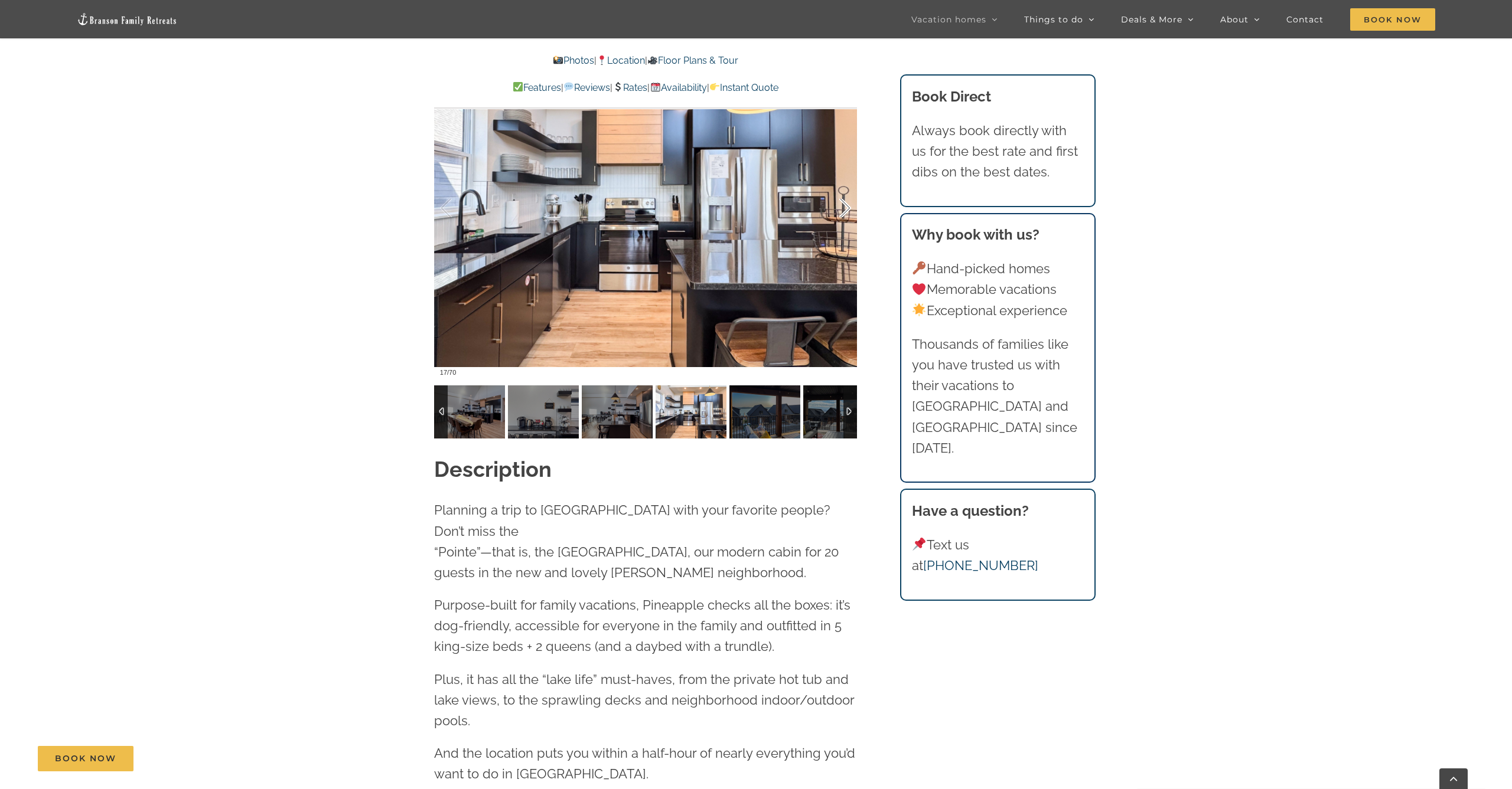
click at [845, 207] on div at bounding box center [833, 209] width 37 height 73
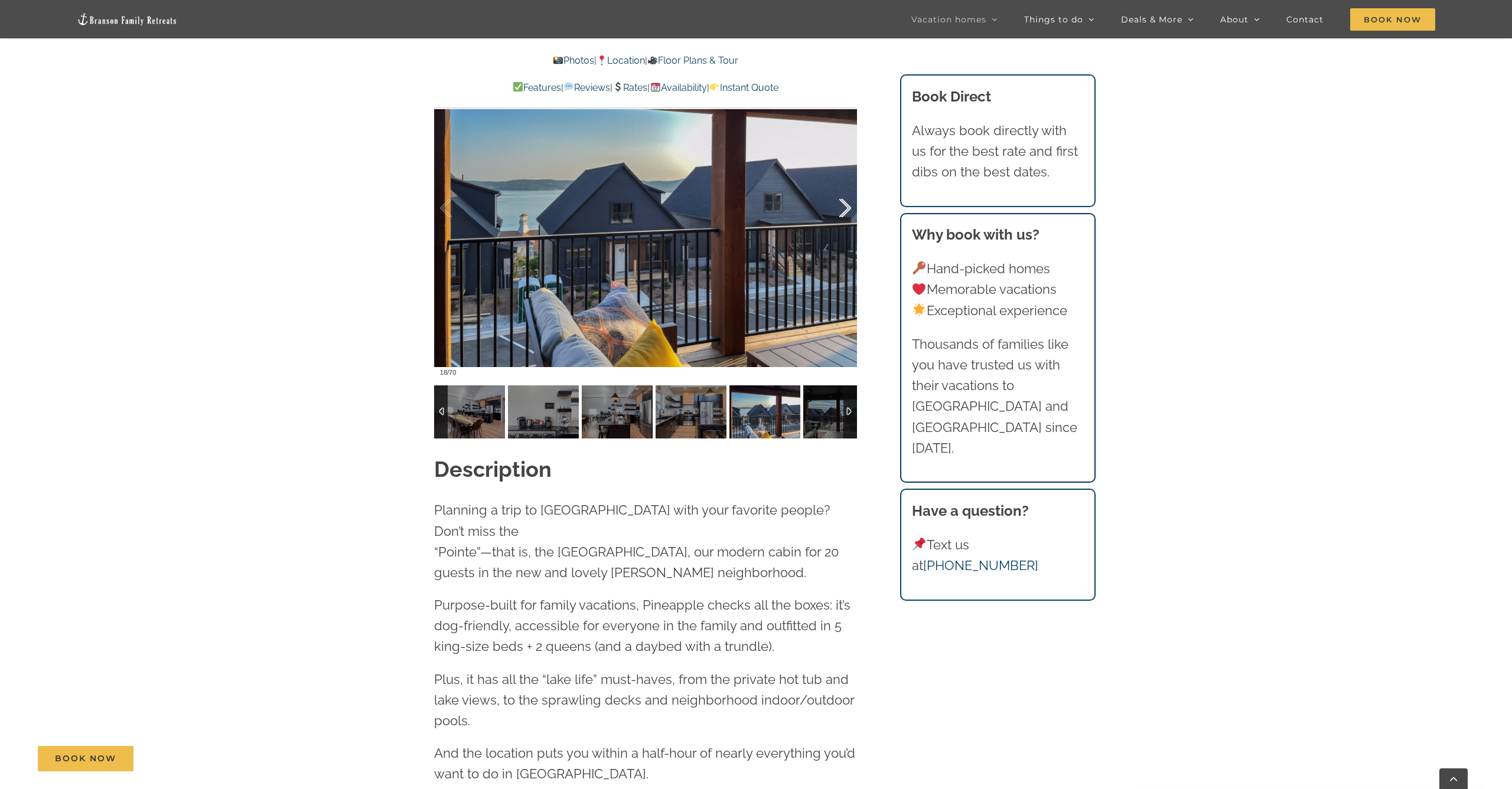
click at [845, 207] on div at bounding box center [833, 209] width 37 height 73
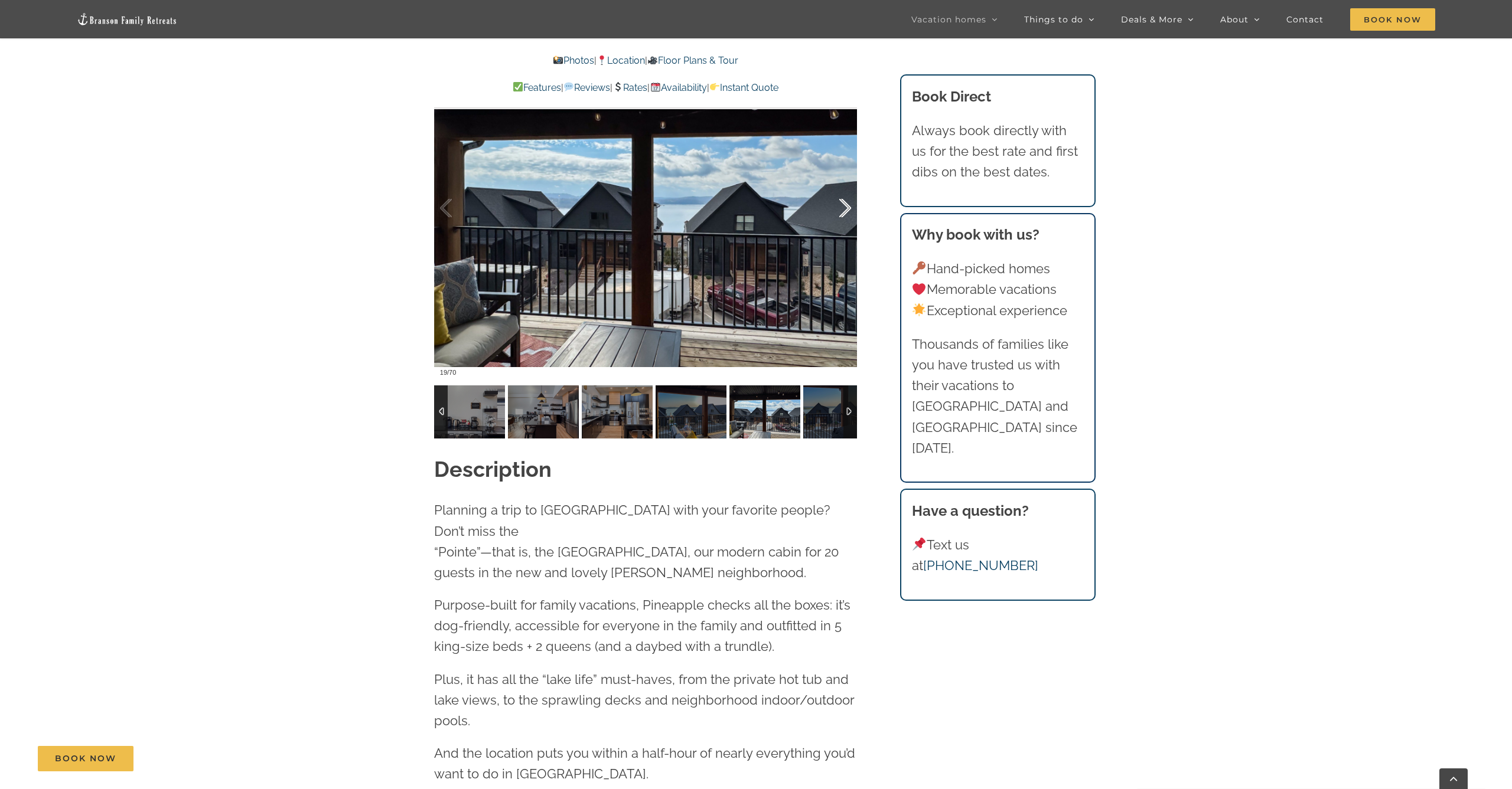
click at [845, 207] on div at bounding box center [833, 209] width 37 height 73
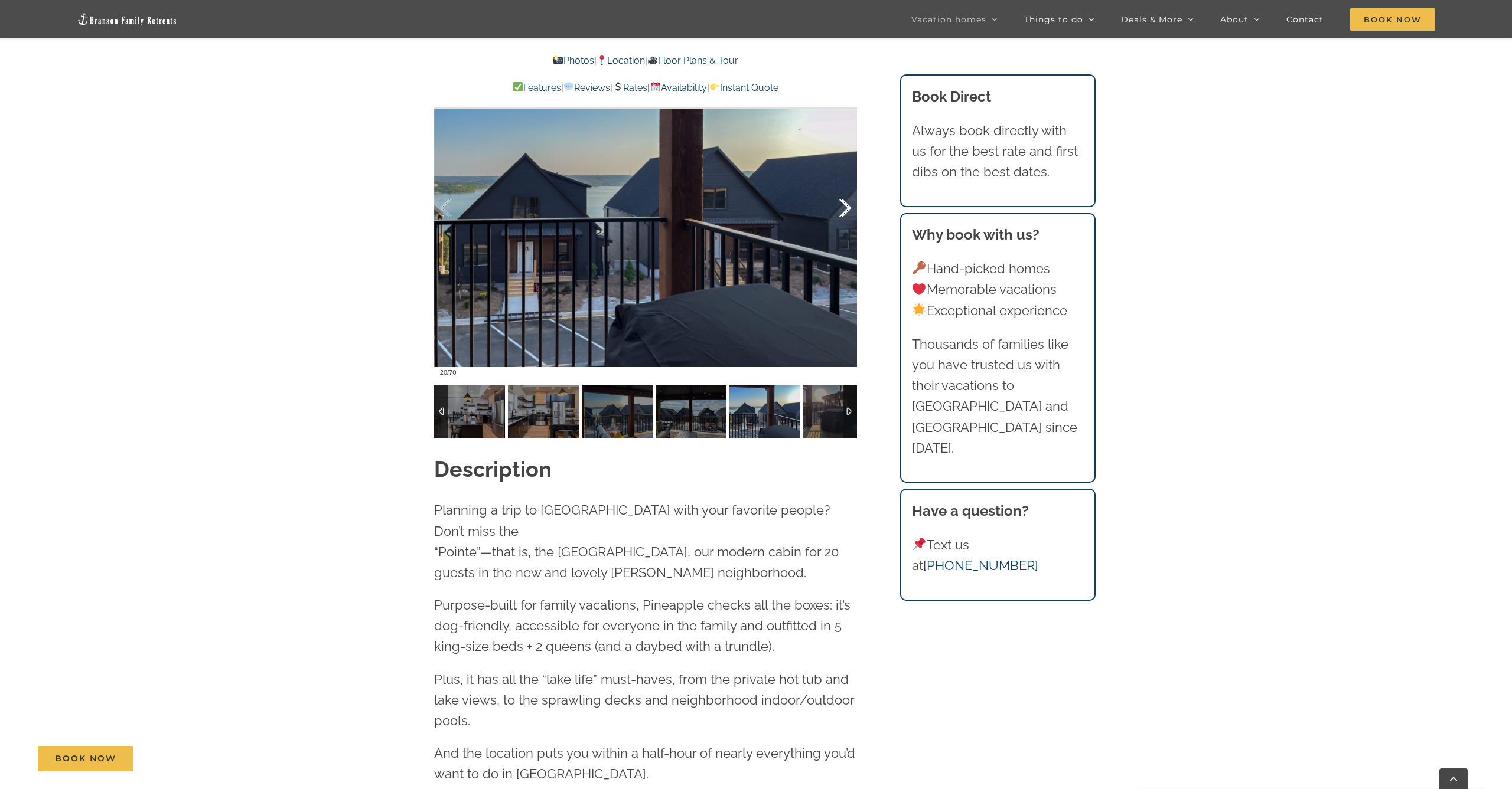
click at [845, 207] on div at bounding box center [833, 209] width 37 height 73
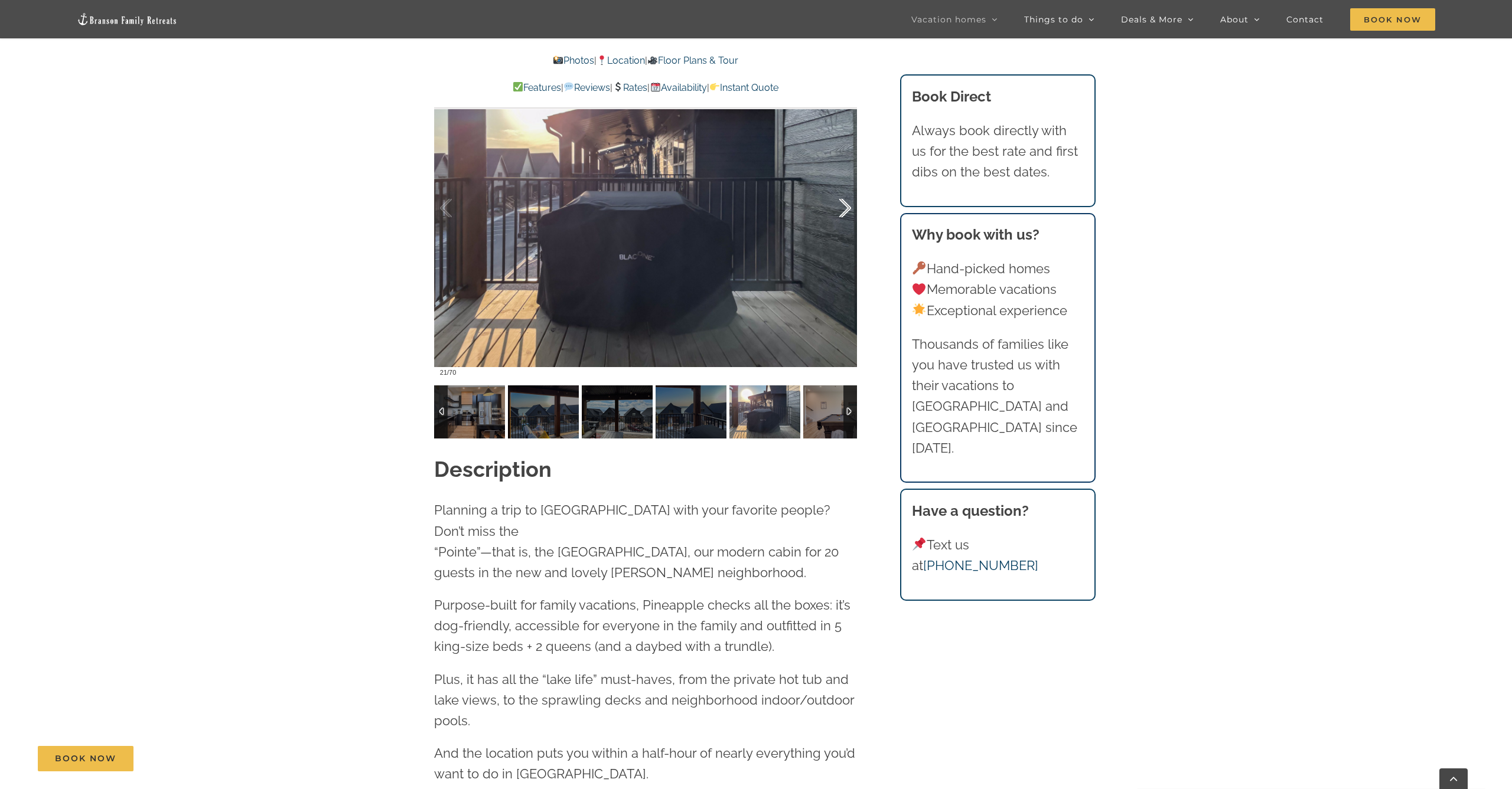
click at [845, 207] on div at bounding box center [833, 209] width 37 height 73
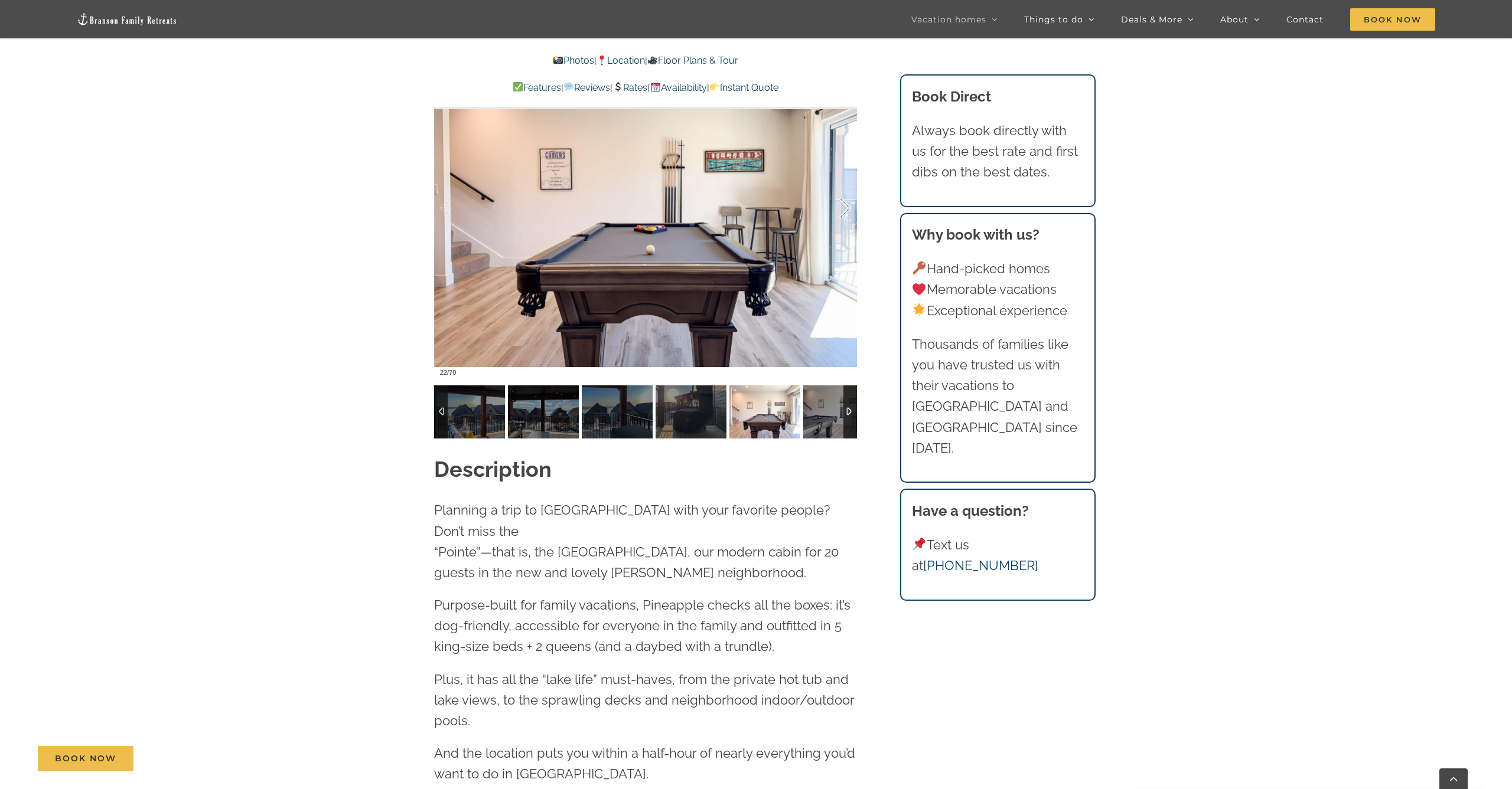
click at [845, 207] on div at bounding box center [833, 209] width 37 height 73
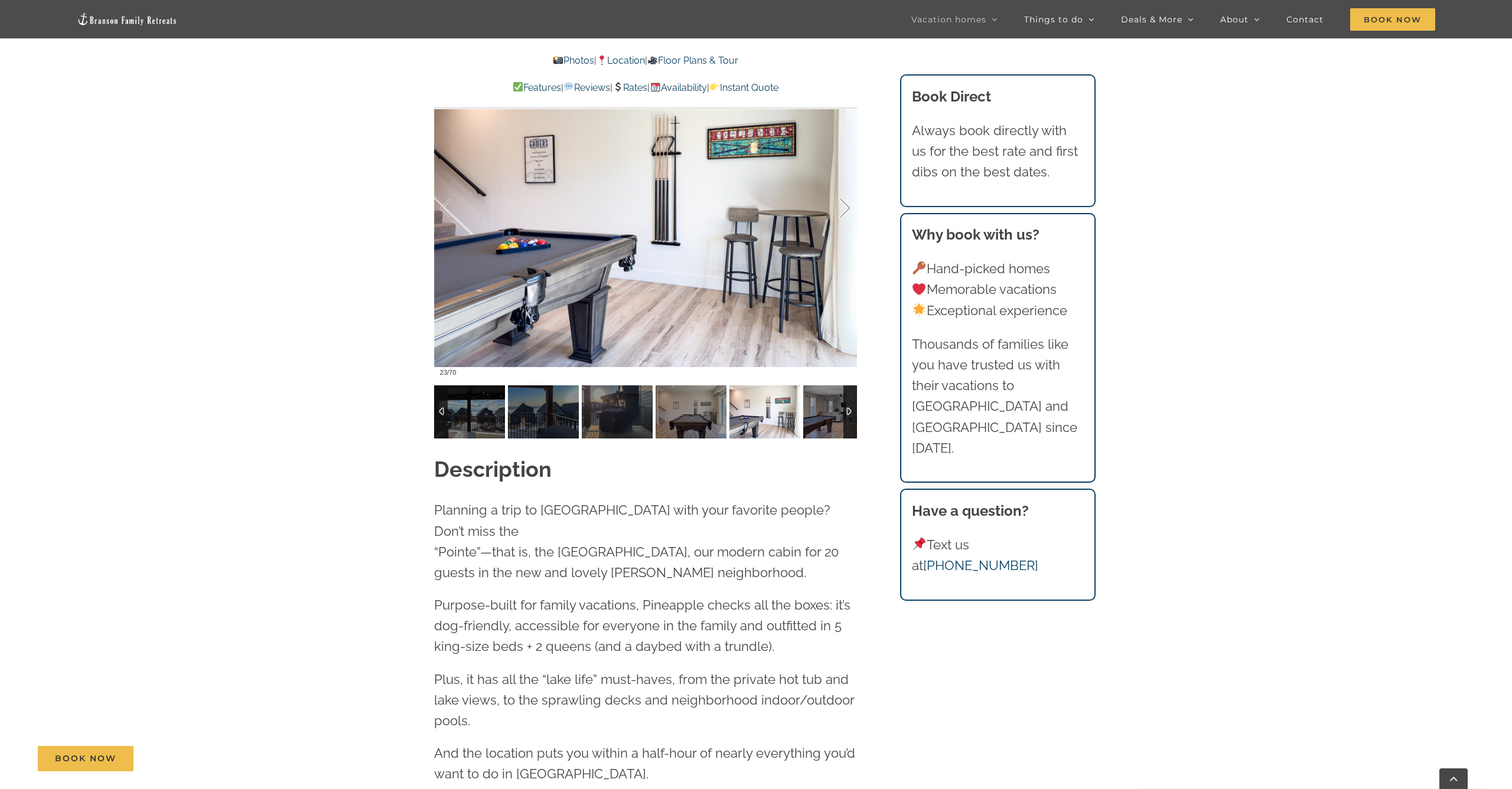
click at [840, 209] on div at bounding box center [833, 209] width 37 height 73
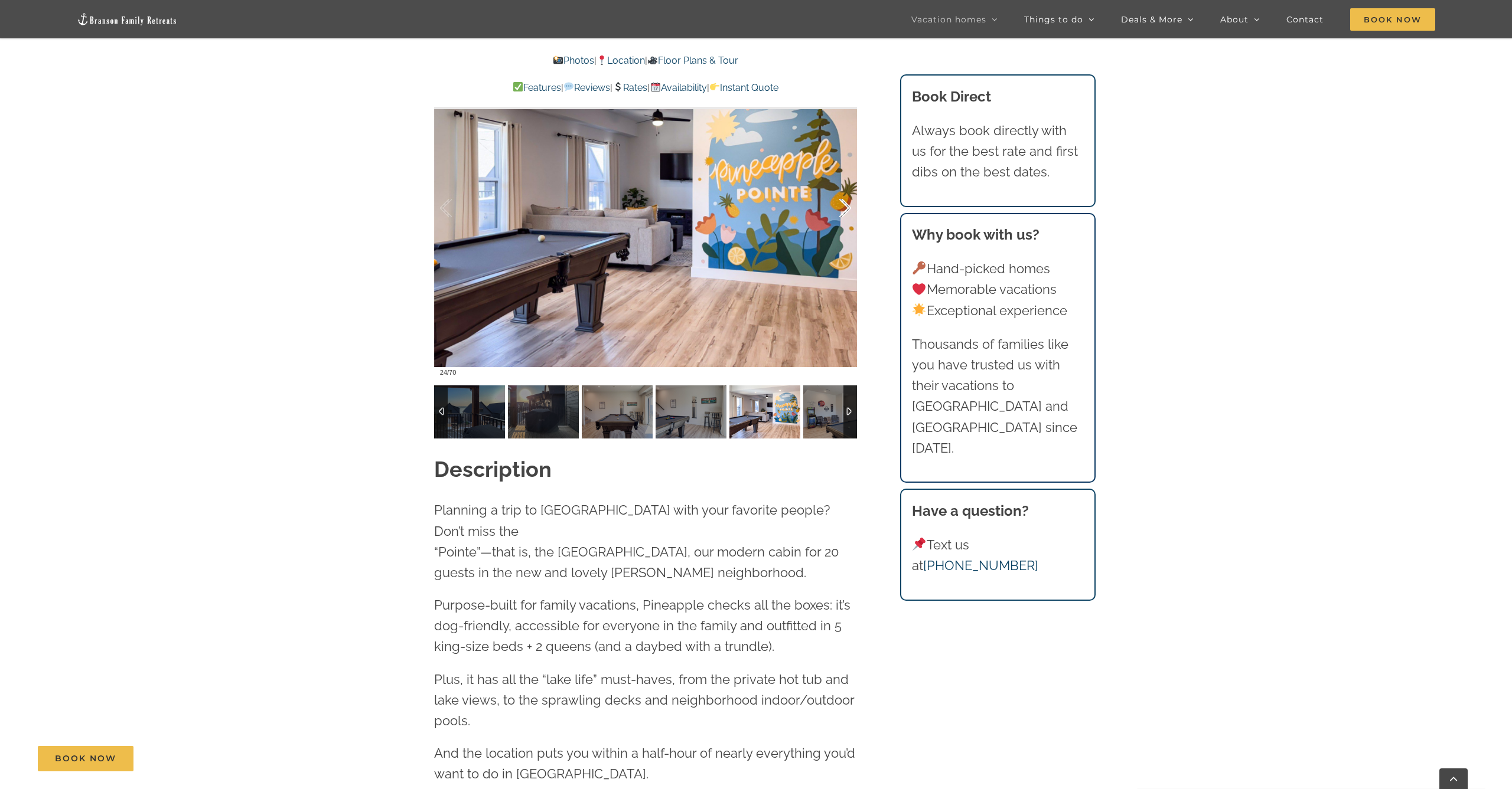
click at [840, 209] on div at bounding box center [833, 209] width 37 height 73
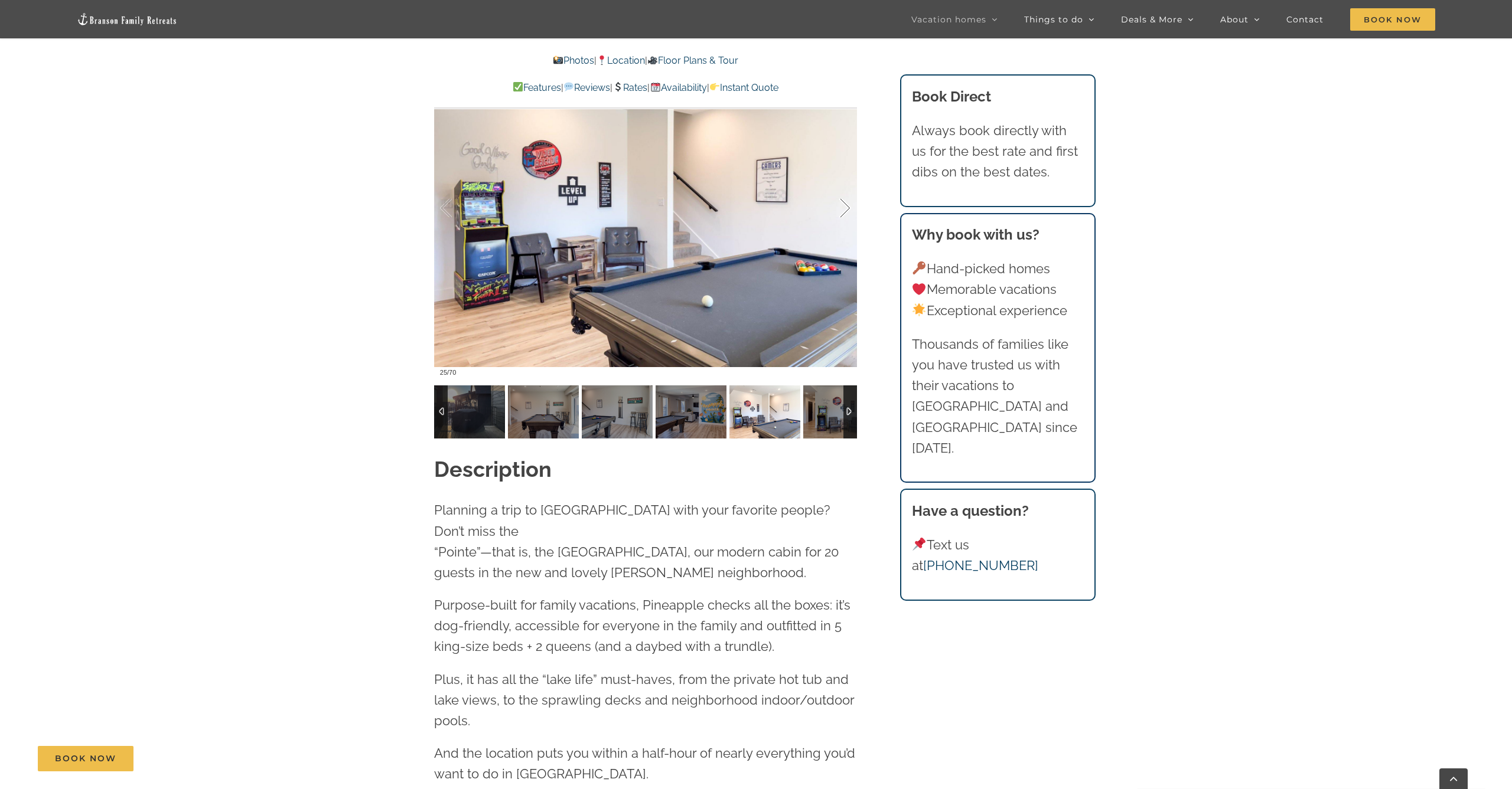
click at [841, 209] on div at bounding box center [833, 209] width 37 height 73
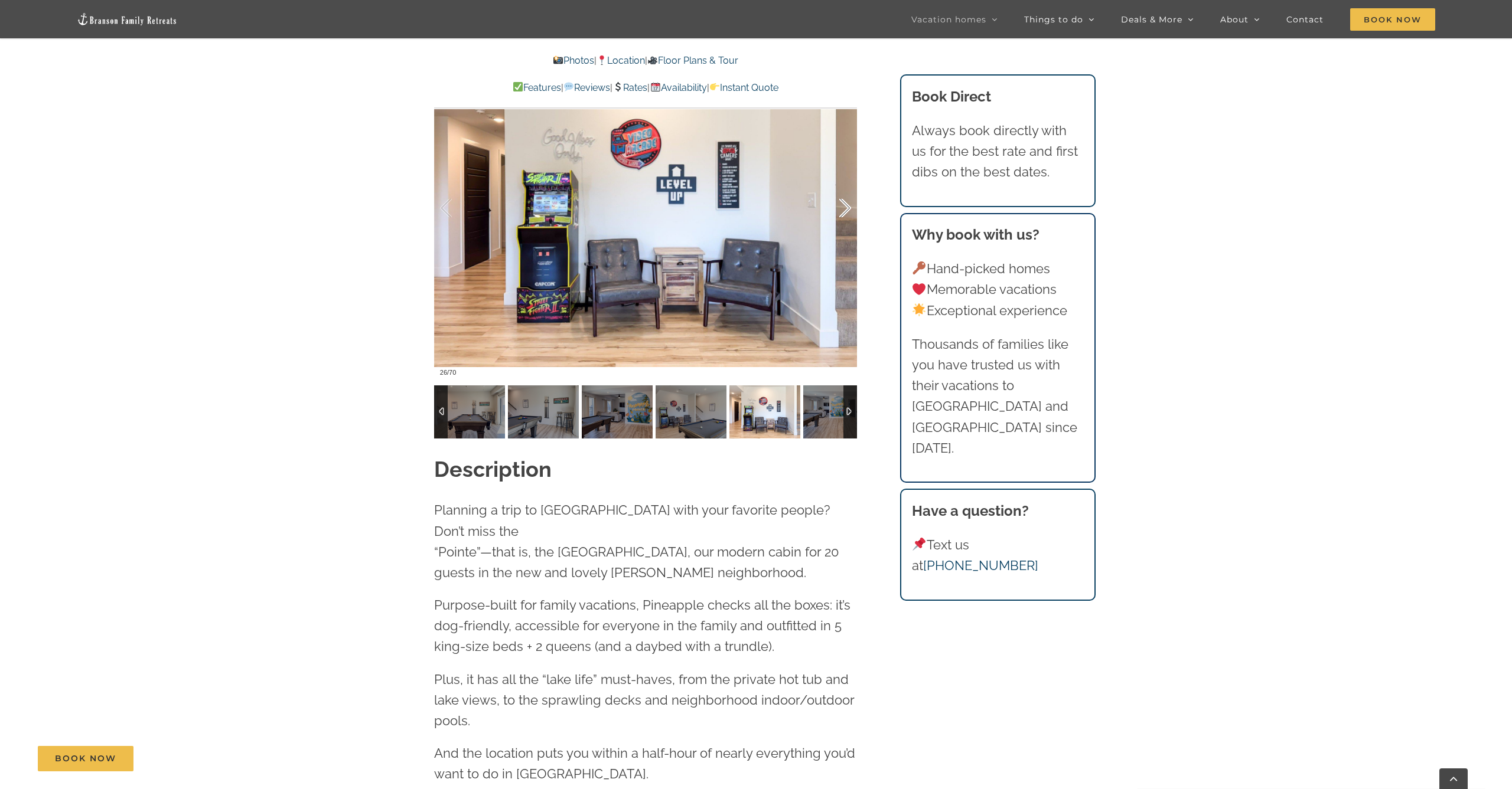
click at [841, 209] on div at bounding box center [833, 209] width 37 height 73
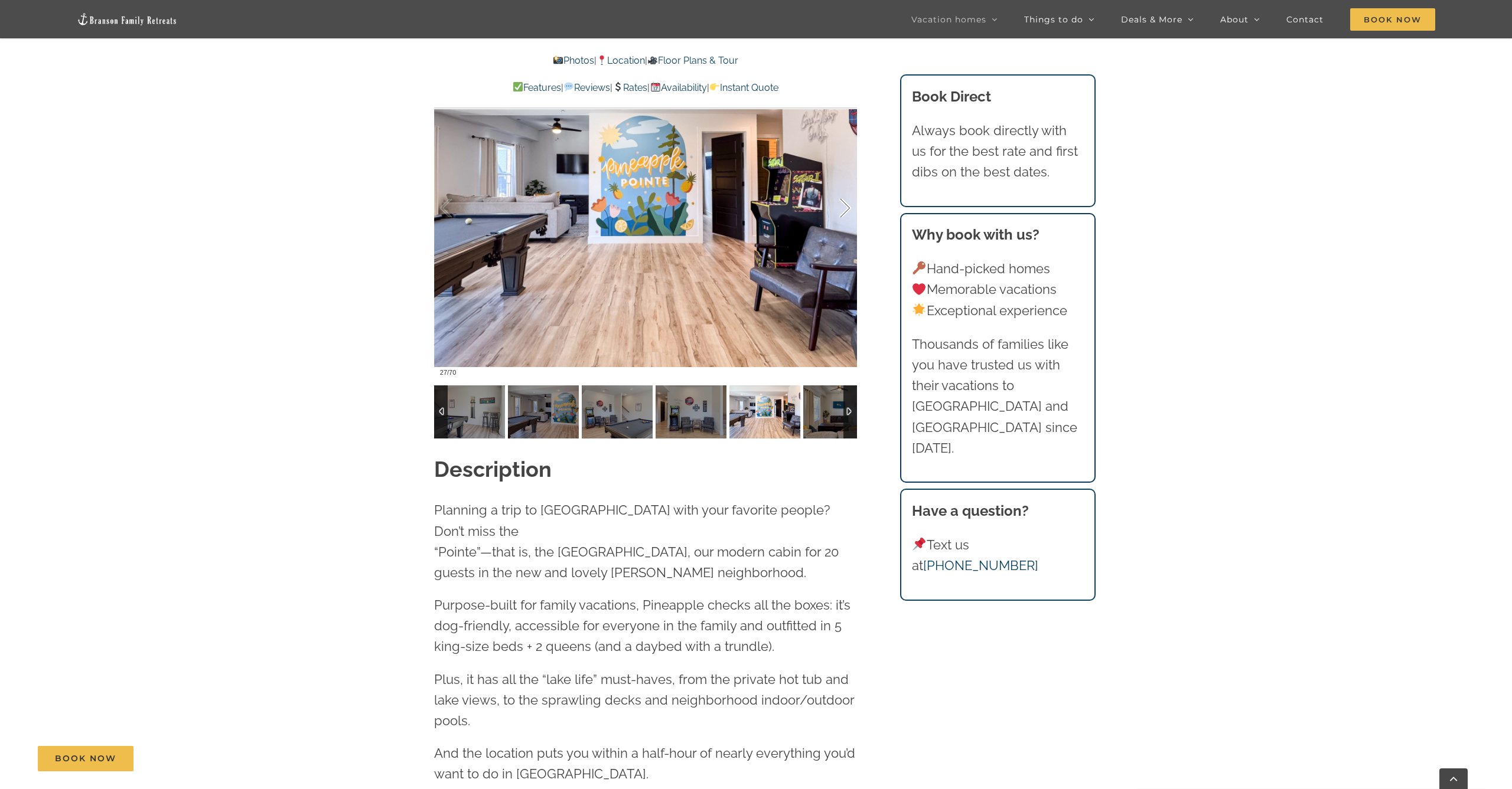
click at [841, 208] on div at bounding box center [833, 209] width 37 height 73
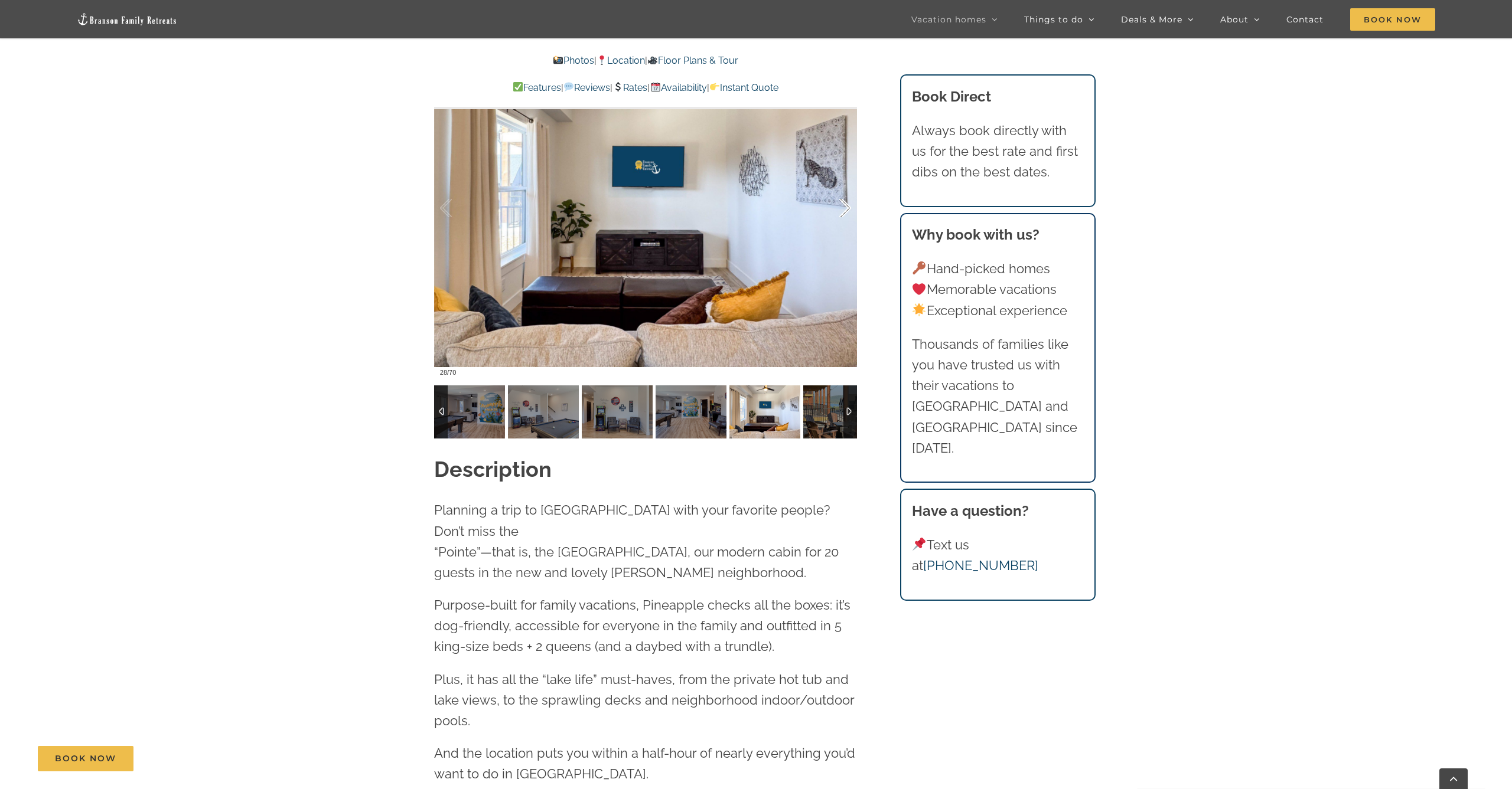
click at [841, 208] on div at bounding box center [833, 209] width 37 height 73
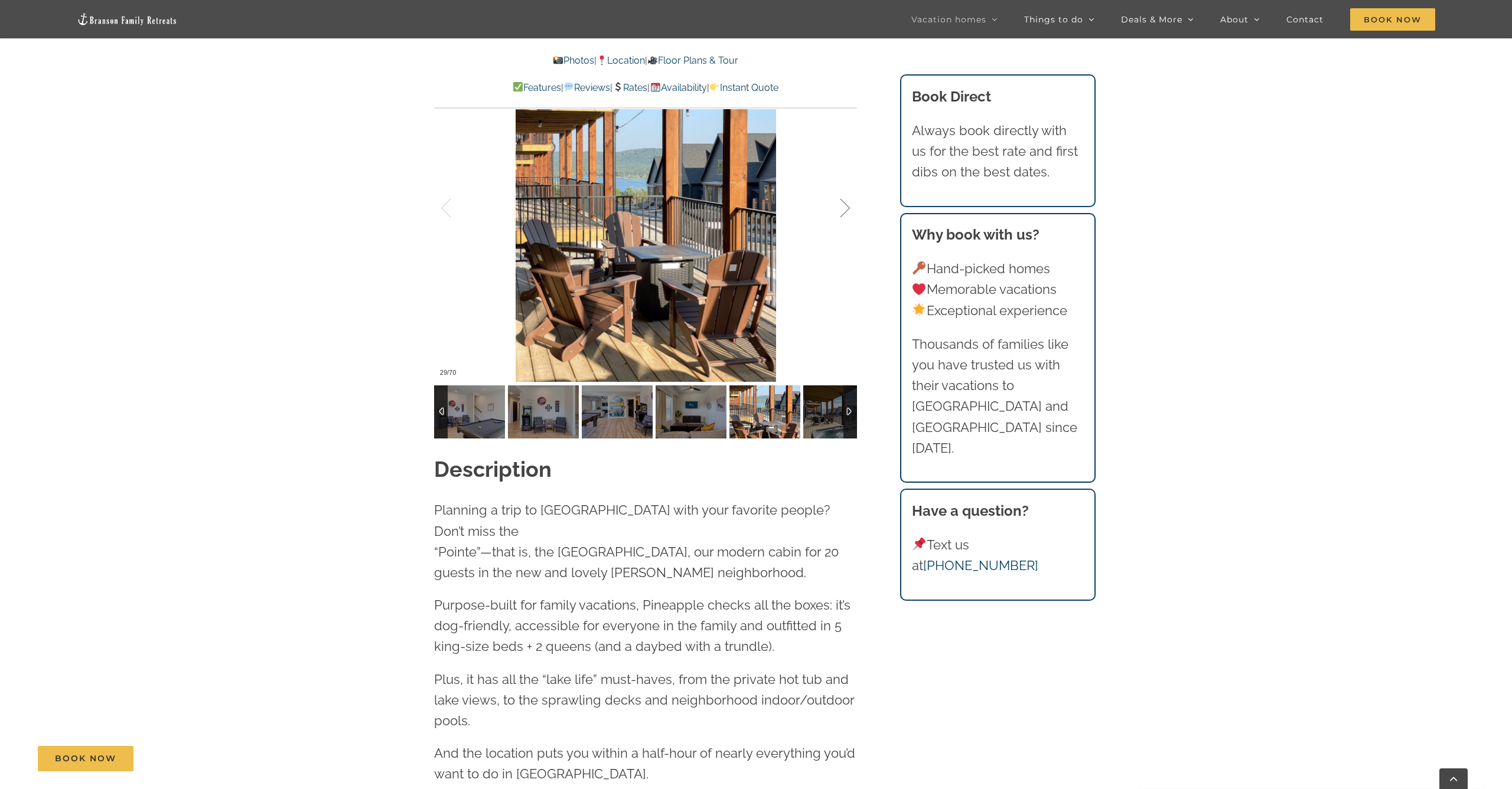
click at [841, 208] on div at bounding box center [833, 209] width 37 height 73
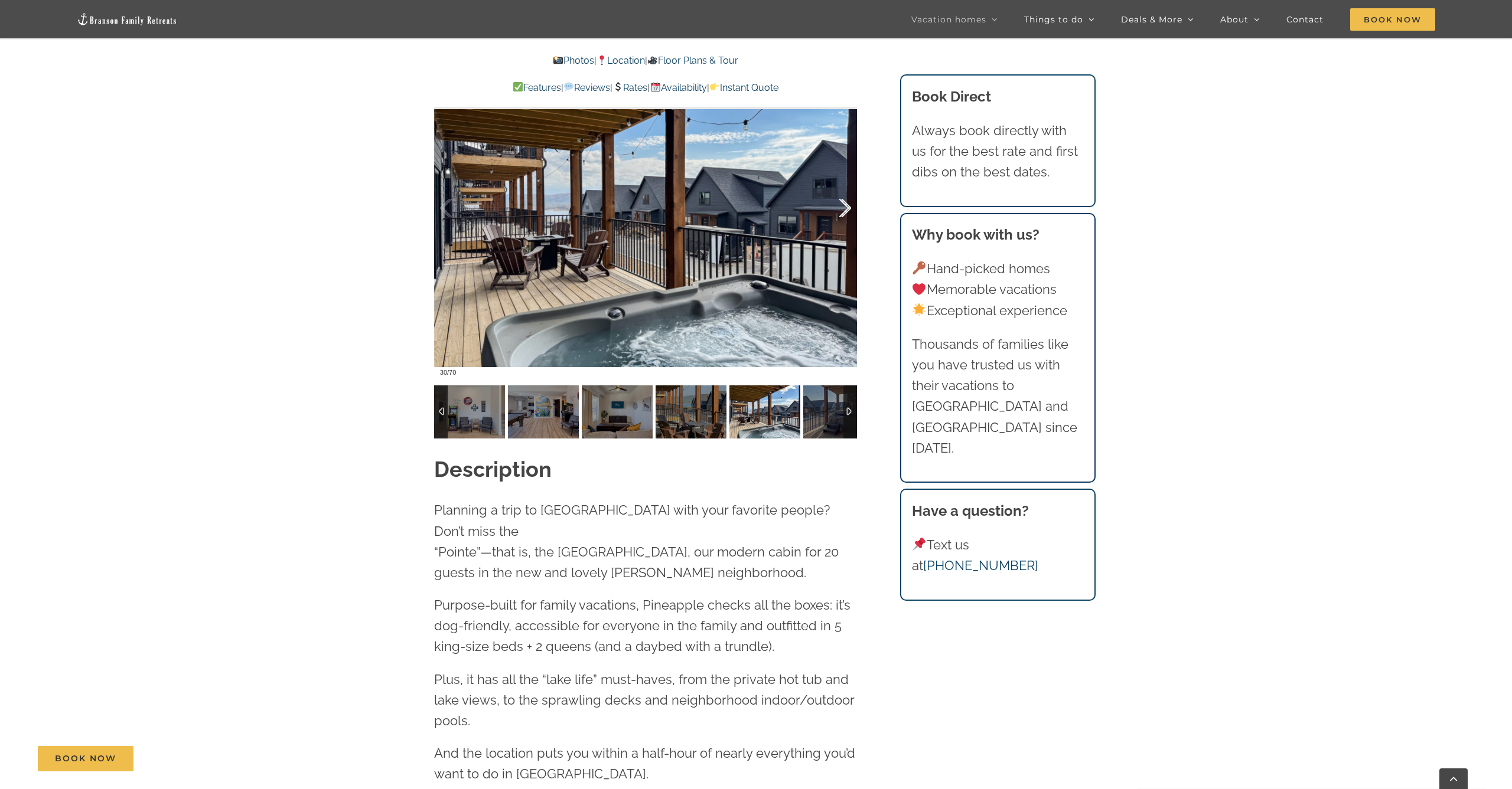
click at [841, 208] on div at bounding box center [833, 209] width 37 height 73
